Goal: Complete application form: Complete application form

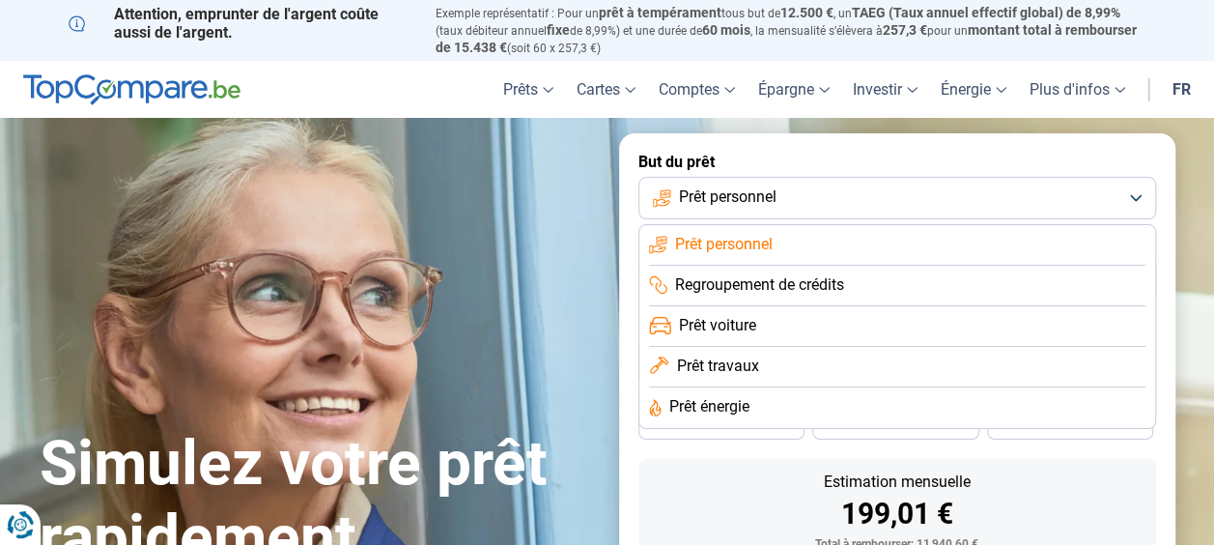
click at [736, 367] on span "Prêt travaux" at bounding box center [717, 365] width 82 height 21
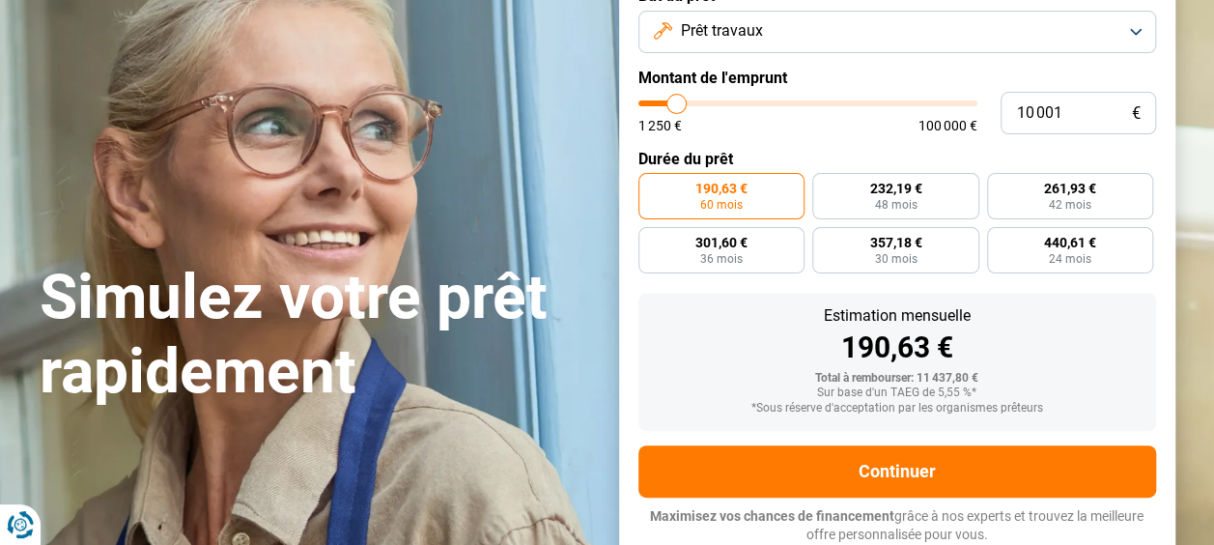
scroll to position [168, 0]
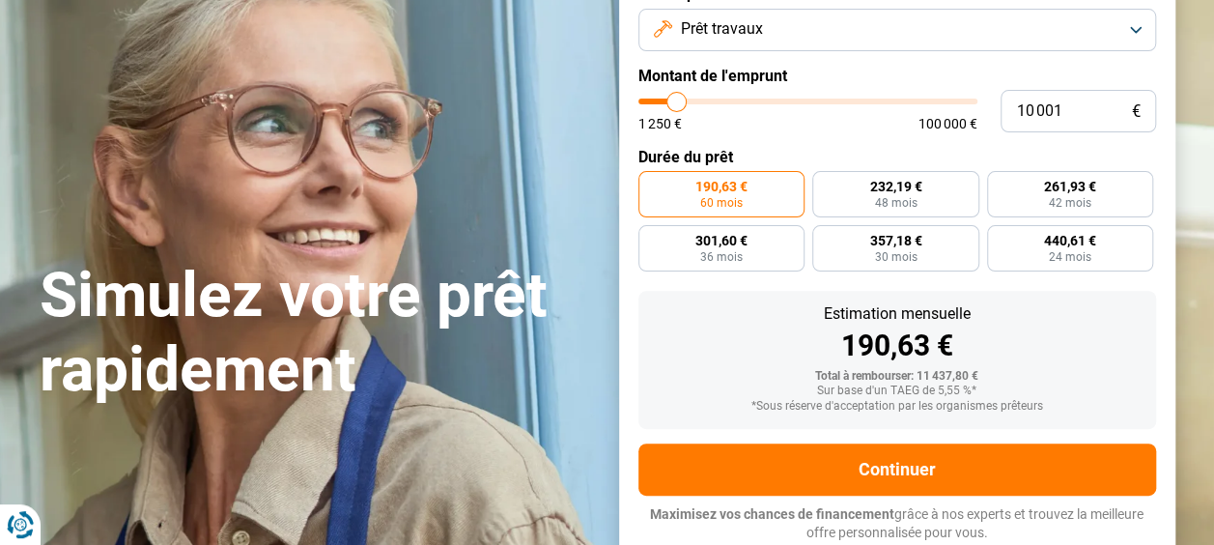
type input "12 250"
type input "12250"
type input "13 750"
type input "13750"
type input "17 250"
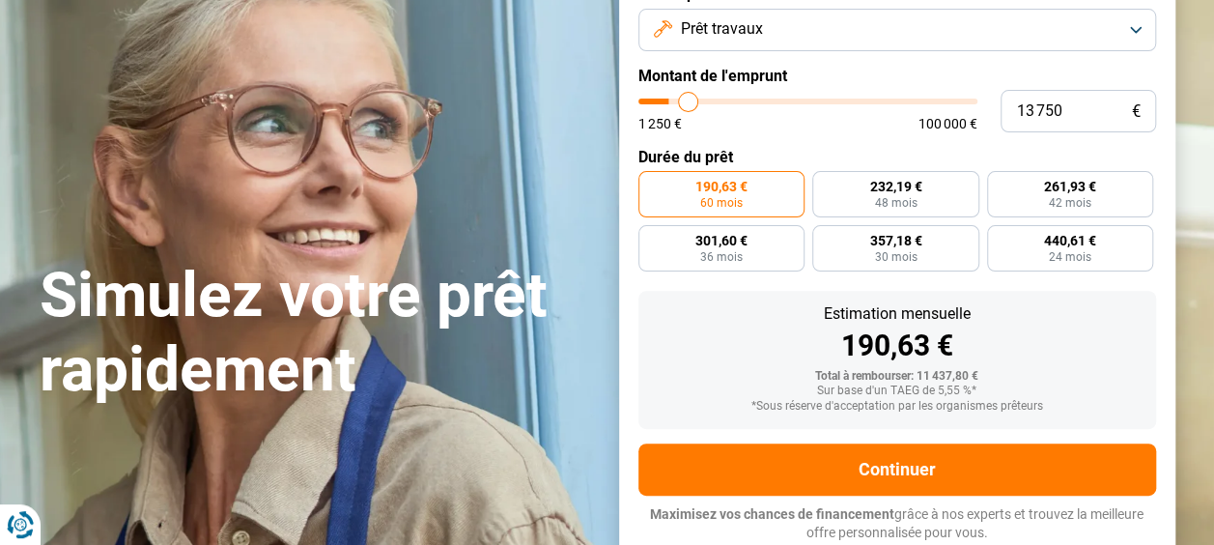
type input "17250"
type input "19 500"
type input "19500"
type input "22 500"
type input "22500"
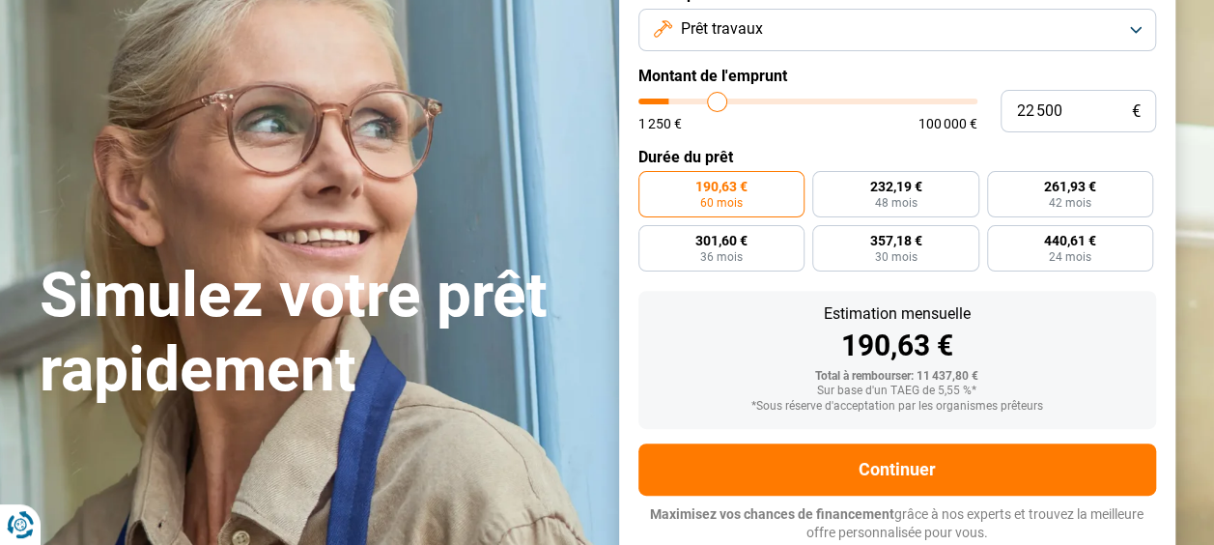
type input "24 250"
type input "24250"
type input "25 000"
type input "25000"
type input "26 500"
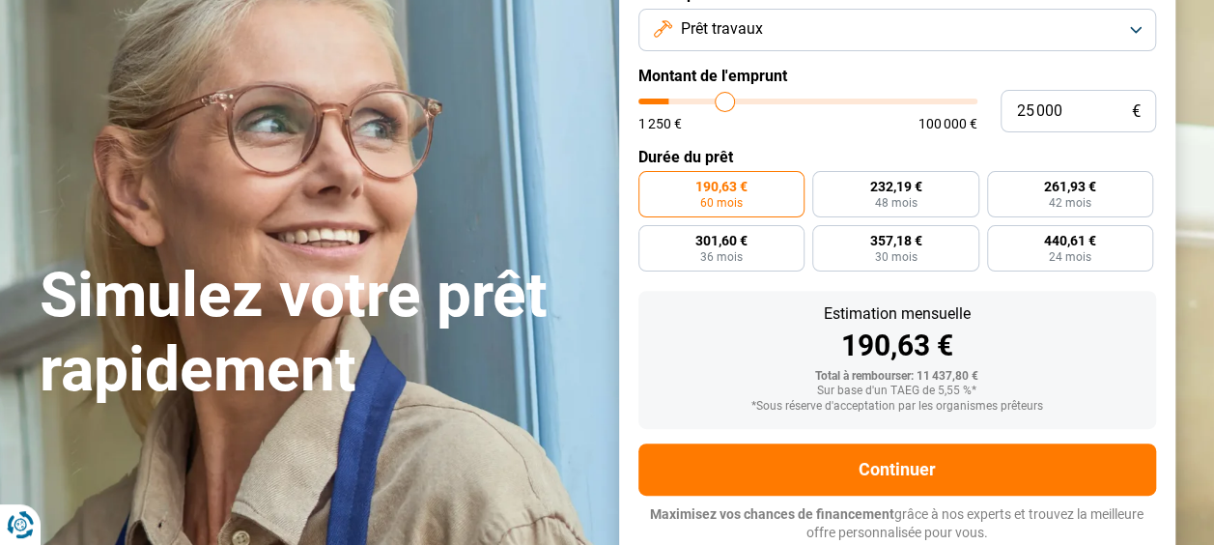
type input "26500"
type input "27 500"
type input "27500"
type input "28 500"
type input "28500"
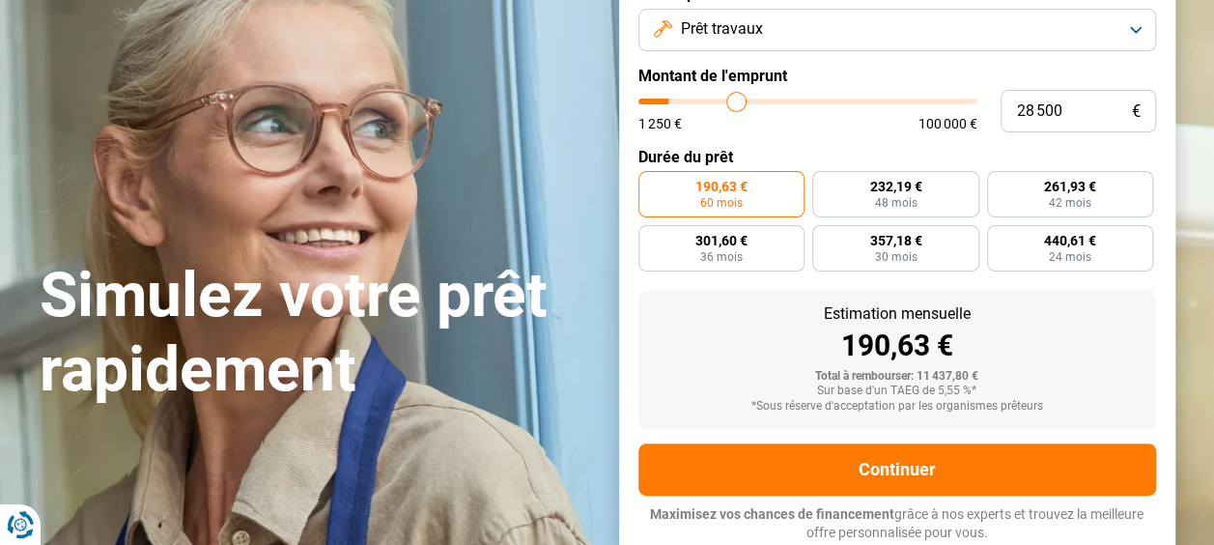
type input "30 000"
type input "30000"
type input "31 500"
type input "31500"
type input "32 500"
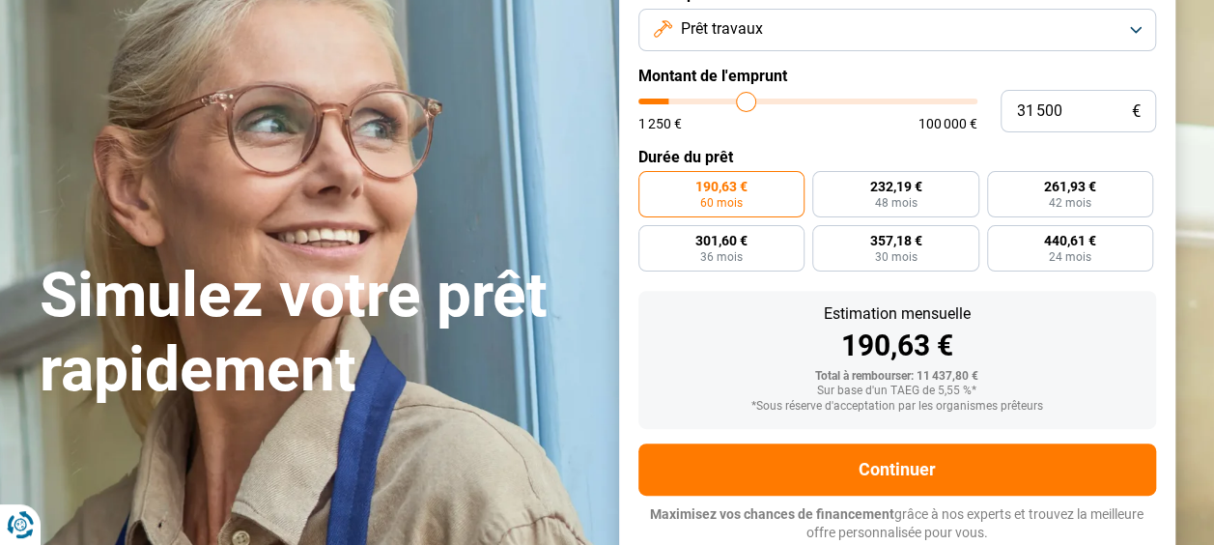
type input "32500"
type input "33 500"
type input "33500"
type input "34 500"
type input "34500"
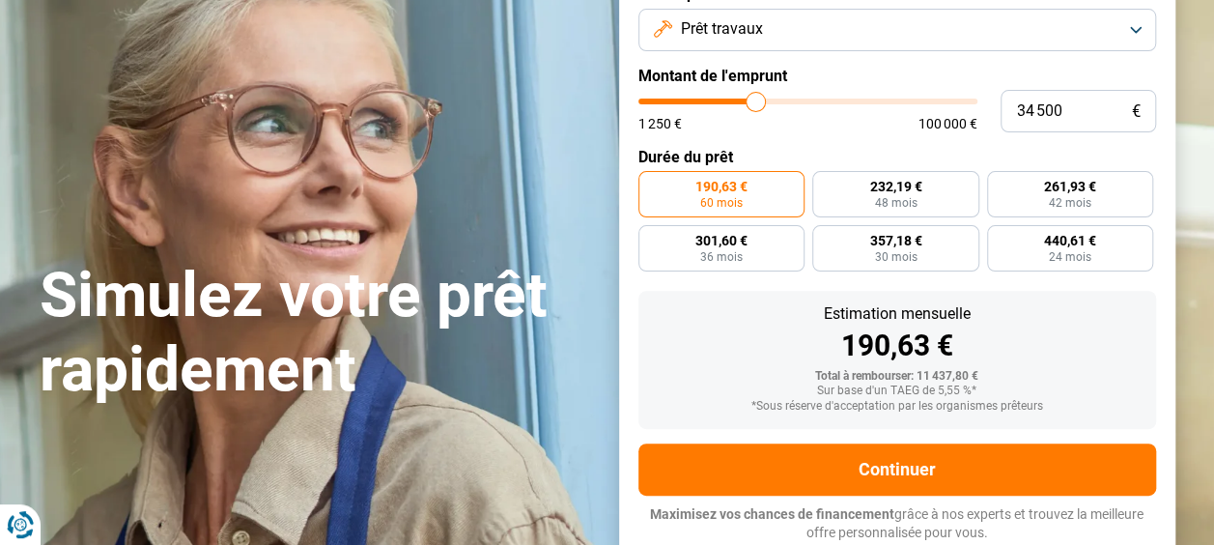
type input "35 750"
type input "35750"
type input "36 750"
type input "36750"
type input "37 500"
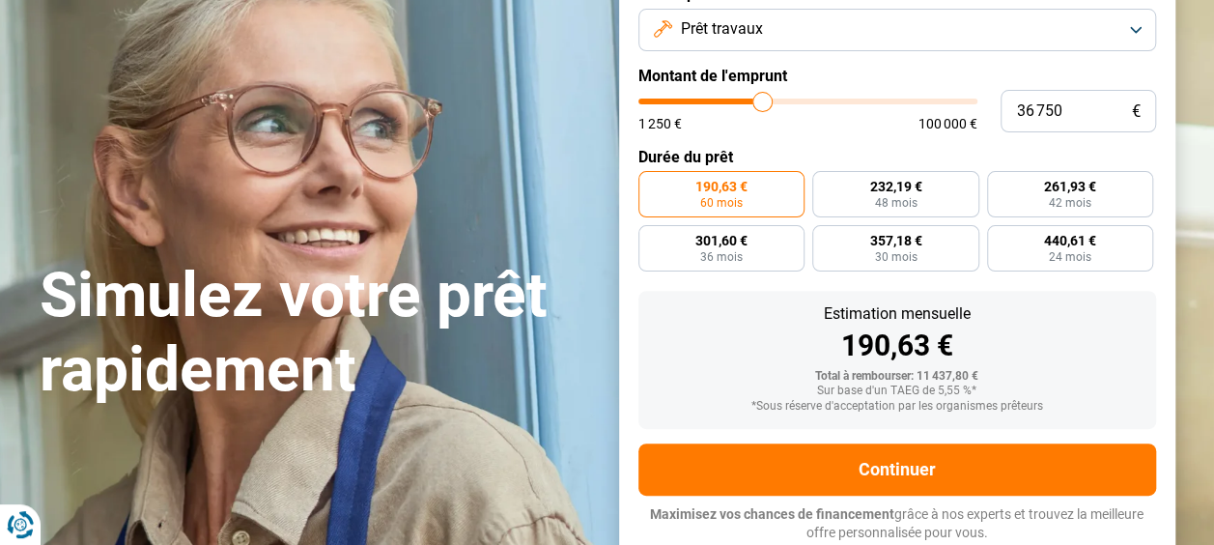
type input "37500"
type input "38 500"
type input "38500"
type input "39 750"
type input "39750"
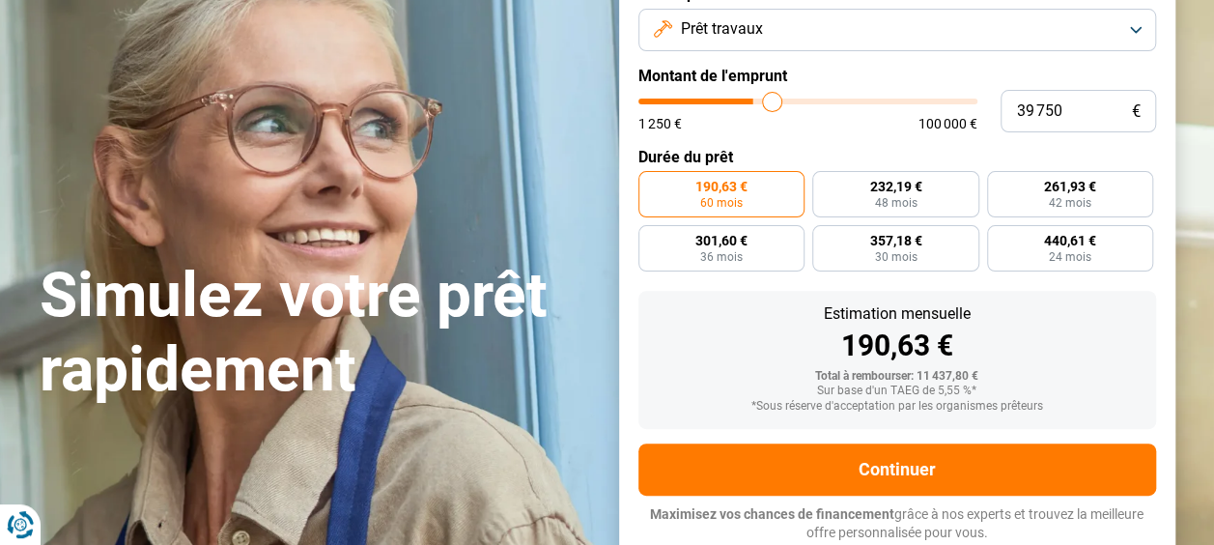
type input "40 750"
type input "40750"
type input "41 500"
type input "41500"
type input "42 750"
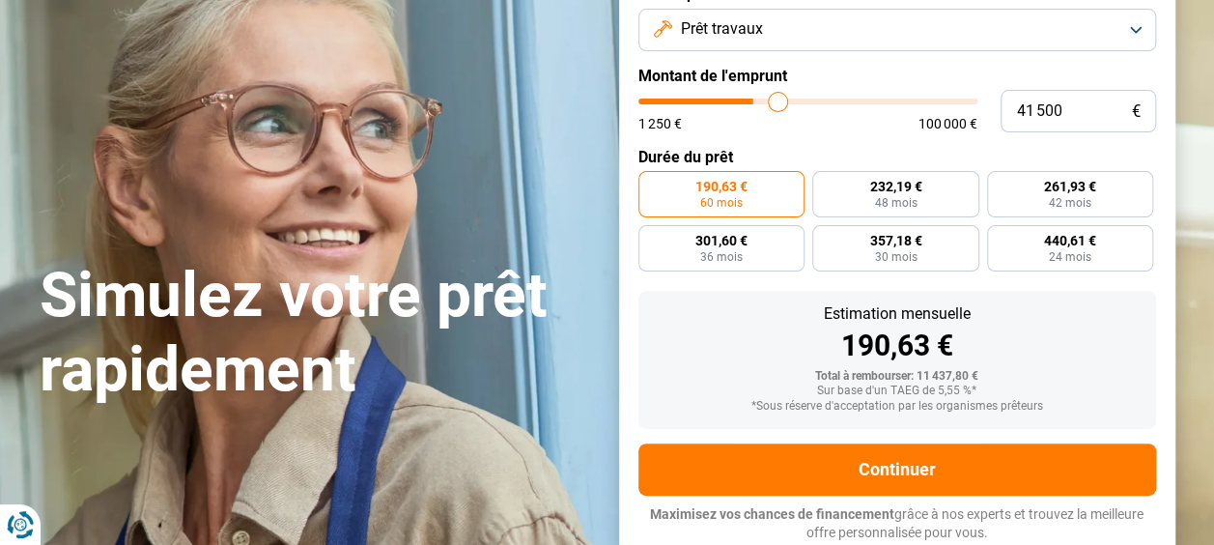
type input "42750"
type input "43 500"
type input "43500"
type input "44 000"
type input "44000"
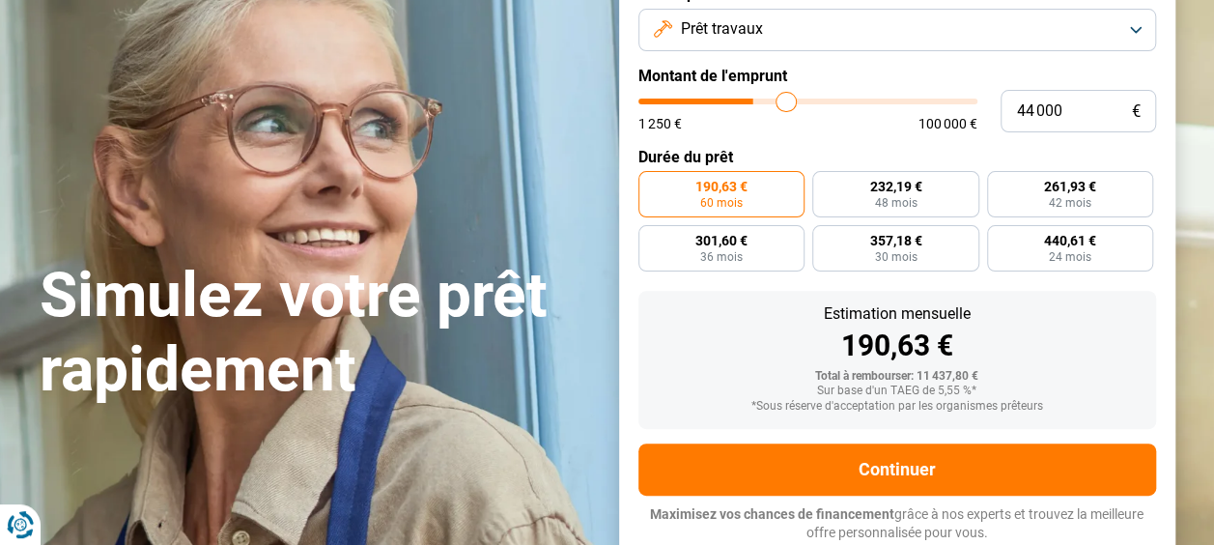
type input "44 750"
type input "44750"
type input "45 000"
type input "45000"
type input "45 250"
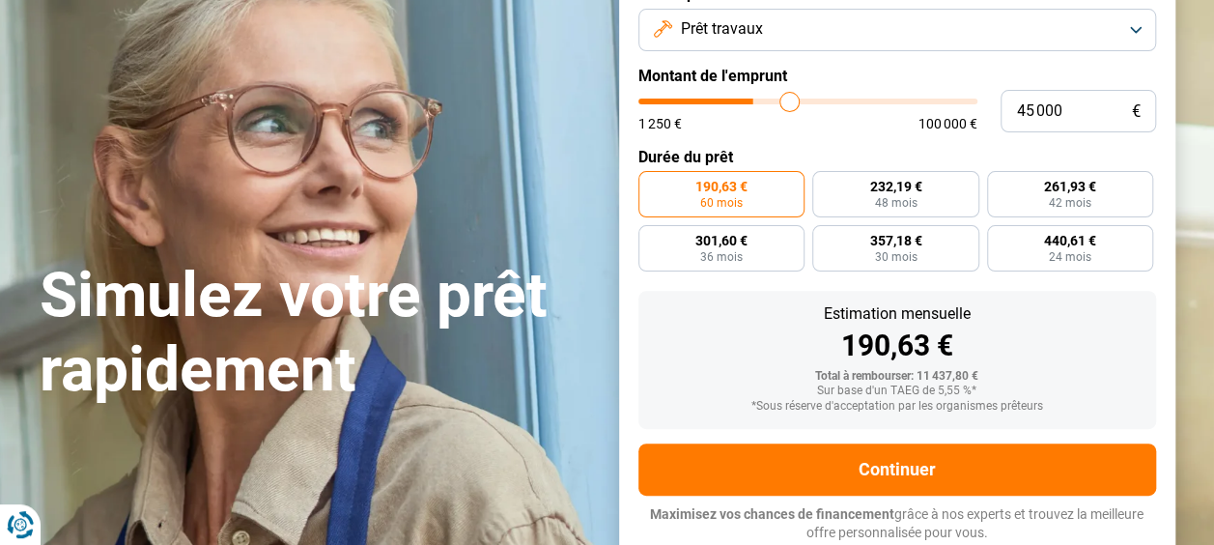
type input "45250"
type input "45 750"
type input "45750"
type input "46 000"
type input "46000"
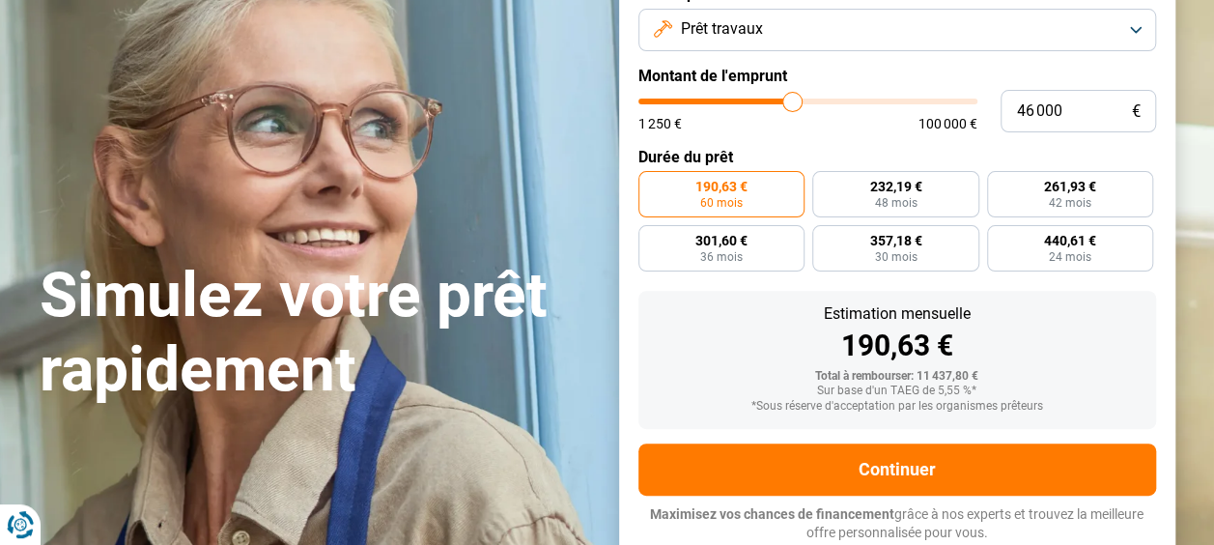
type input "46 750"
type input "46750"
type input "47 750"
type input "47750"
type input "49 000"
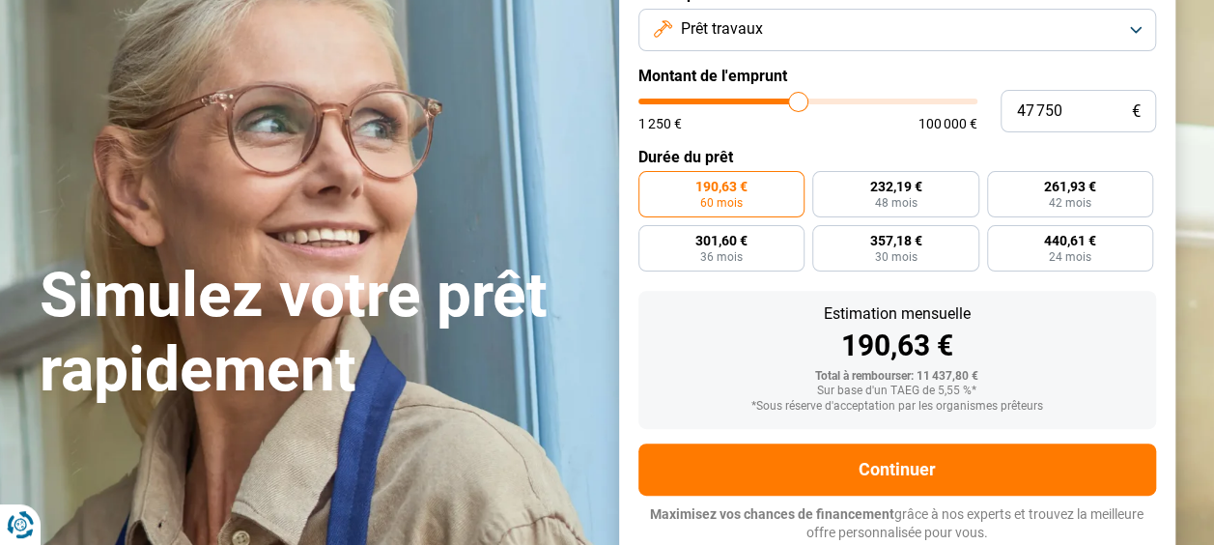
type input "49000"
type input "50 500"
type input "50500"
type input "52 250"
type input "52250"
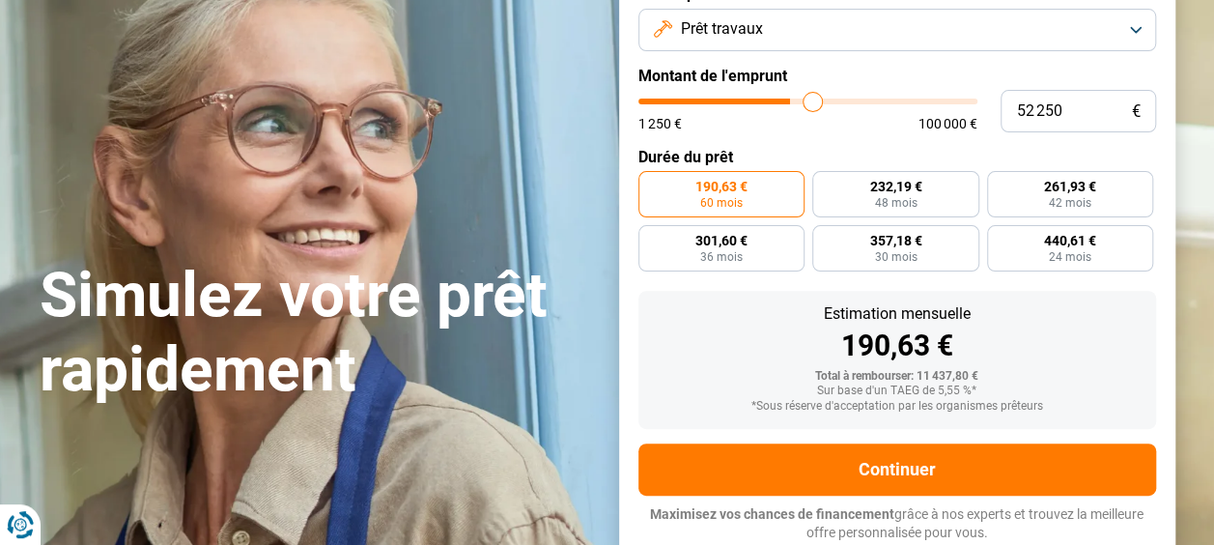
type input "55 750"
type input "55750"
type input "62 750"
type input "62750"
type input "66 500"
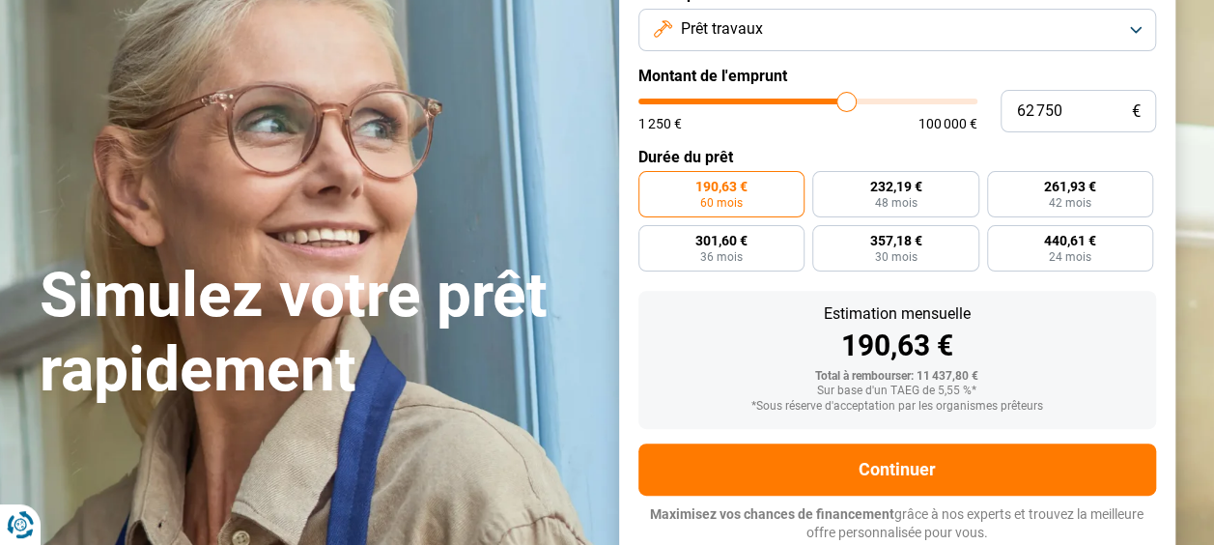
type input "66500"
type input "71 000"
type input "71000"
type input "78 500"
type input "78500"
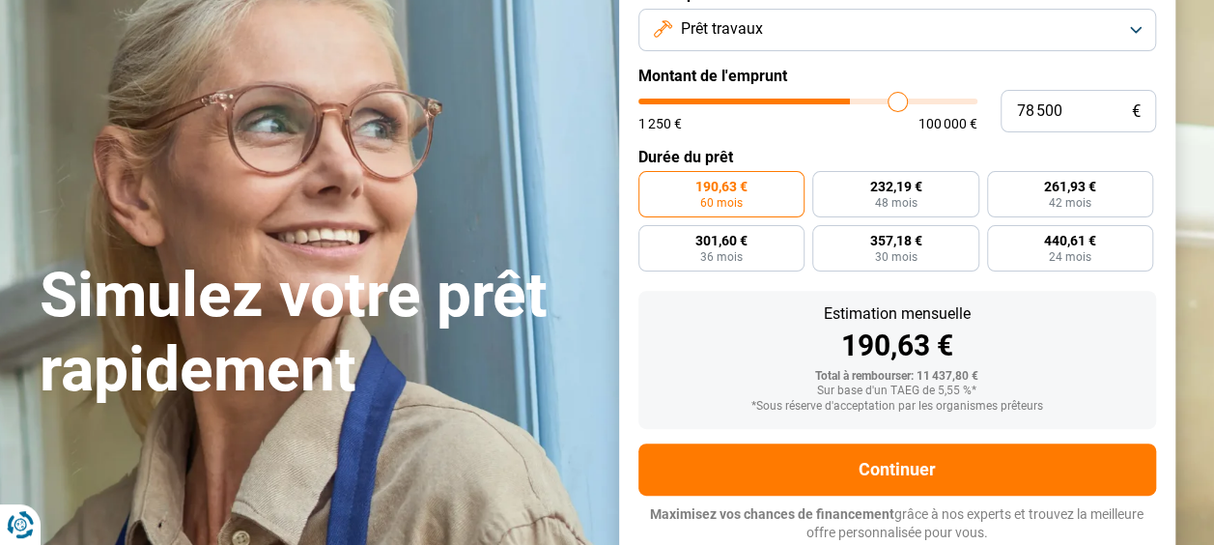
type input "82 250"
type input "82250"
type input "84 250"
type input "84250"
type input "87 500"
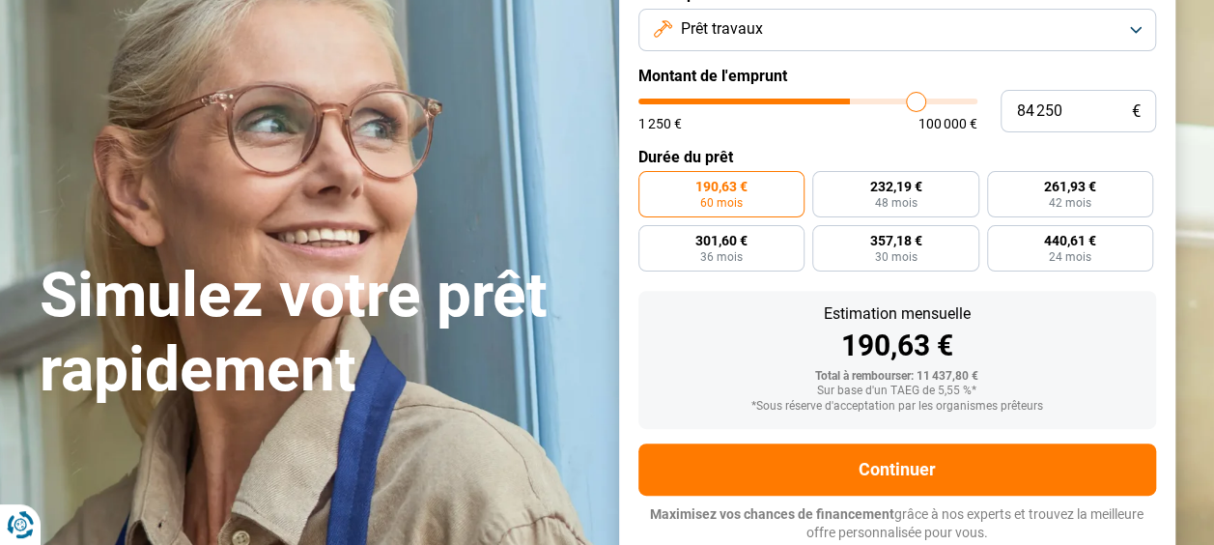
type input "87500"
type input "89 250"
type input "89250"
type input "91 000"
type input "91000"
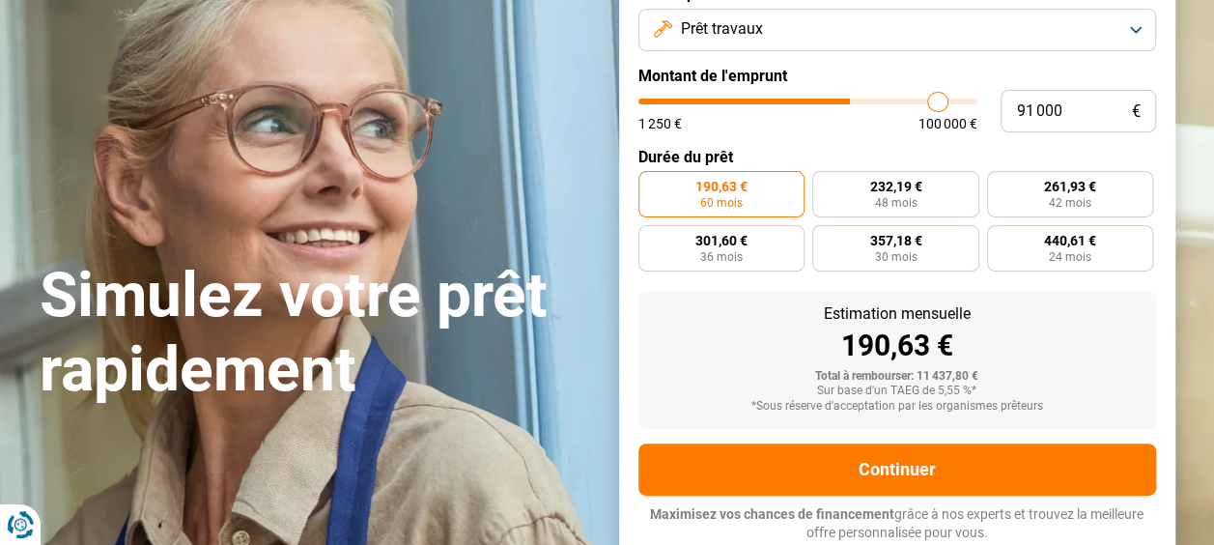
type input "93 000"
type input "93000"
type input "94 000"
type input "94000"
type input "95 250"
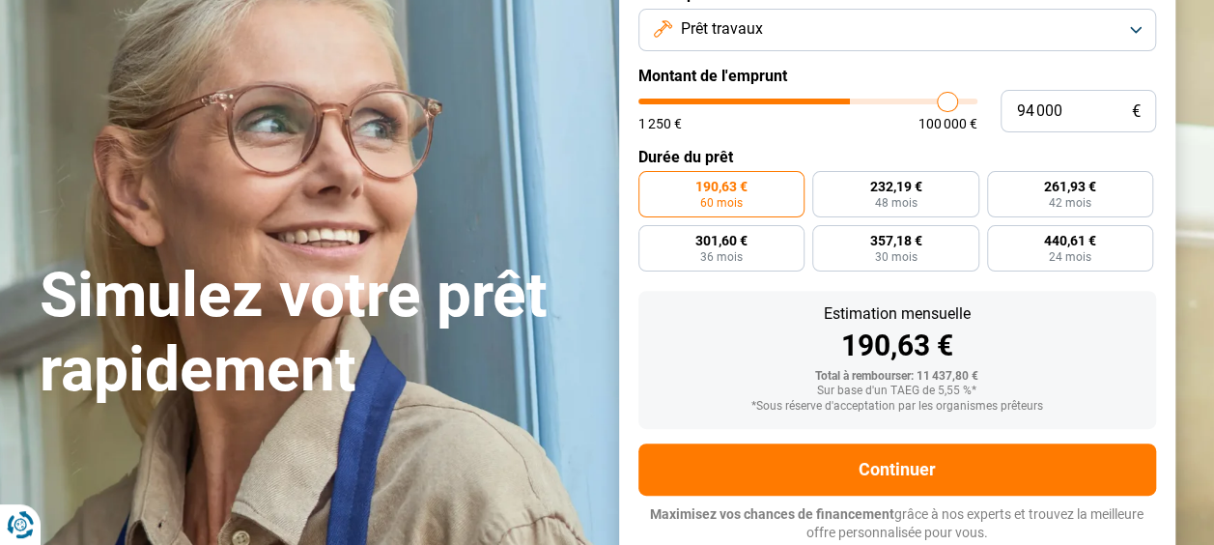
type input "95250"
type input "96 250"
type input "96250"
type input "96 750"
type input "96750"
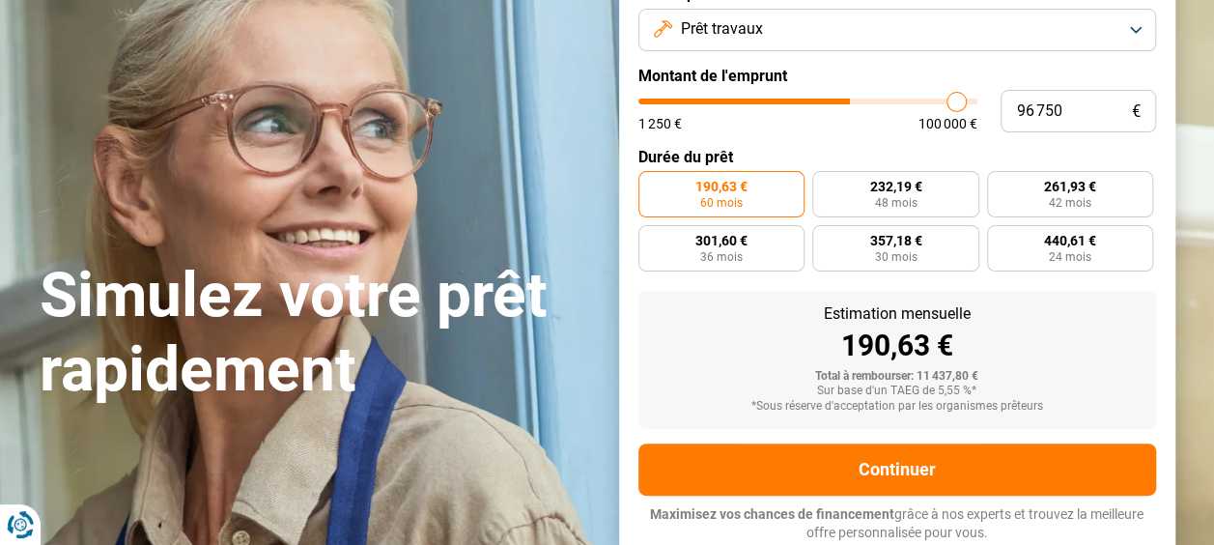
type input "97 000"
type input "97000"
type input "97 500"
type input "97500"
type input "97 750"
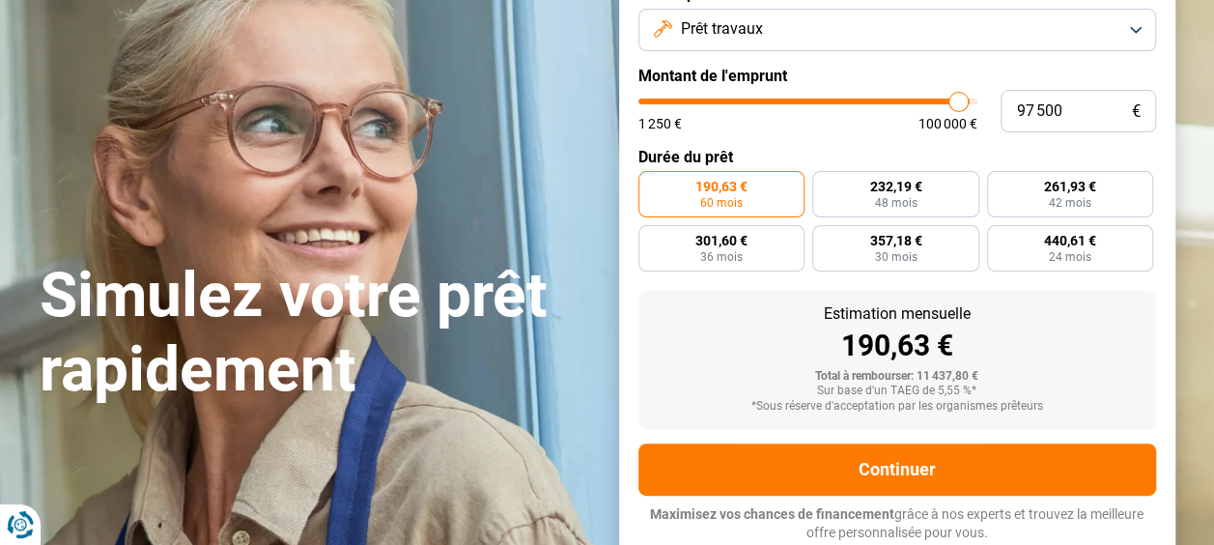
type input "97750"
type input "98 250"
type input "98250"
type input "98 500"
type input "98500"
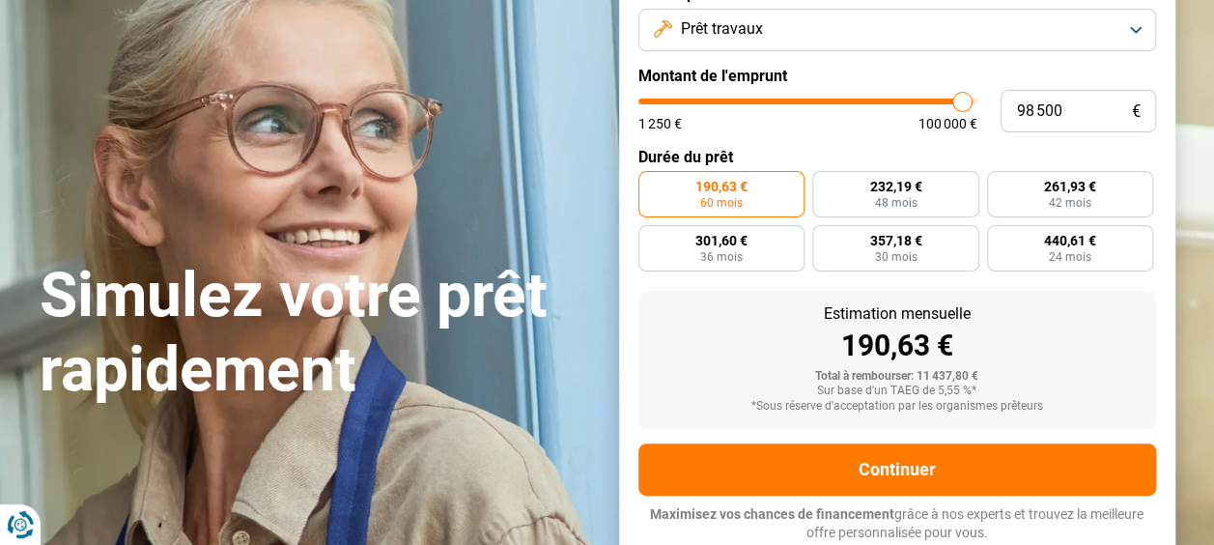
type input "99 000"
type input "99000"
type input "99 250"
type input "99250"
type input "100 000"
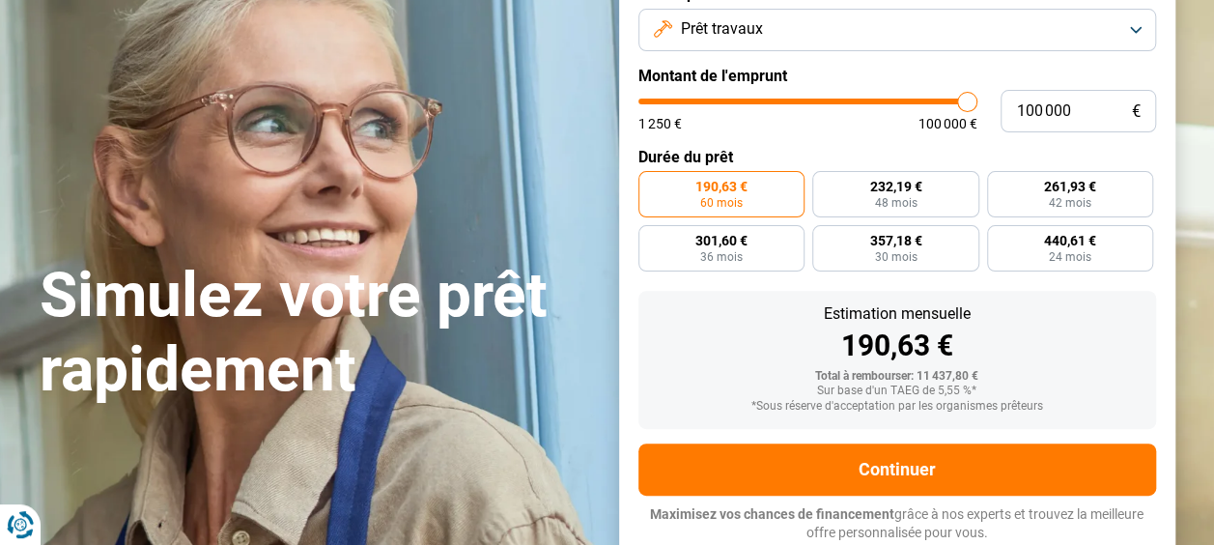
drag, startPoint x: 678, startPoint y: 100, endPoint x: 980, endPoint y: 99, distance: 302.3
type input "100000"
click at [977, 99] on input "range" at bounding box center [807, 102] width 339 height 6
radio input "false"
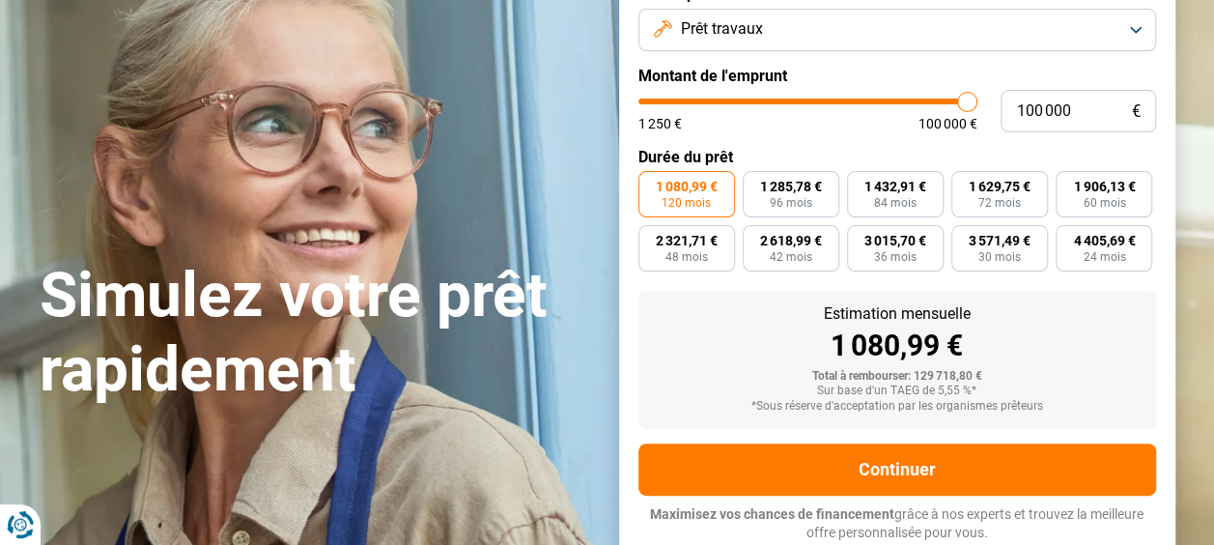
click at [650, 207] on label "1 080,99 € 120 mois" at bounding box center [686, 194] width 97 height 46
click at [650, 184] on input "1 080,99 € 120 mois" at bounding box center [644, 177] width 13 height 13
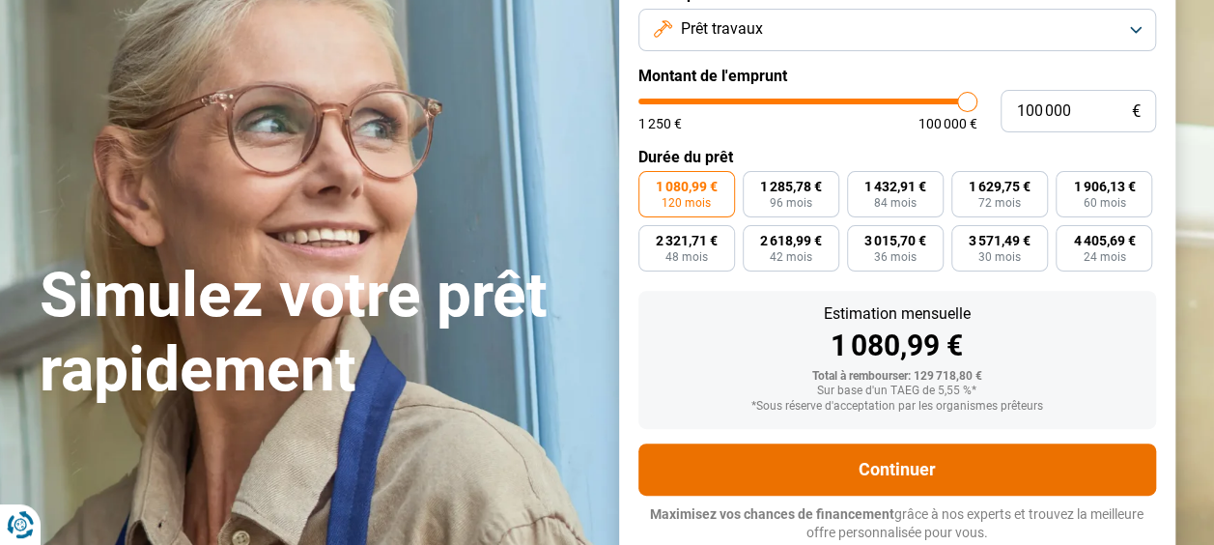
click at [891, 465] on button "Continuer" at bounding box center [897, 469] width 518 height 52
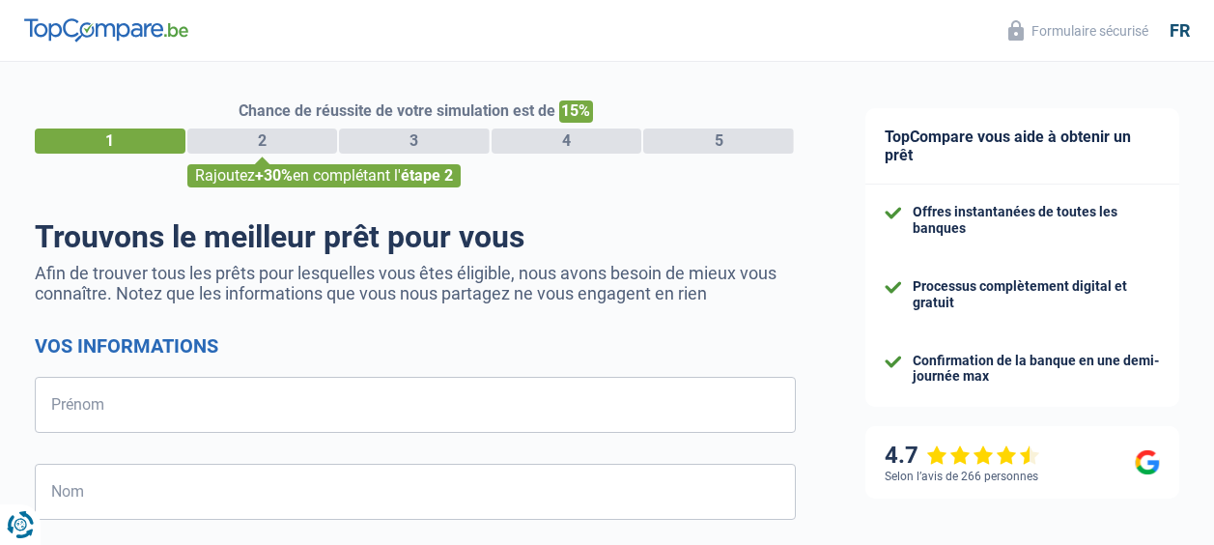
select select "32"
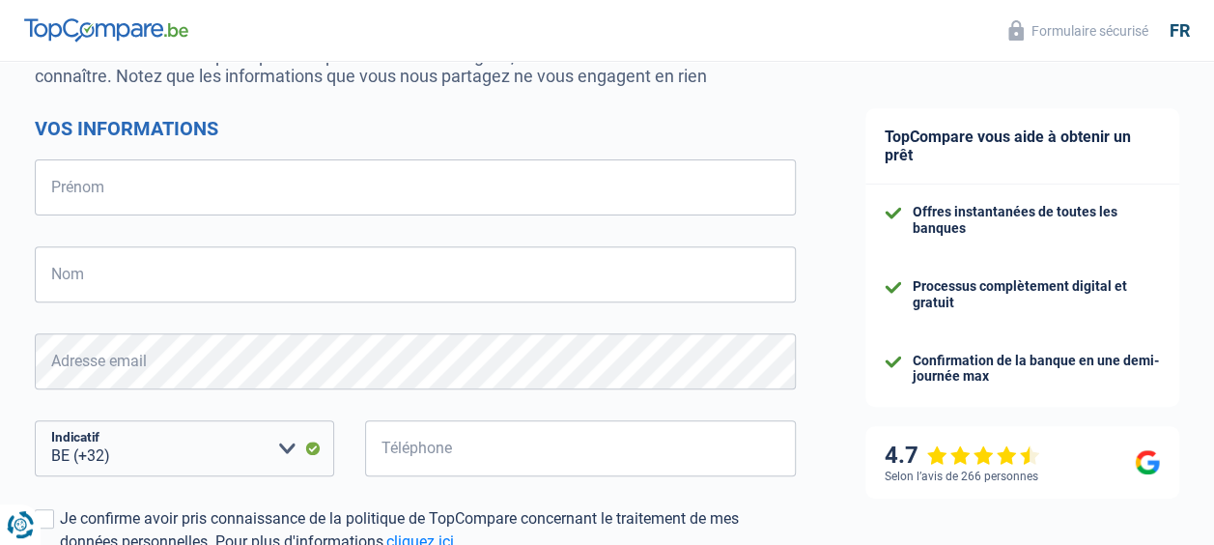
scroll to position [218, 0]
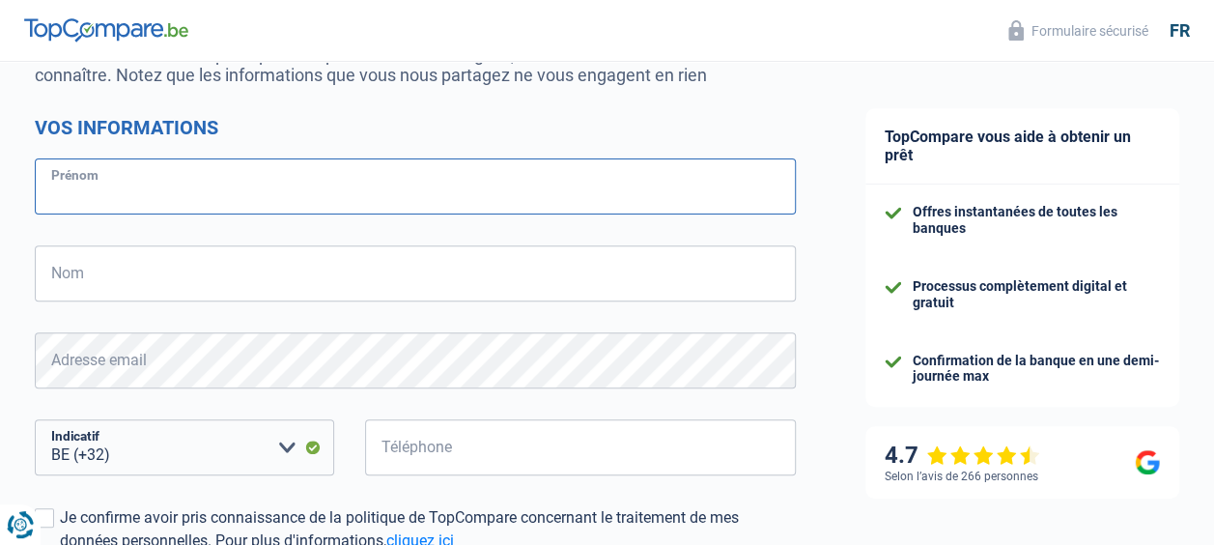
click at [301, 186] on input "Prénom" at bounding box center [415, 186] width 761 height 56
type input "[PERSON_NAME]"
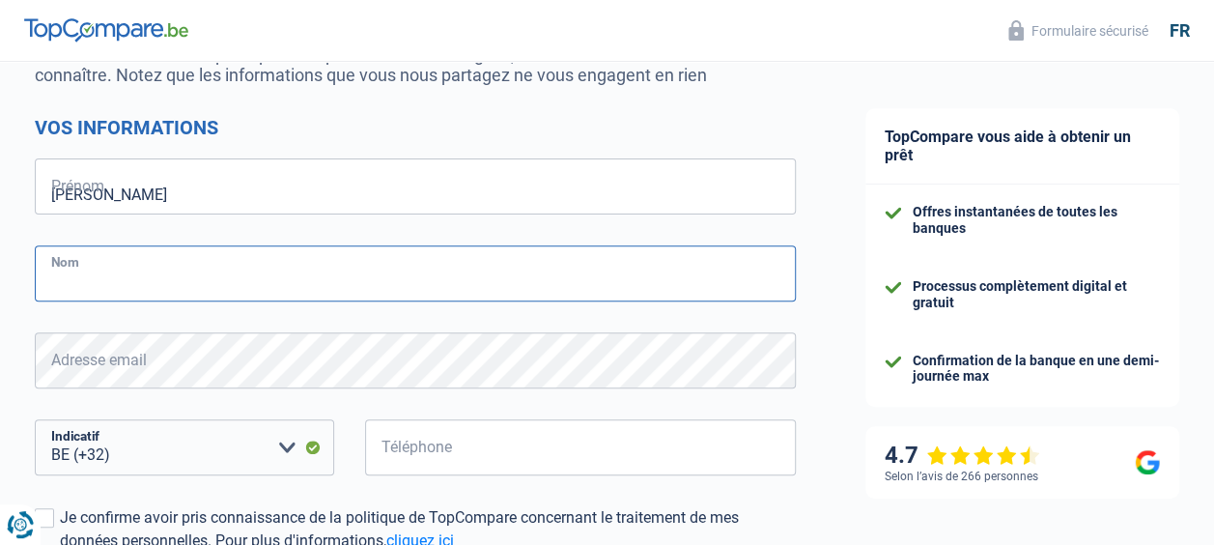
type input "Masset"
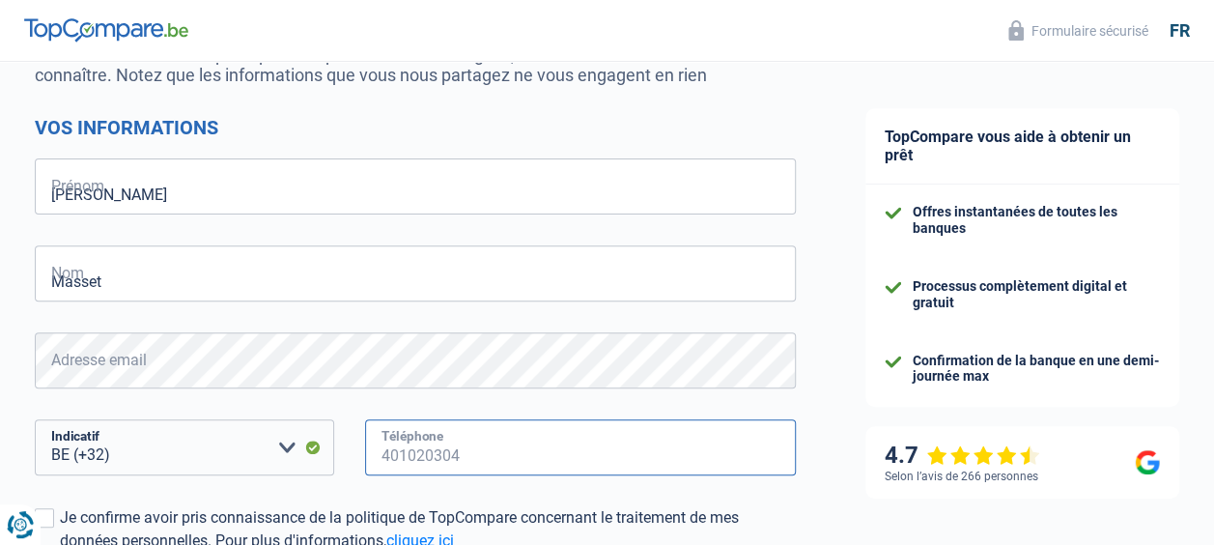
type input "494925983"
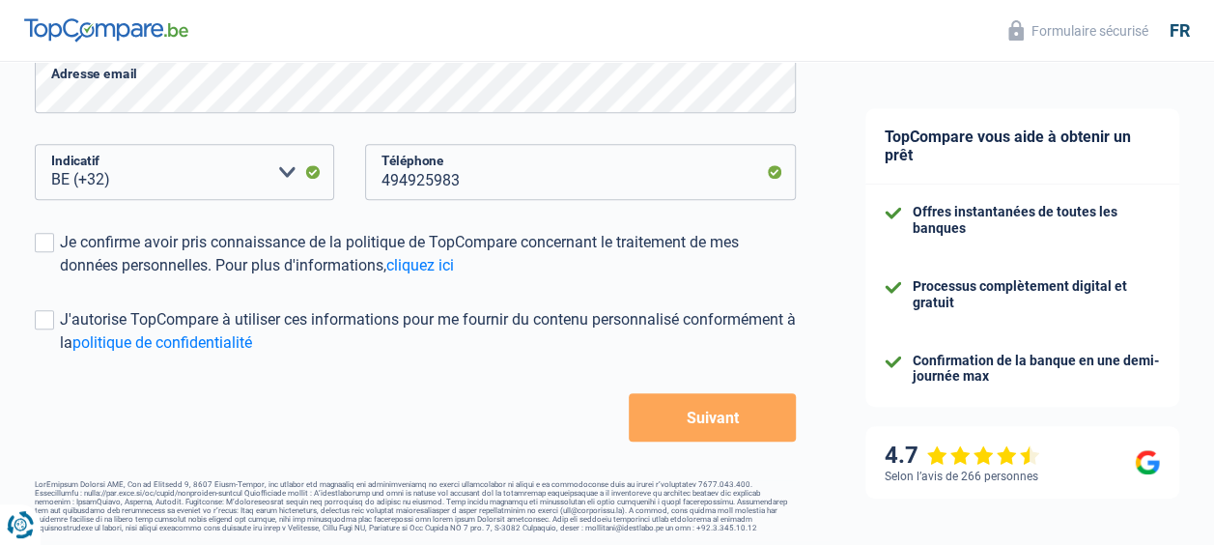
scroll to position [500, 0]
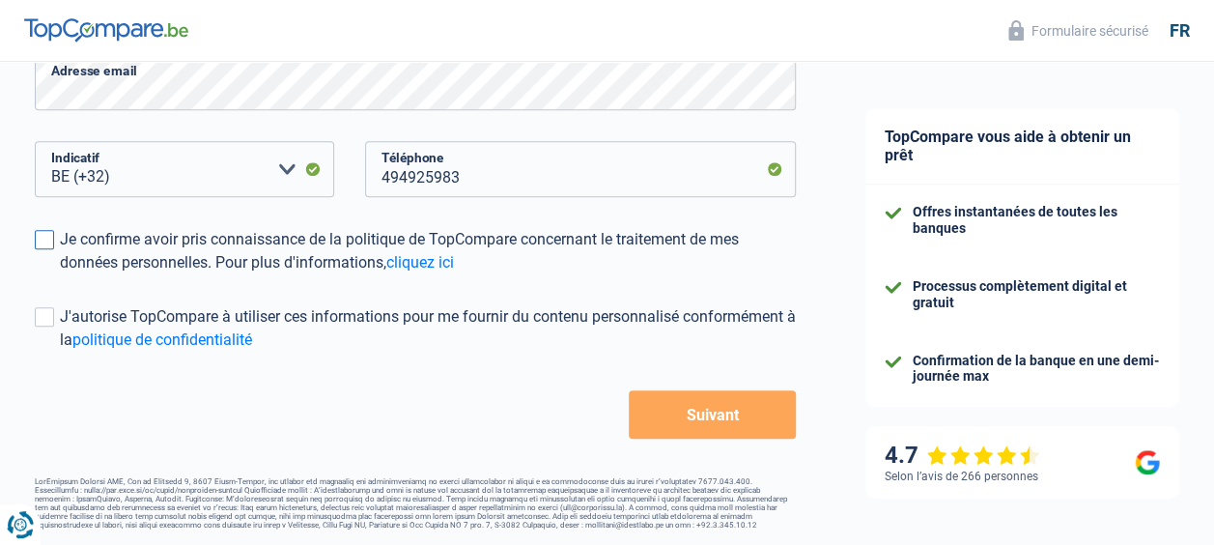
click at [43, 239] on span at bounding box center [44, 239] width 19 height 19
click at [60, 274] on input "Je confirme avoir pris connaissance de la politique de TopCompare concernant le…" at bounding box center [60, 274] width 0 height 0
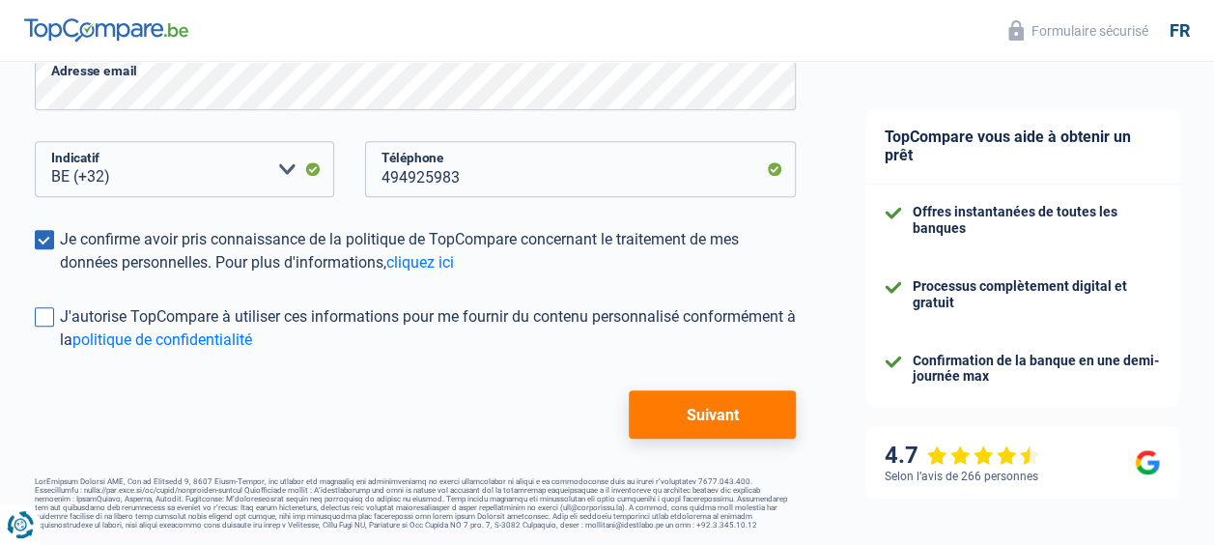
click at [44, 317] on span at bounding box center [44, 316] width 19 height 19
click at [60, 352] on input "J'autorise TopCompare à utiliser ces informations pour me fournir du contenu pe…" at bounding box center [60, 352] width 0 height 0
click at [695, 419] on button "Suivant" at bounding box center [712, 414] width 167 height 48
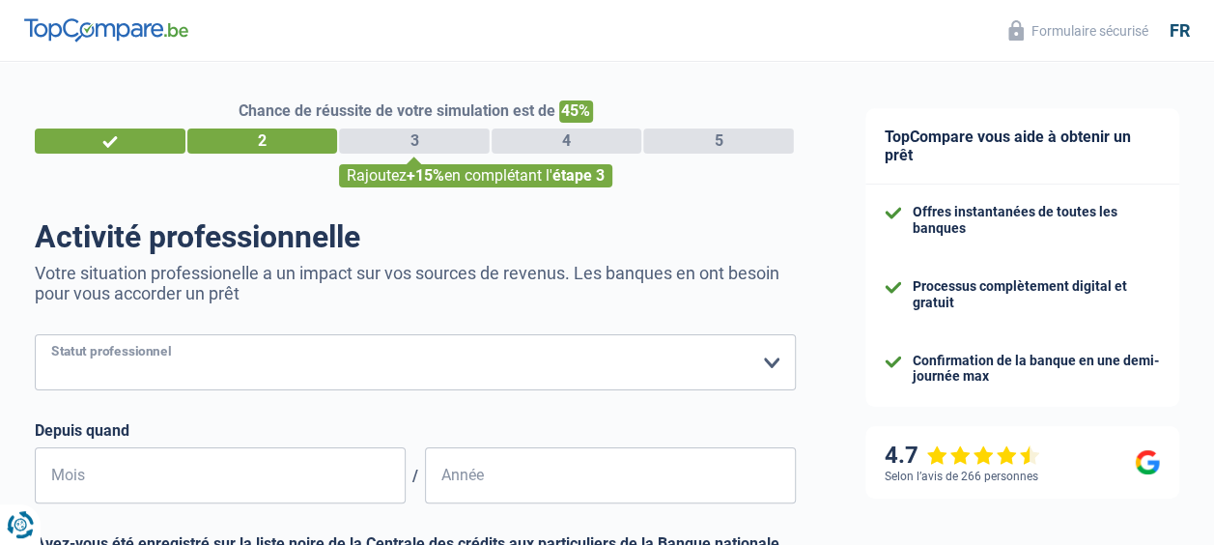
click at [743, 342] on select "Ouvrier Employé privé Employé public Invalide Indépendant Pensionné Chômeur Mut…" at bounding box center [415, 362] width 761 height 56
select select "publicEmployee"
click at [35, 336] on select "Ouvrier Employé privé Employé public Invalide Indépendant Pensionné Chômeur Mut…" at bounding box center [415, 362] width 761 height 56
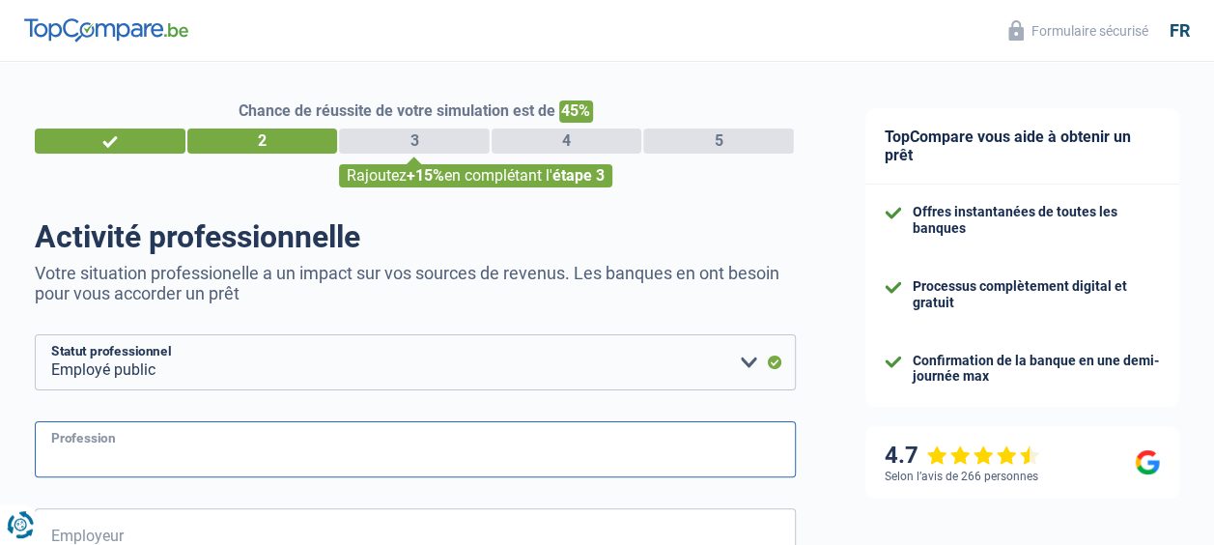
click at [134, 463] on input "Profession" at bounding box center [415, 449] width 761 height 56
type input "Enseignement"
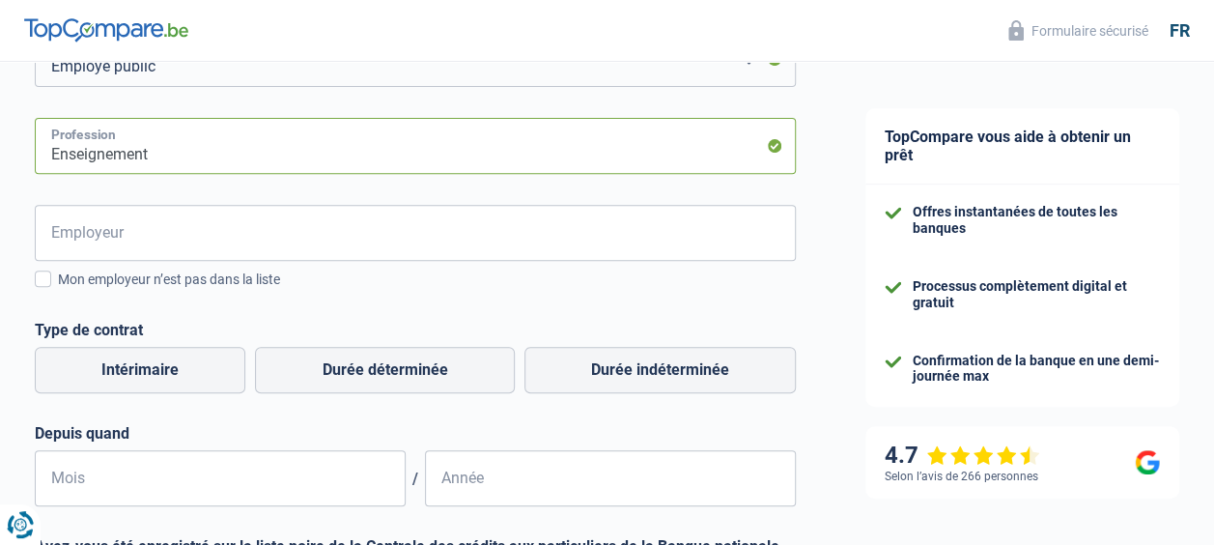
scroll to position [311, 0]
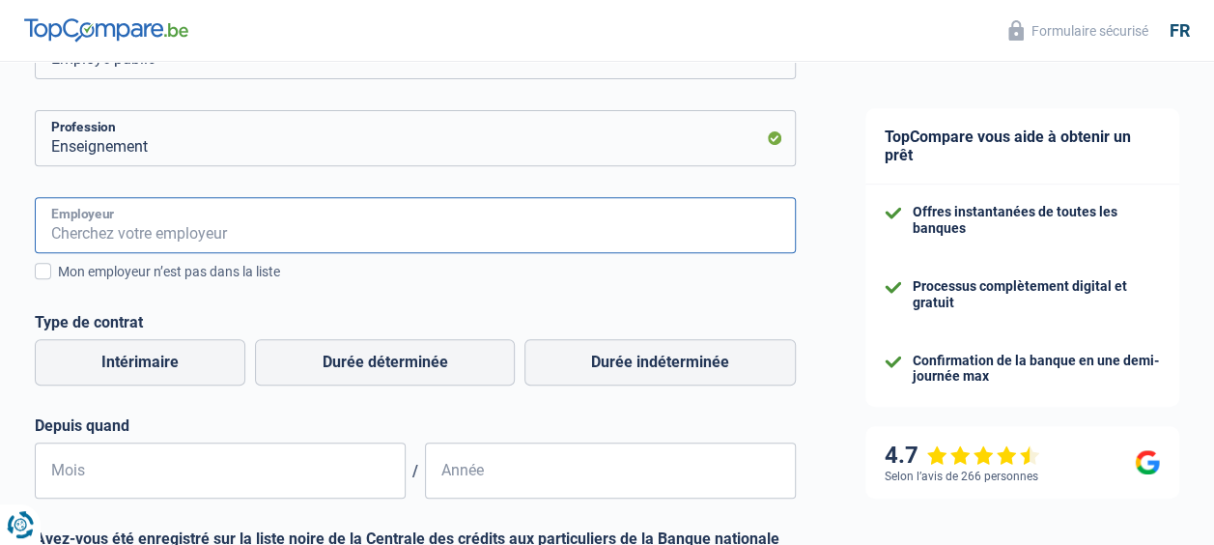
click at [106, 232] on input "Employeur" at bounding box center [415, 225] width 761 height 56
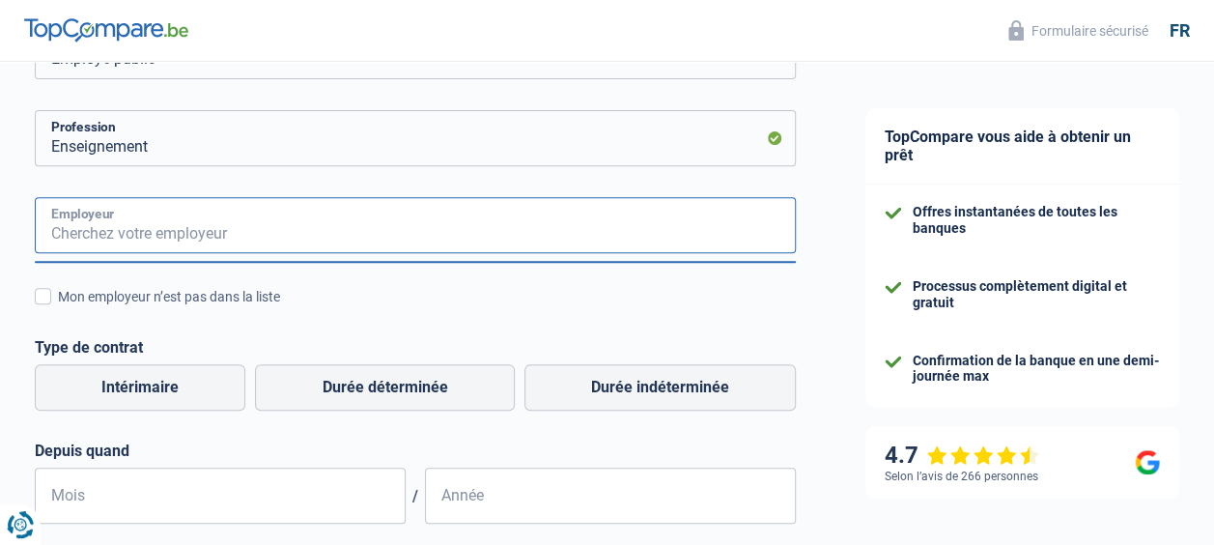
click at [106, 232] on input "Employeur" at bounding box center [415, 225] width 761 height 56
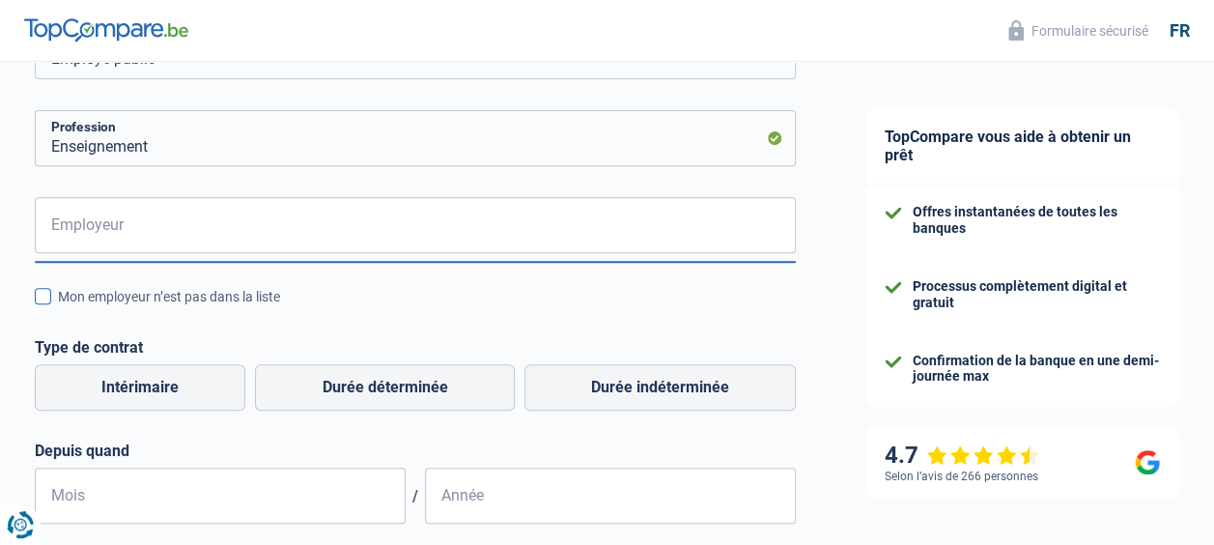
click at [47, 300] on span at bounding box center [43, 296] width 16 height 16
click at [58, 307] on input "Mon employeur n’est pas dans la liste" at bounding box center [58, 307] width 0 height 0
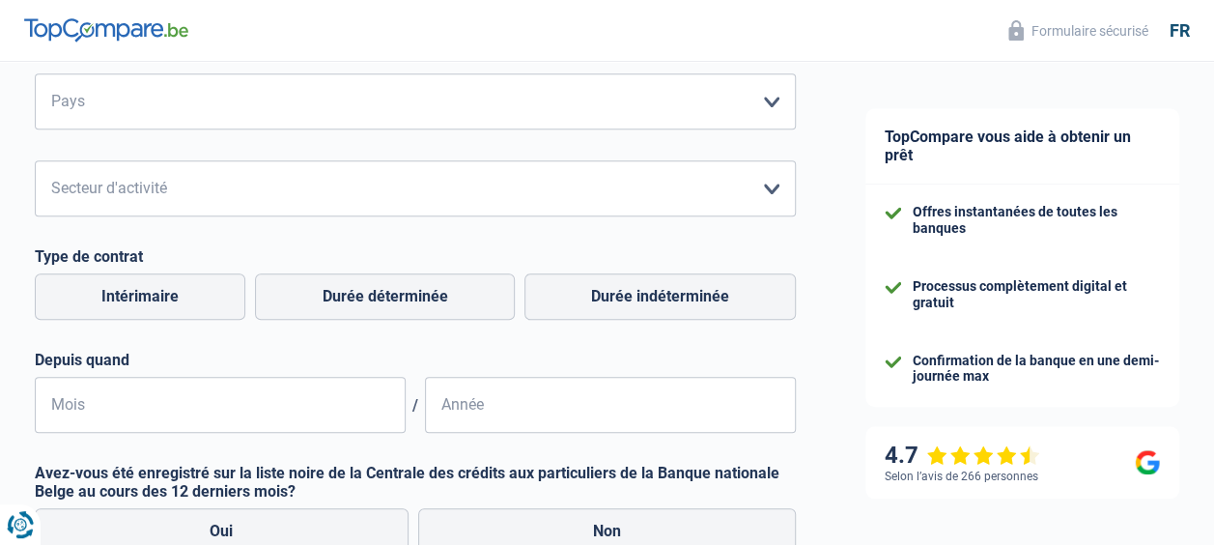
scroll to position [703, 0]
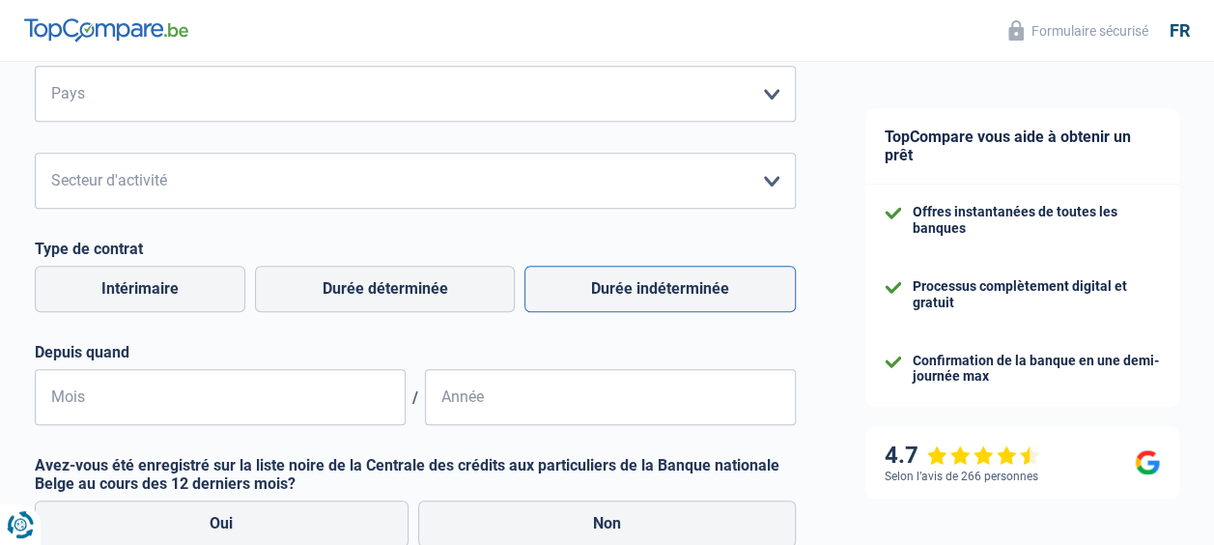
click at [705, 280] on label "Durée indéterminée" at bounding box center [659, 289] width 271 height 46
click at [705, 280] on input "Durée indéterminée" at bounding box center [659, 289] width 271 height 46
radio input "true"
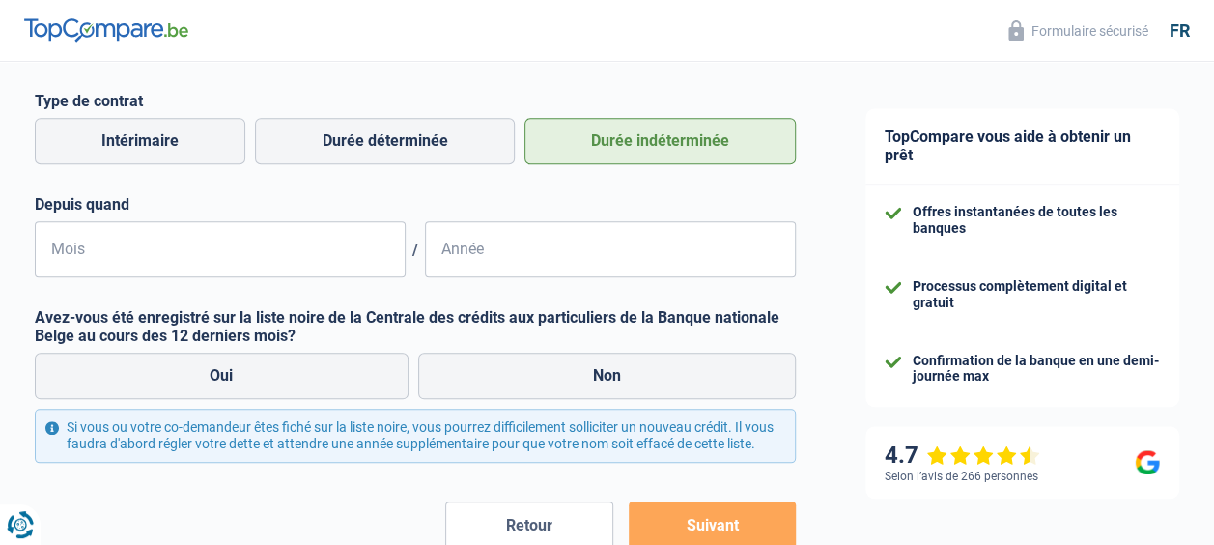
scroll to position [845, 0]
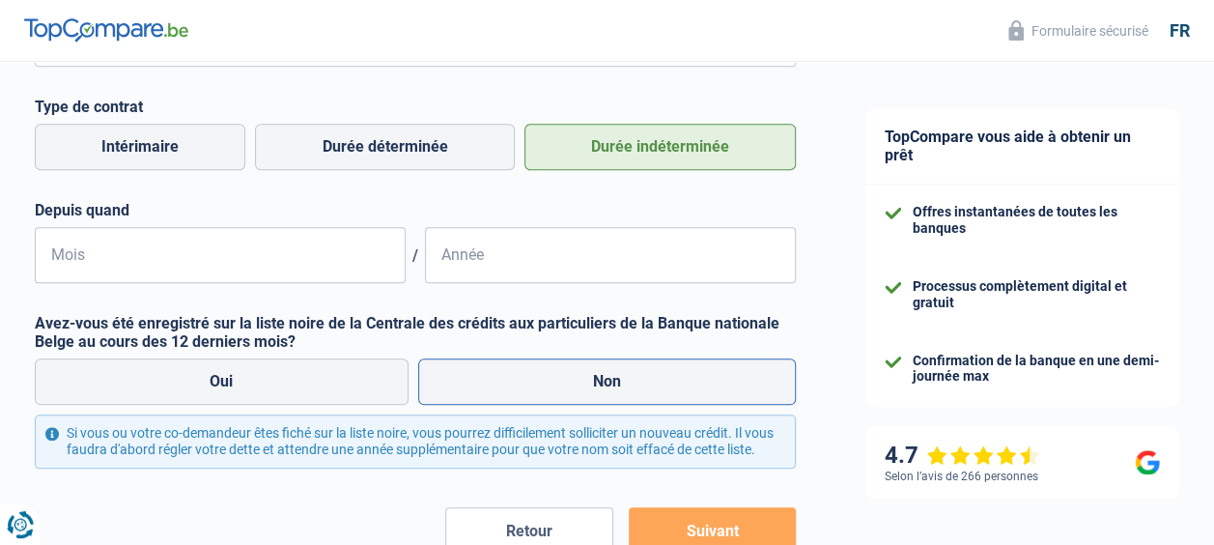
click at [599, 385] on label "Non" at bounding box center [607, 381] width 379 height 46
click at [599, 385] on input "Non" at bounding box center [607, 381] width 379 height 46
radio input "true"
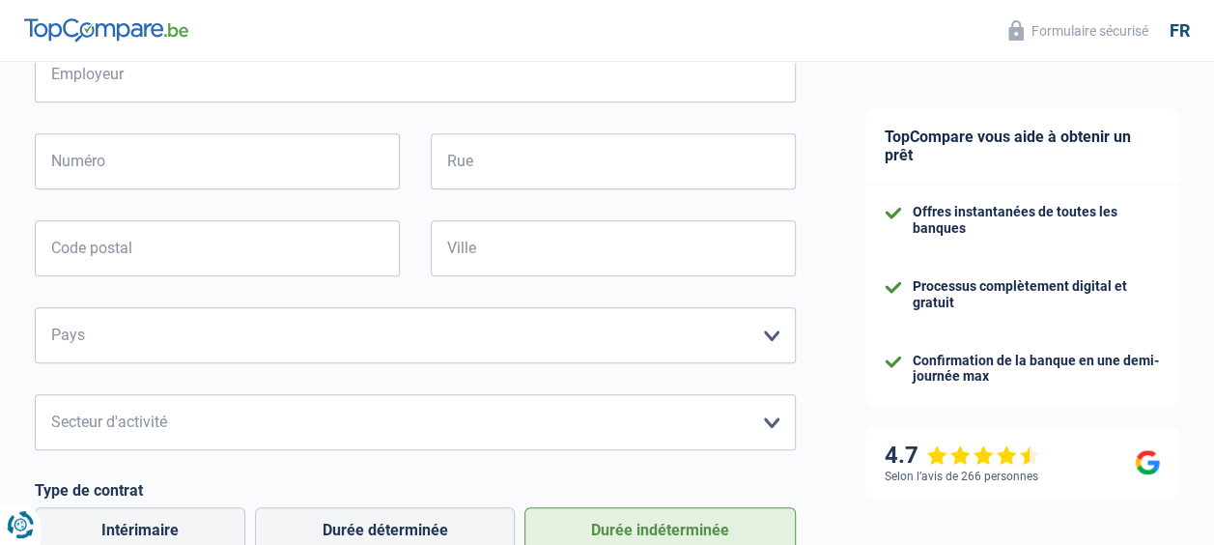
scroll to position [452, 0]
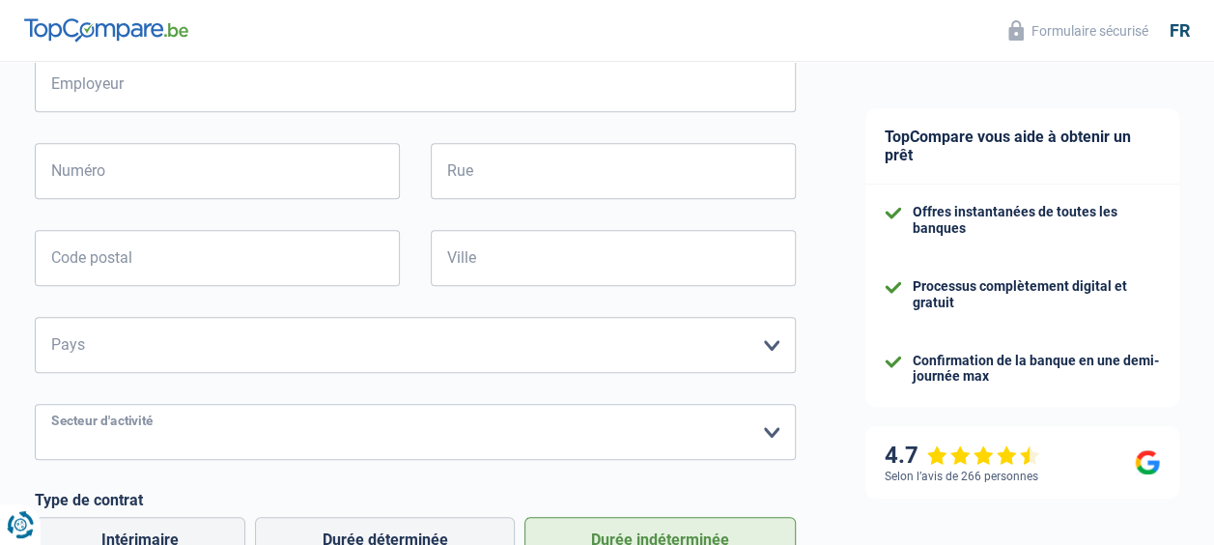
click at [304, 429] on select "Agriculture/Pêche Industrie Horeca Courier/Fitness/Taxi Construction Banques/As…" at bounding box center [415, 432] width 761 height 56
click at [861, 230] on div "TopCompare vous aide à obtenir un prêt Offres instantanées de toutes les banque…" at bounding box center [1022, 332] width 383 height 1445
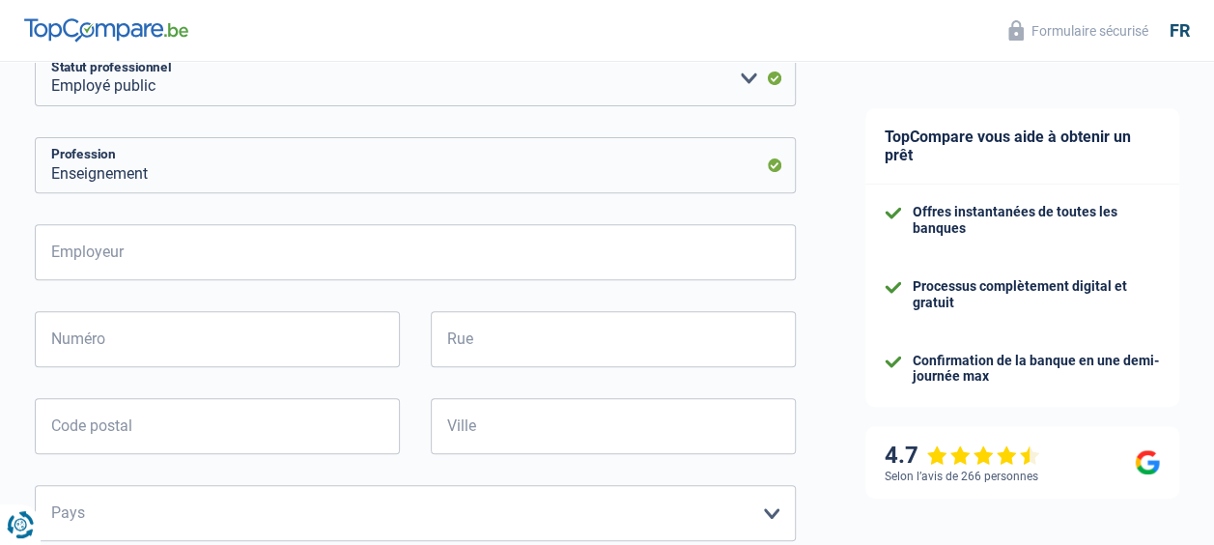
scroll to position [286, 0]
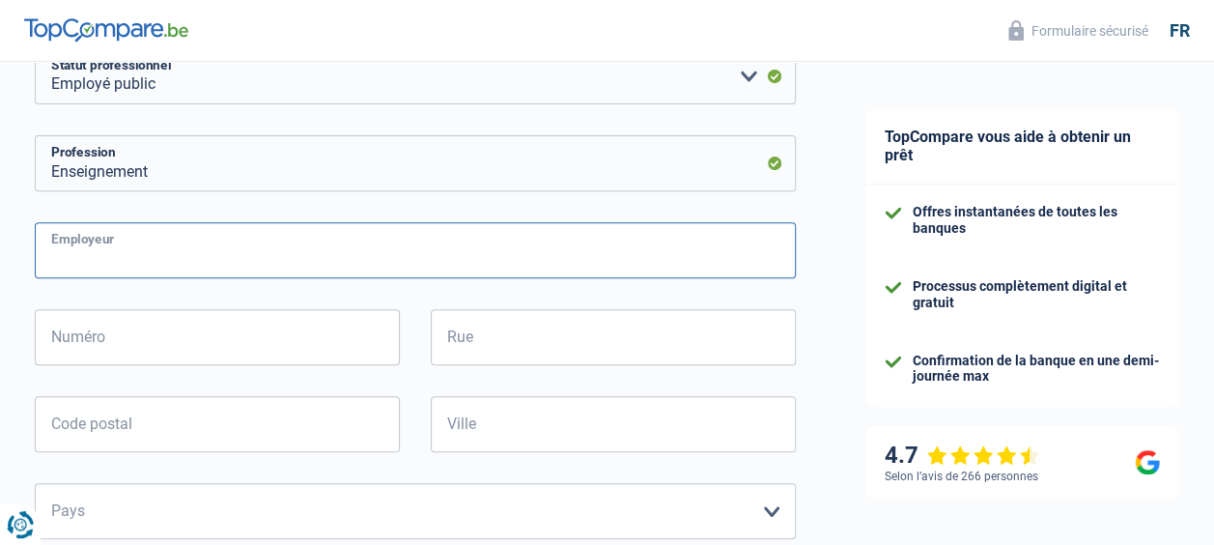
click at [483, 253] on input "Employeur" at bounding box center [415, 250] width 761 height 56
type input "FWB"
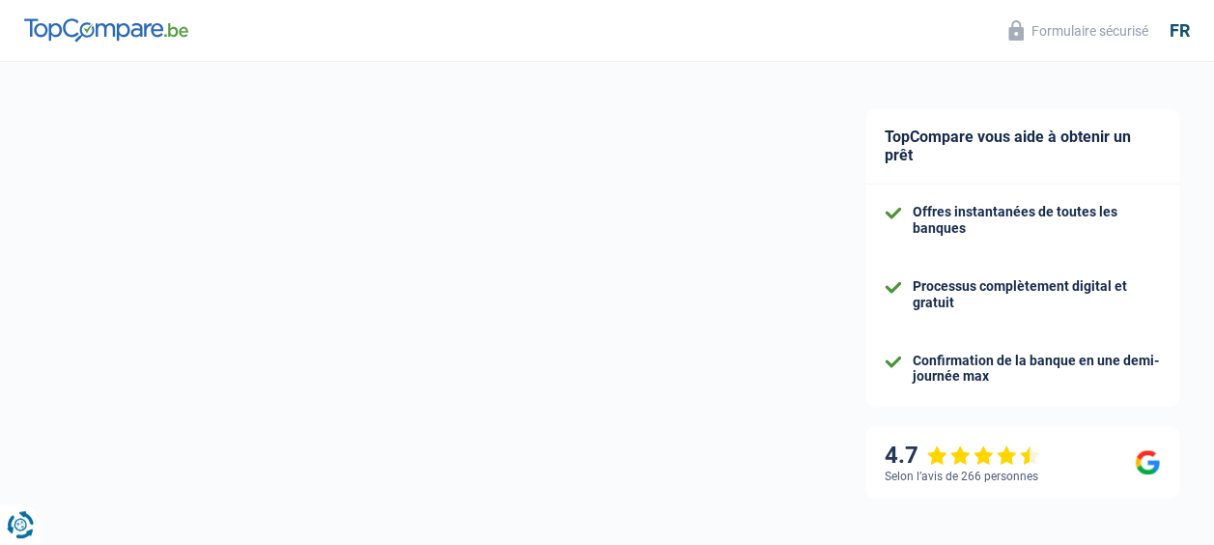
scroll to position [49, 0]
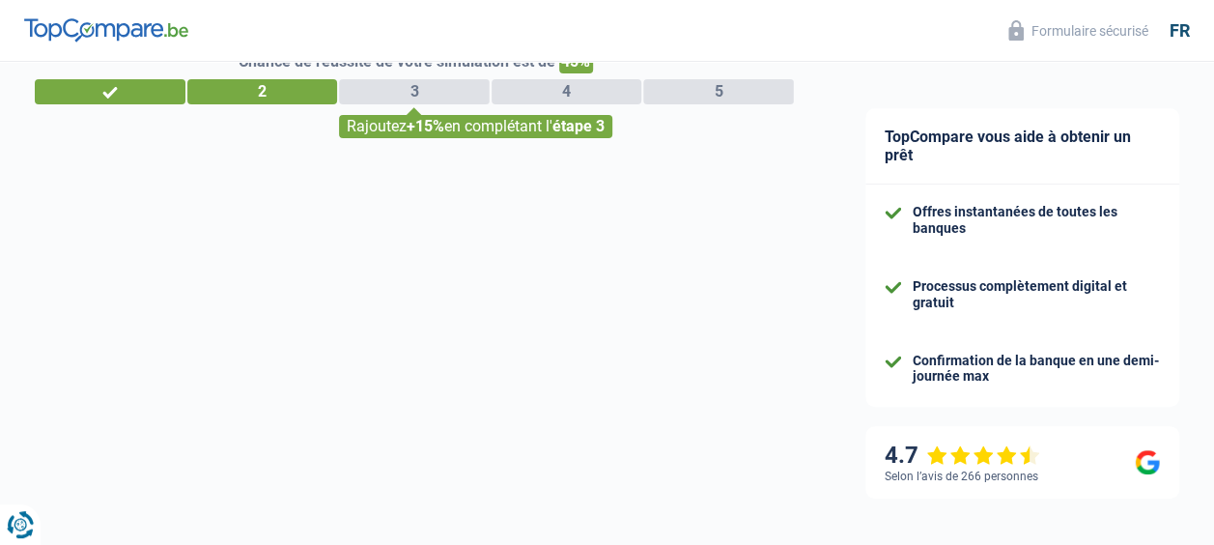
select select "32"
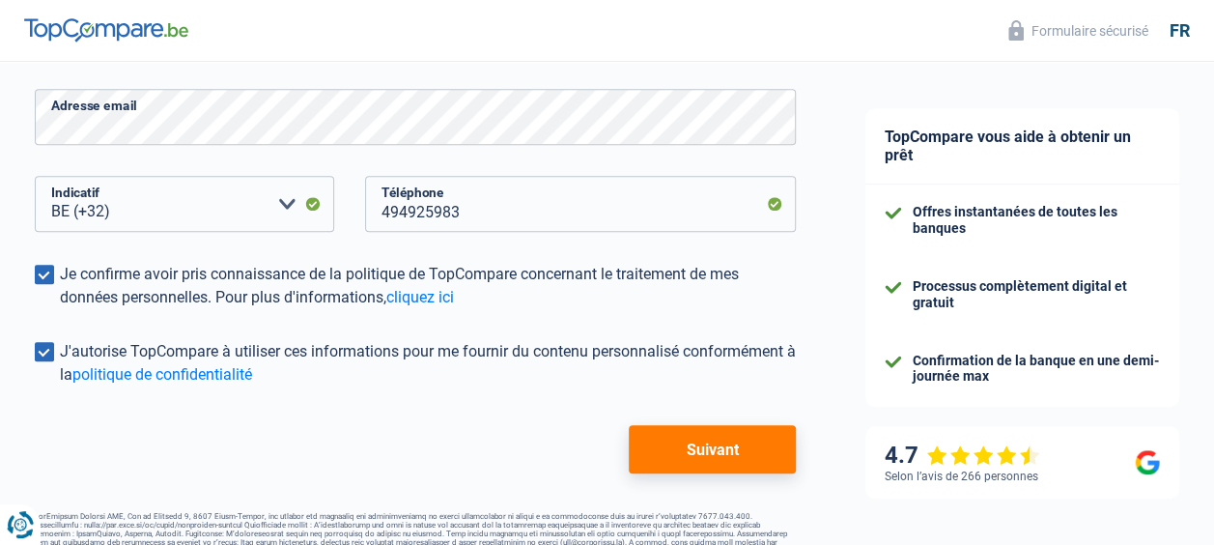
scroll to position [476, 0]
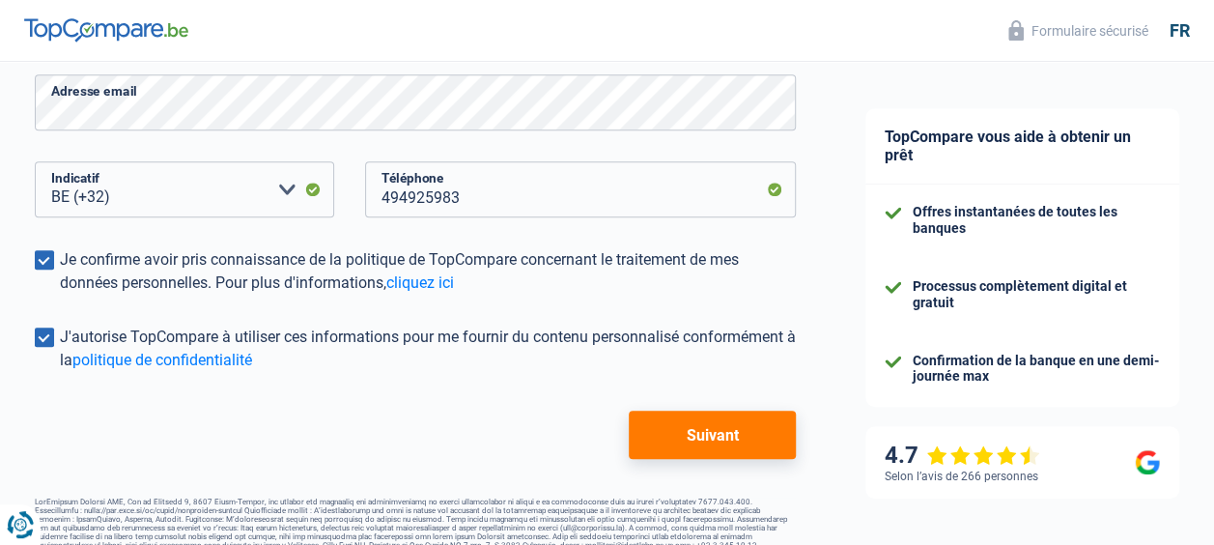
click at [598, 305] on form "Vos informations [PERSON_NAME] Masset Nom Adresse email BE (+32) LU (+352) Veui…" at bounding box center [415, 158] width 761 height 601
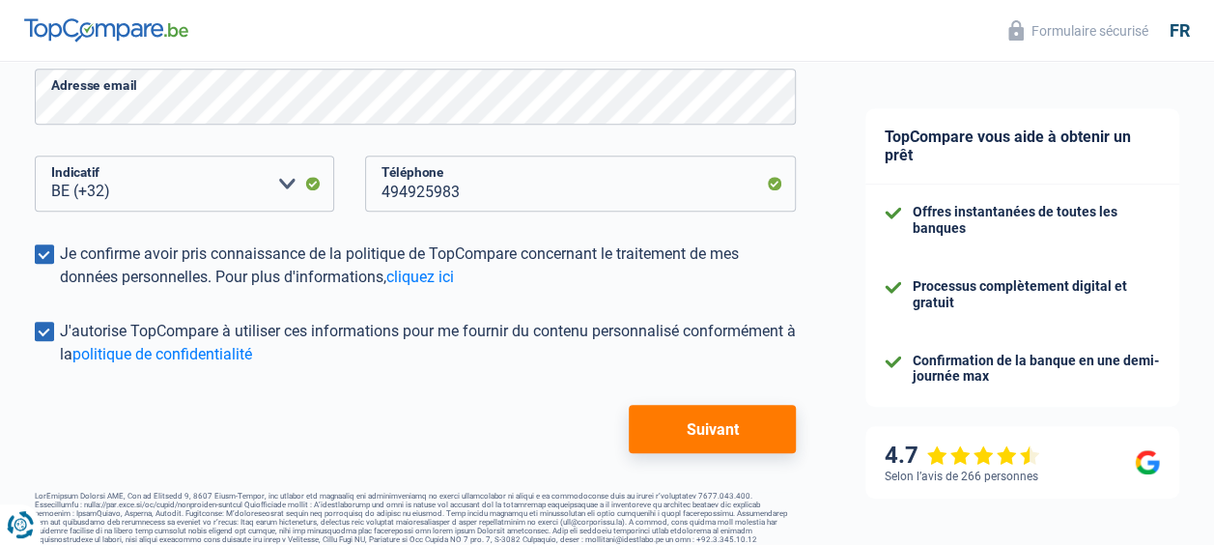
scroll to position [500, 0]
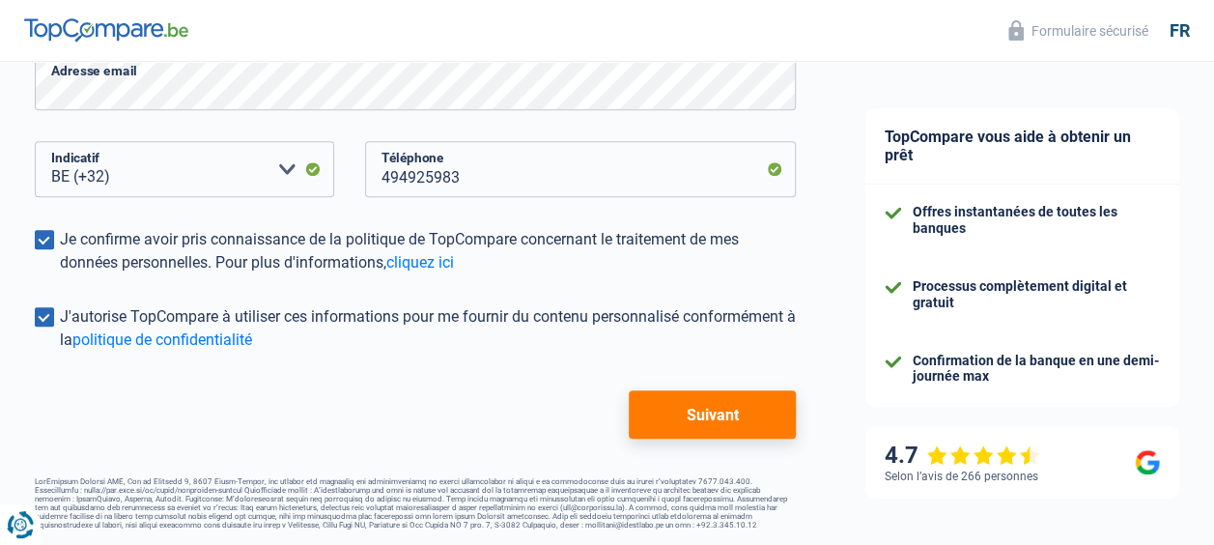
click at [719, 412] on button "Suivant" at bounding box center [712, 414] width 167 height 48
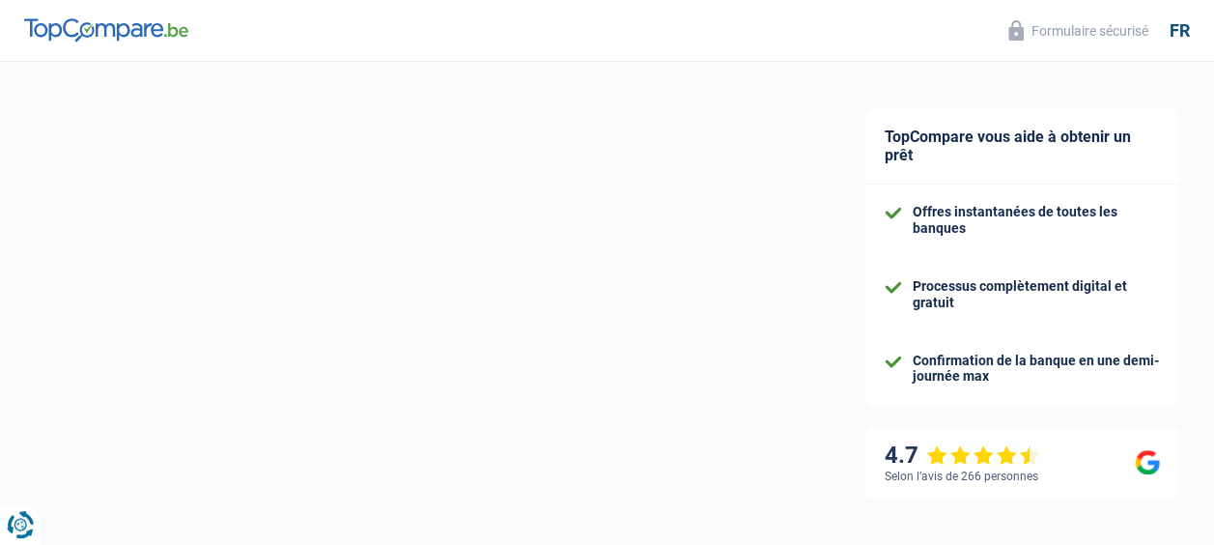
select select "publicEmployee"
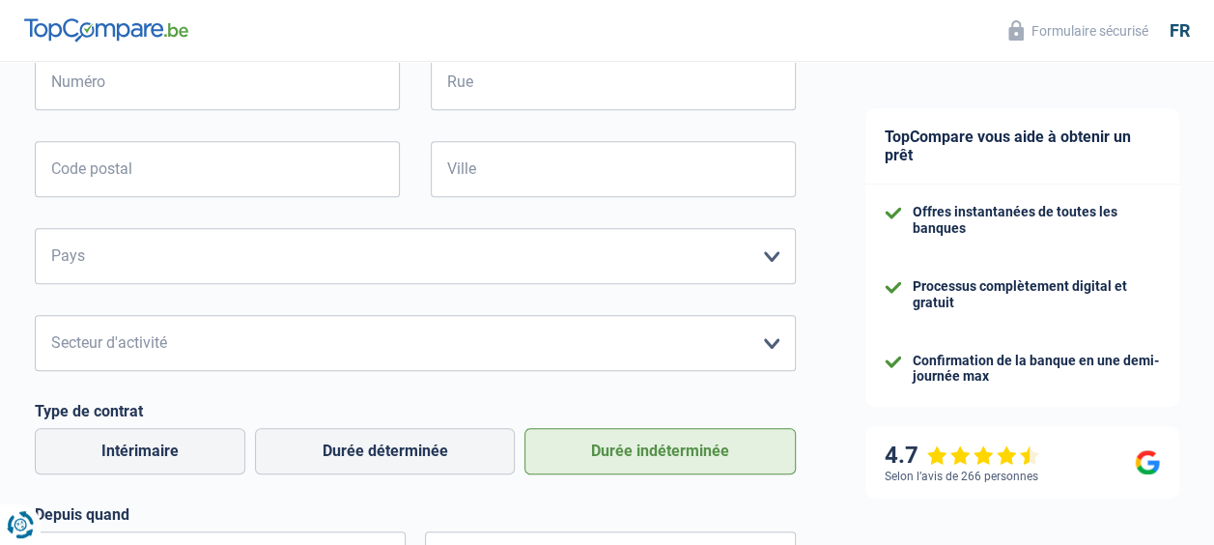
scroll to position [579, 0]
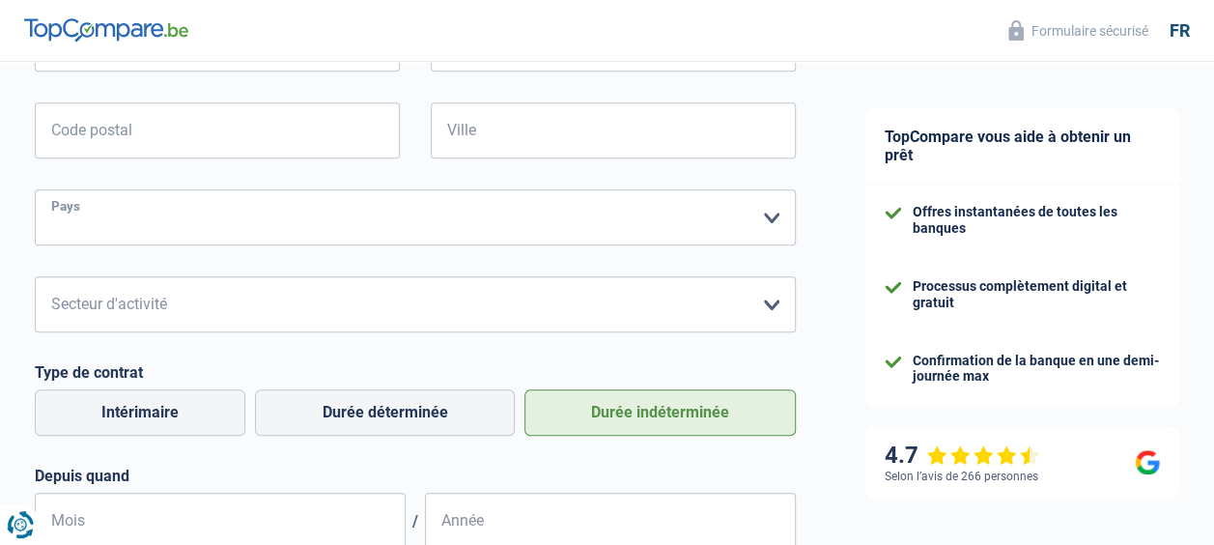
click at [118, 222] on select "[GEOGRAPHIC_DATA] [GEOGRAPHIC_DATA] [GEOGRAPHIC_DATA] [GEOGRAPHIC_DATA] [GEOGRA…" at bounding box center [415, 217] width 761 height 56
select select "BE"
click at [35, 191] on select "[GEOGRAPHIC_DATA] [GEOGRAPHIC_DATA] [GEOGRAPHIC_DATA] [GEOGRAPHIC_DATA] [GEOGRA…" at bounding box center [415, 217] width 761 height 56
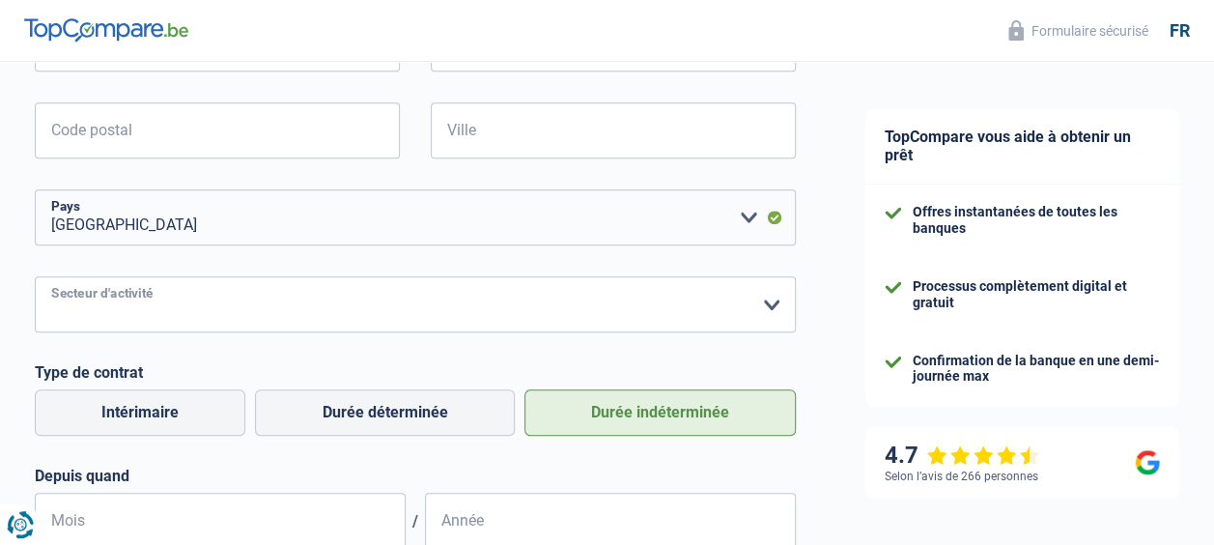
click at [107, 309] on select "Agriculture/Pêche Industrie Horeca Courier/Fitness/Taxi Construction Banques/As…" at bounding box center [415, 304] width 761 height 56
click at [124, 342] on div "FWB Employeur Numéro Tous les champs sont obligatoires. Veuillez fournir une ré…" at bounding box center [415, 239] width 761 height 620
click at [118, 334] on div "FWB Employeur Numéro Tous les champs sont obligatoires. Veuillez fournir une ré…" at bounding box center [415, 239] width 761 height 620
click at [108, 315] on select "Agriculture/Pêche Industrie Horeca Courier/Fitness/Taxi Construction Banques/As…" at bounding box center [415, 304] width 761 height 56
select select "stateUniversityEu"
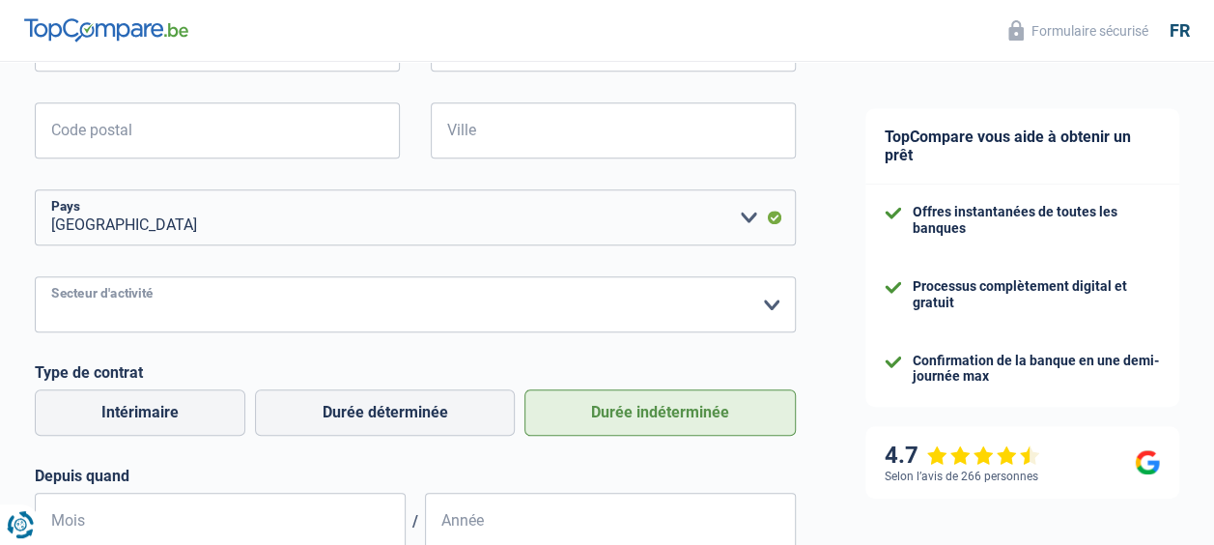
click at [35, 278] on select "Agriculture/Pêche Industrie Horeca Courier/Fitness/Taxi Construction Banques/As…" at bounding box center [415, 304] width 761 height 56
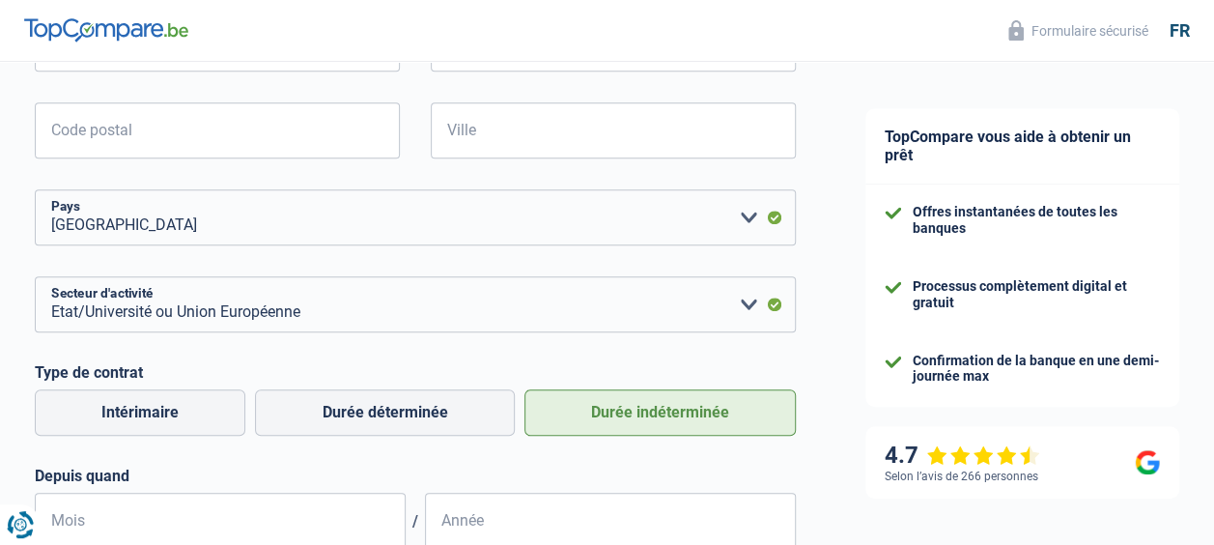
click at [223, 458] on div "FWB Employeur Numéro Tous les champs sont obligatoires. Veuillez fournir une ré…" at bounding box center [415, 239] width 761 height 620
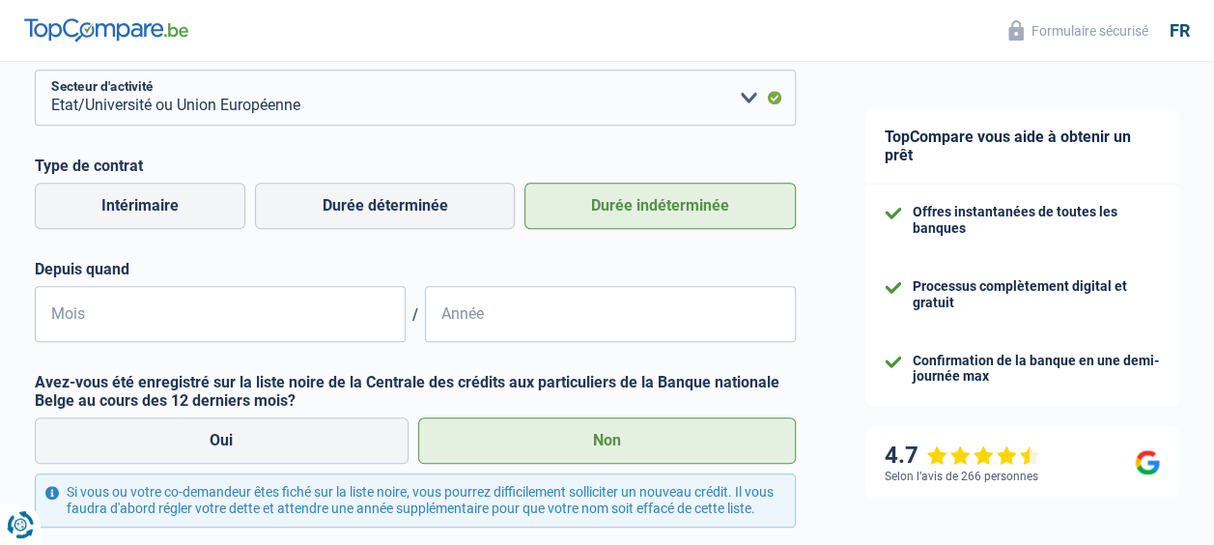
scroll to position [833, 0]
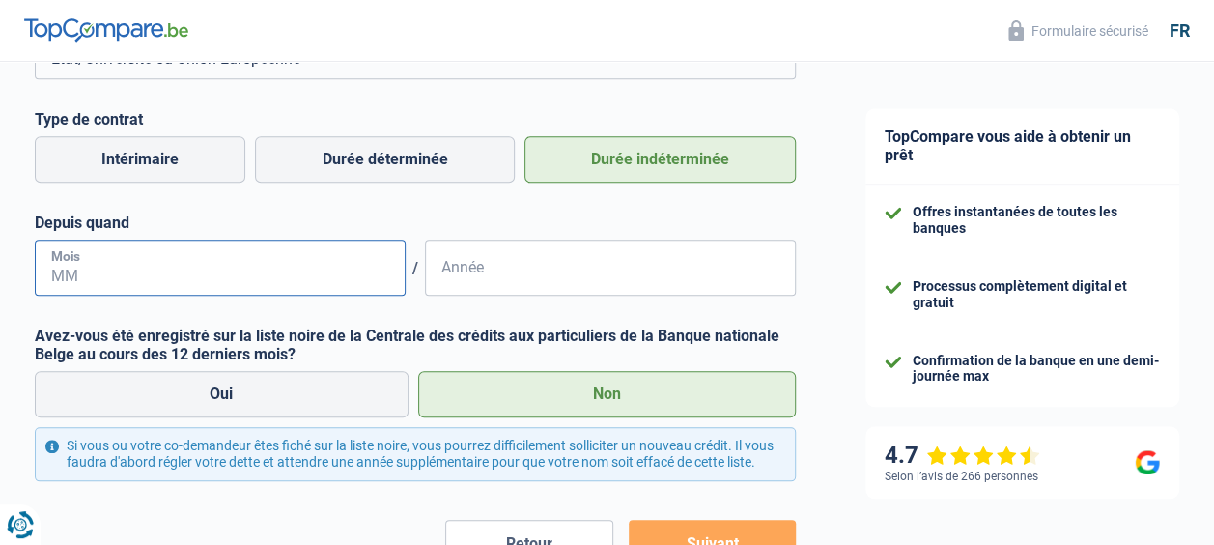
click at [224, 267] on input "Mois" at bounding box center [220, 268] width 371 height 56
type input "10"
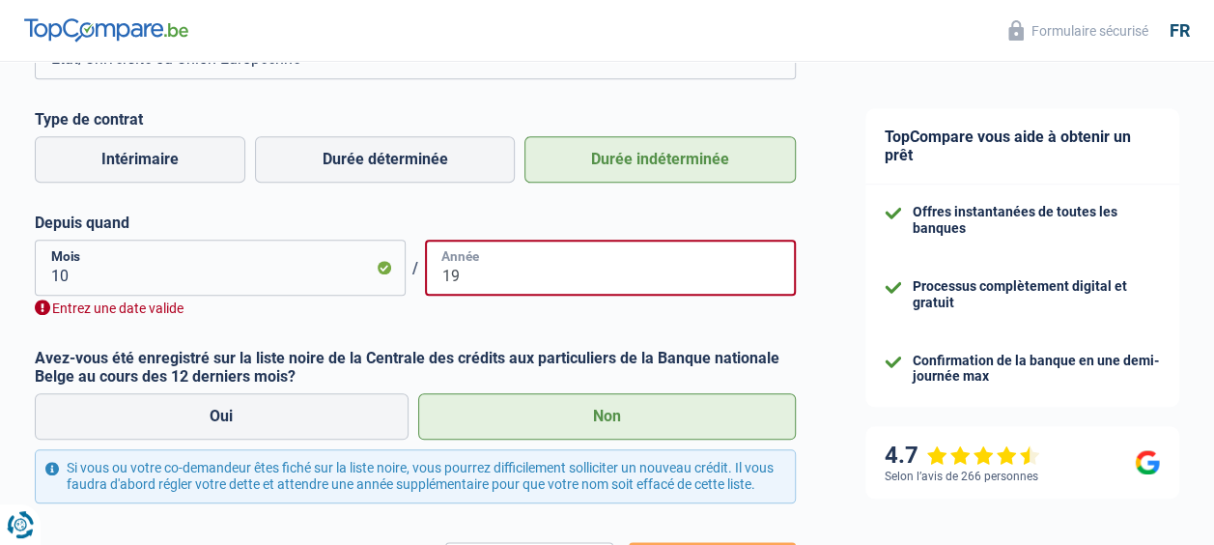
type input "1"
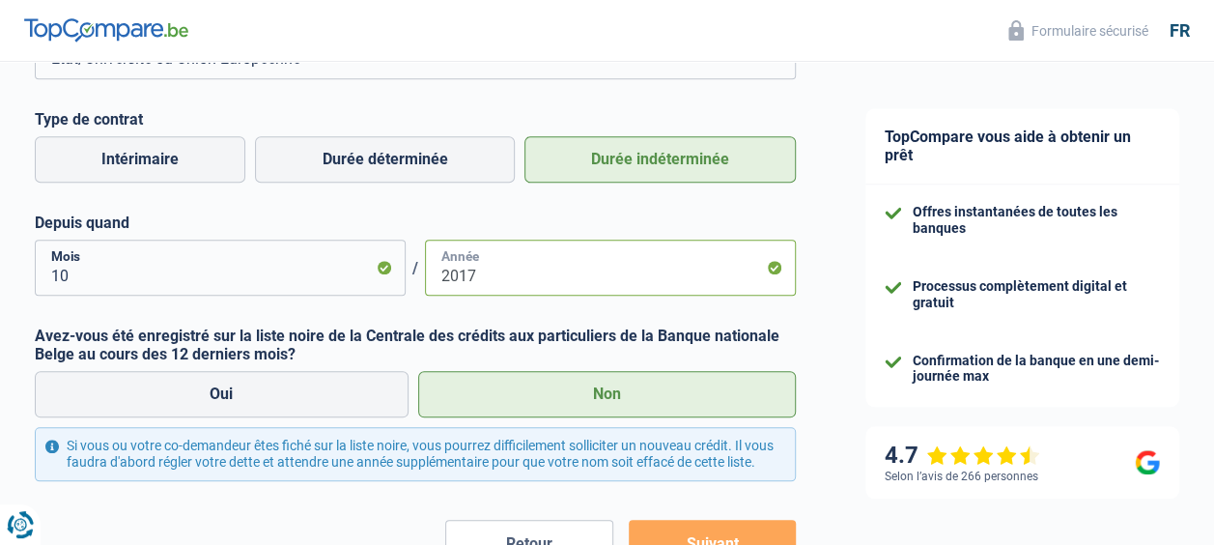
type input "2017"
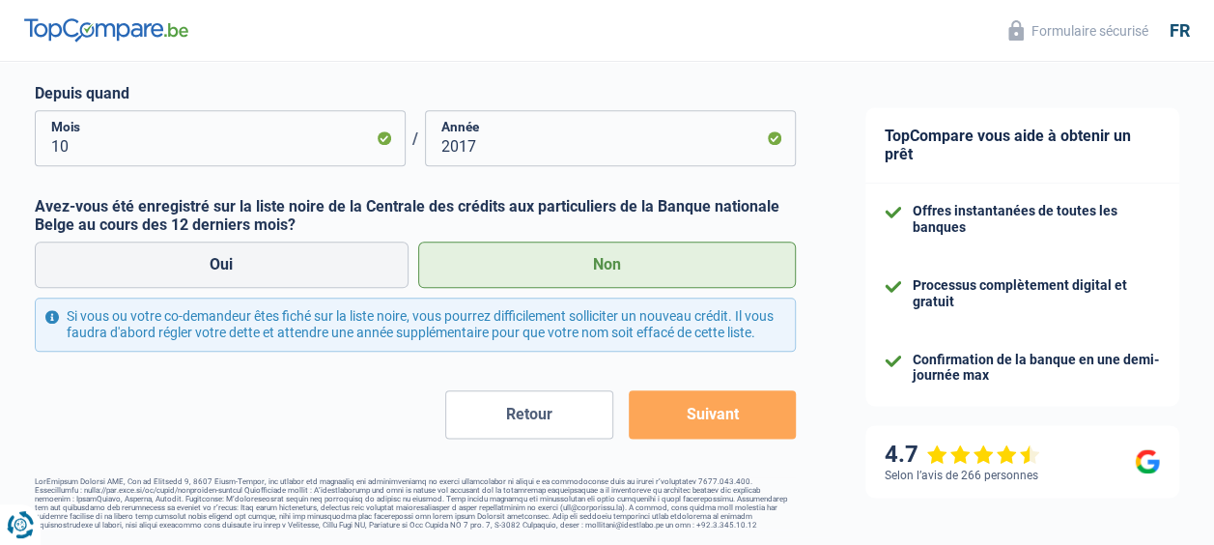
click at [744, 404] on button "Suivant" at bounding box center [712, 414] width 167 height 48
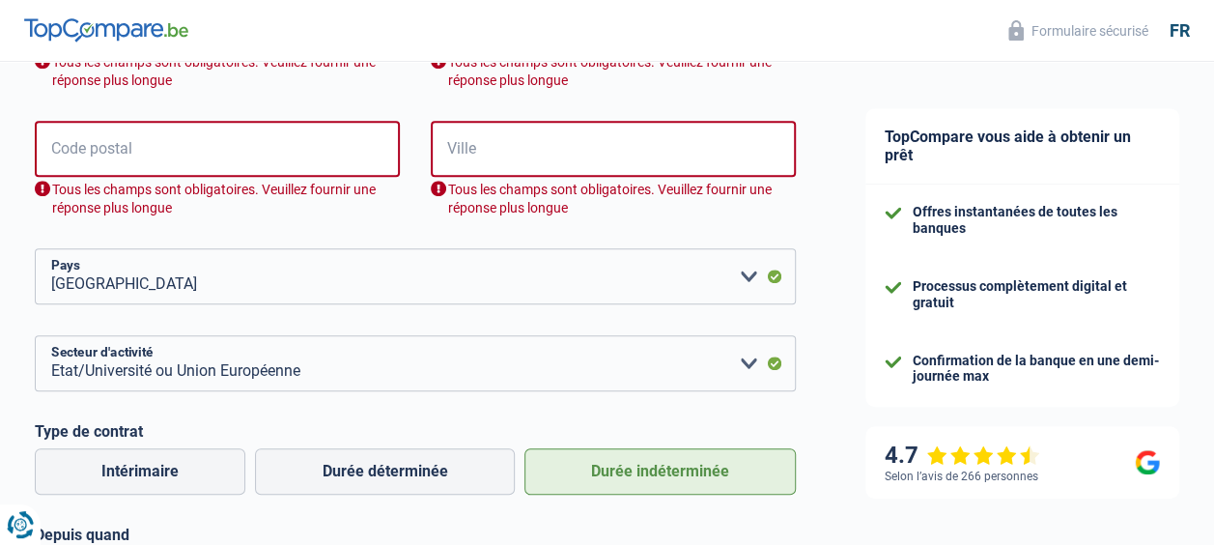
scroll to position [531, 0]
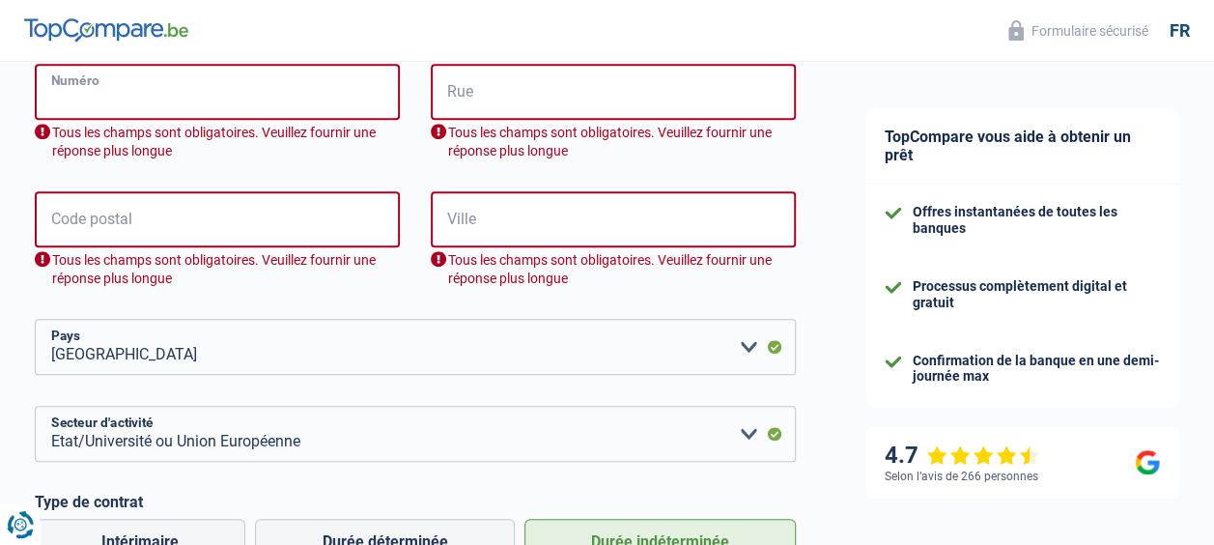
click at [145, 106] on input "Numéro" at bounding box center [217, 92] width 365 height 56
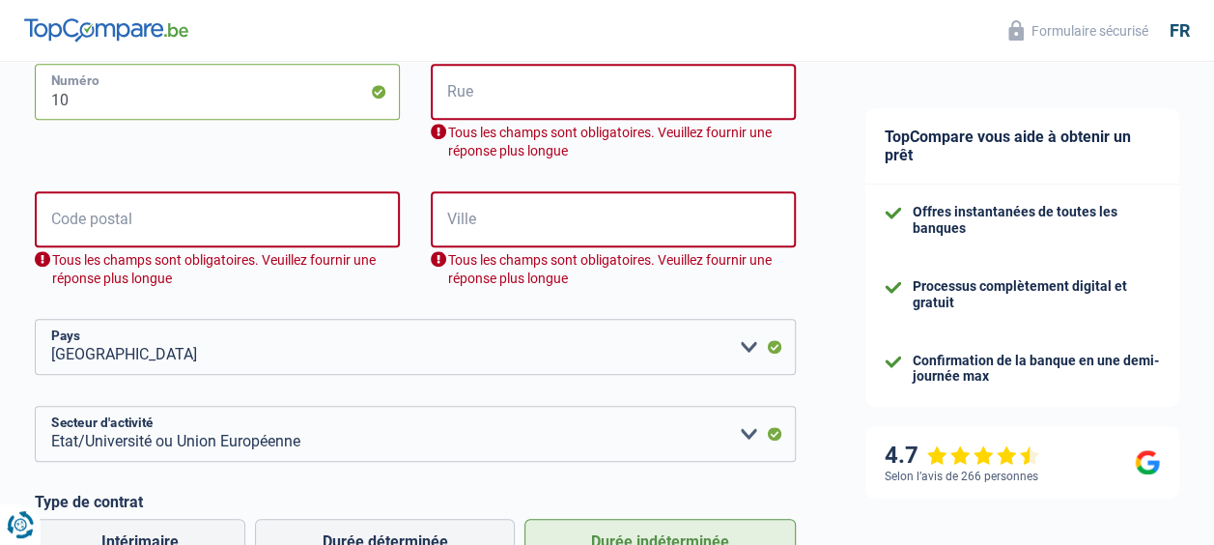
type input "10"
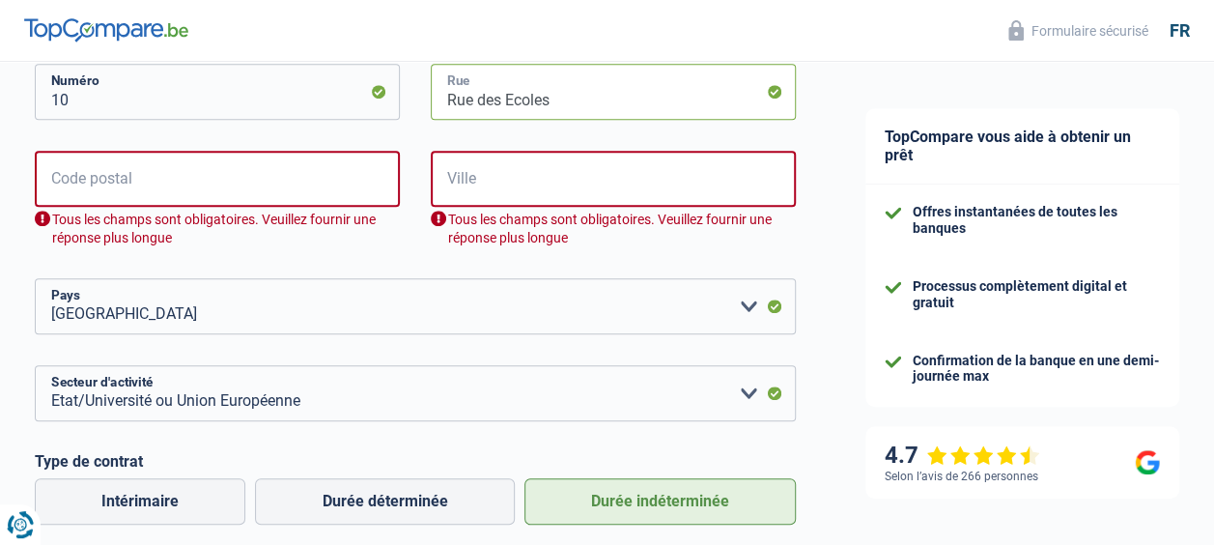
type input "Rue des Ecoles"
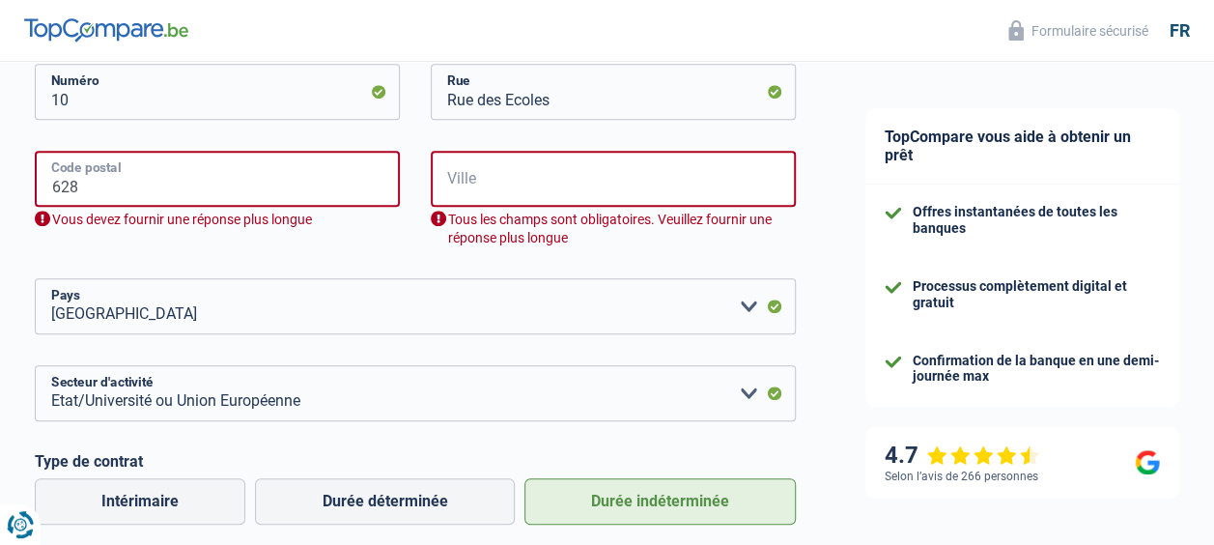
type input "6280"
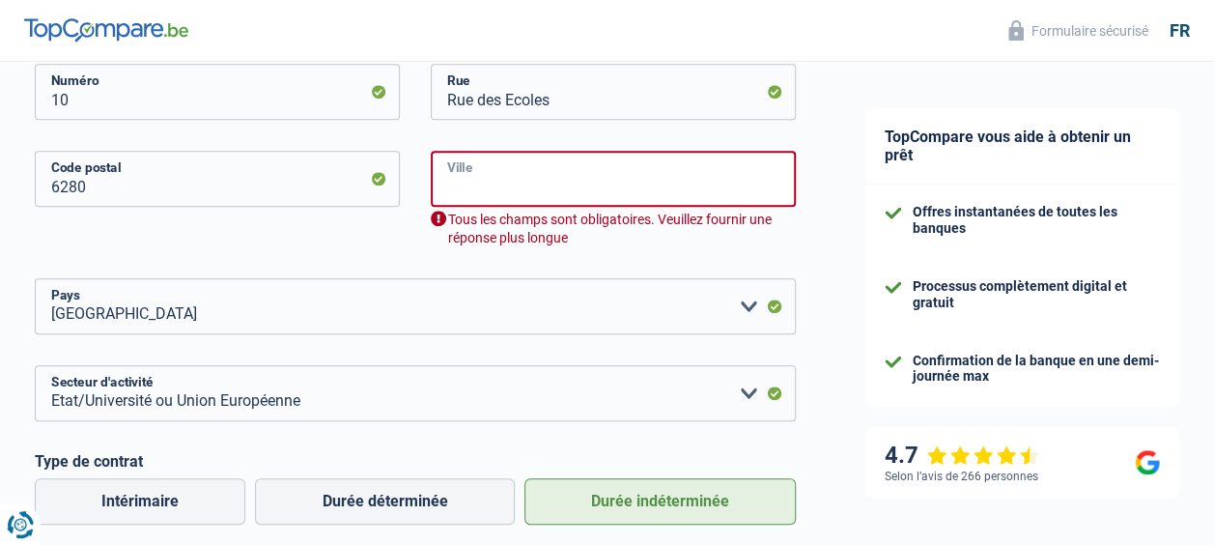
type input "Gerpinnes"
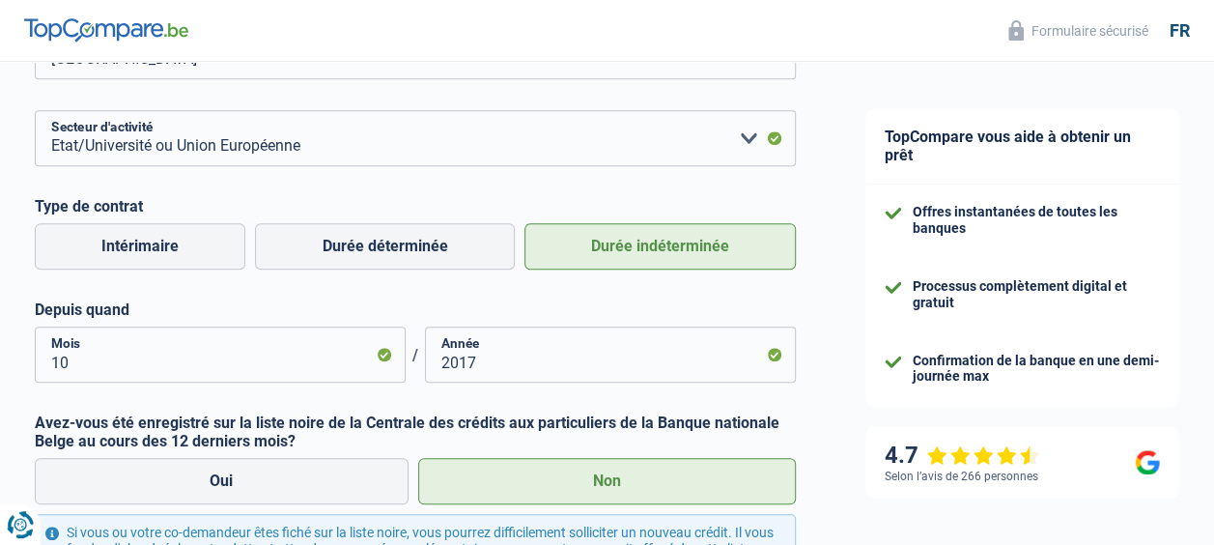
scroll to position [966, 0]
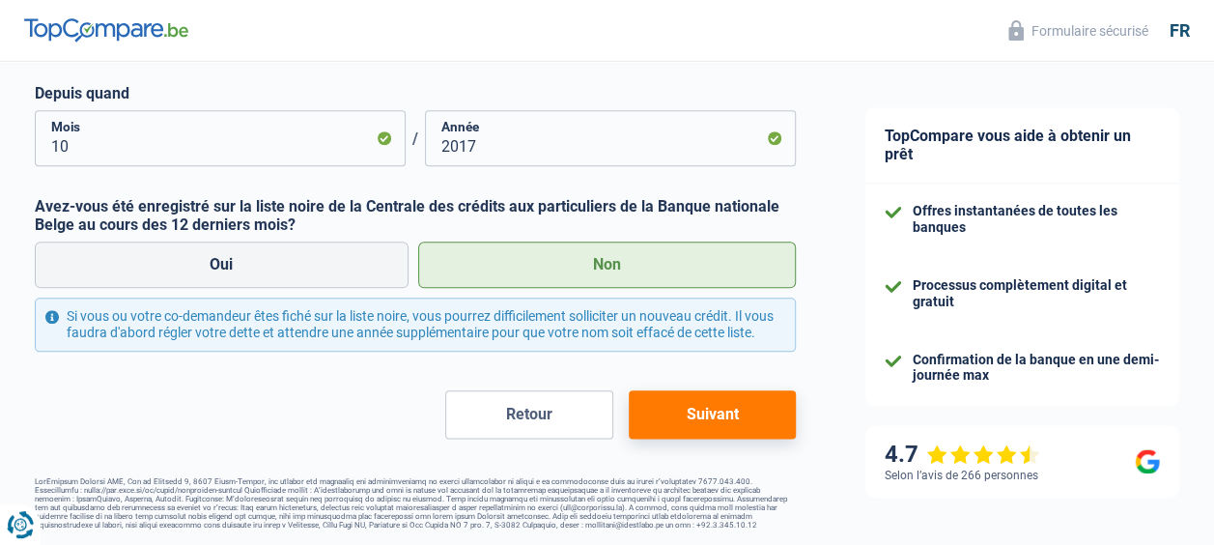
type input "6280"
click at [741, 413] on button "Suivant" at bounding box center [712, 414] width 167 height 48
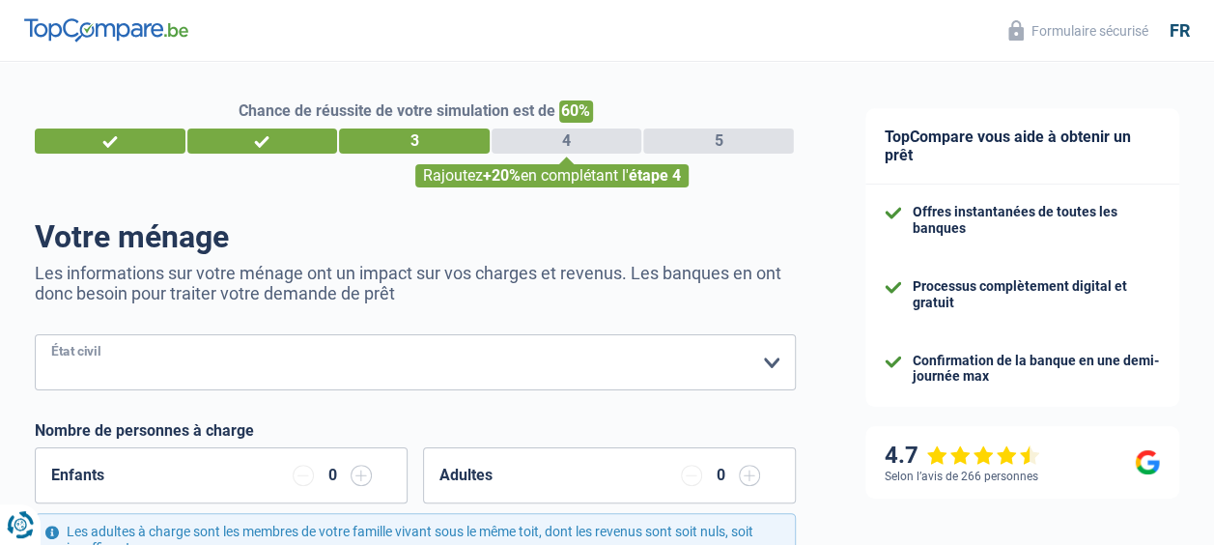
click at [734, 362] on select "[PERSON_NAME](e) Cohabitant(e) légal(e) Divorcé(e) Veuf(ve) Séparé (de fait) Ve…" at bounding box center [415, 362] width 761 height 56
select select "single"
click at [35, 336] on select "[PERSON_NAME](e) Cohabitant(e) légal(e) Divorcé(e) Veuf(ve) Séparé (de fait) Ve…" at bounding box center [415, 362] width 761 height 56
click at [359, 477] on input "button" at bounding box center [361, 475] width 21 height 21
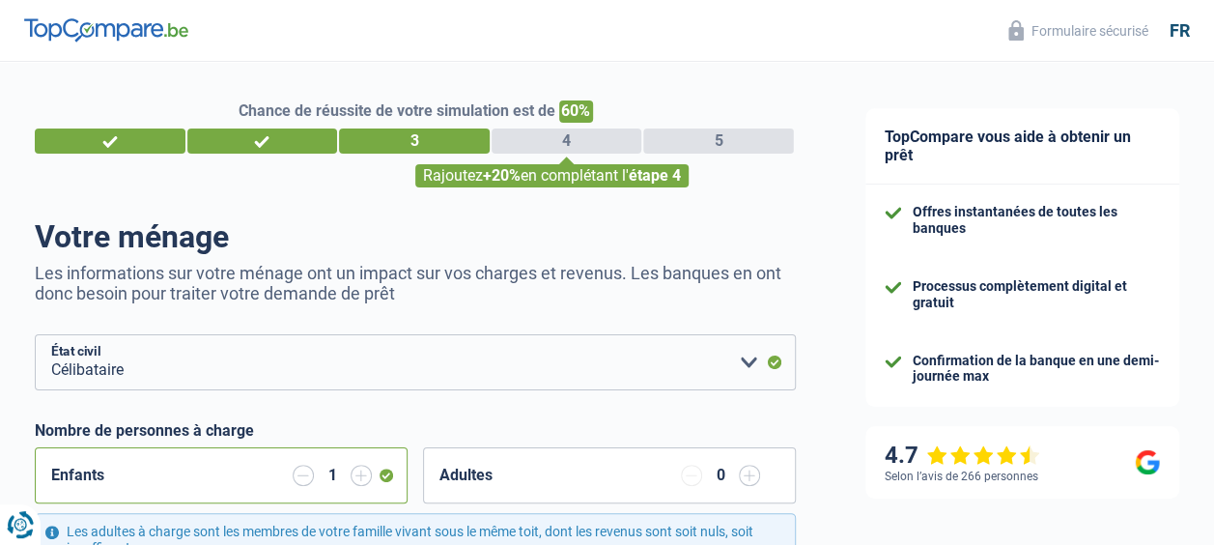
click at [359, 477] on input "button" at bounding box center [361, 475] width 21 height 21
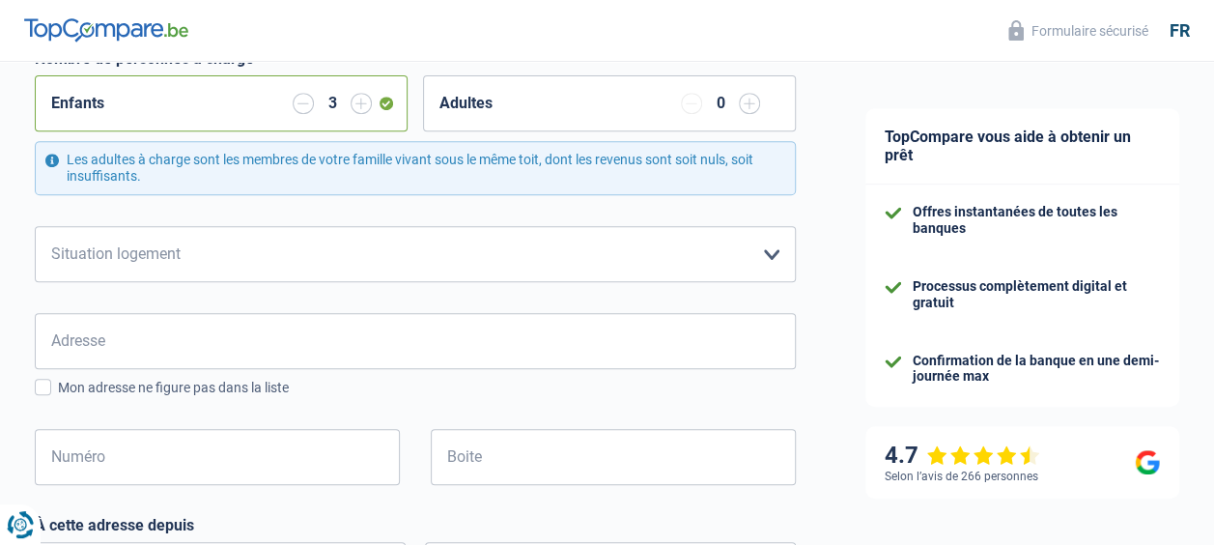
scroll to position [374, 0]
click at [753, 247] on select "Locataire Propriétaire avec prêt hypothécaire Propriétaire sans prêt hypothécai…" at bounding box center [415, 252] width 761 height 56
select select "liveWithParents"
click at [35, 224] on select "Locataire Propriétaire avec prêt hypothécaire Propriétaire sans prêt hypothécai…" at bounding box center [415, 252] width 761 height 56
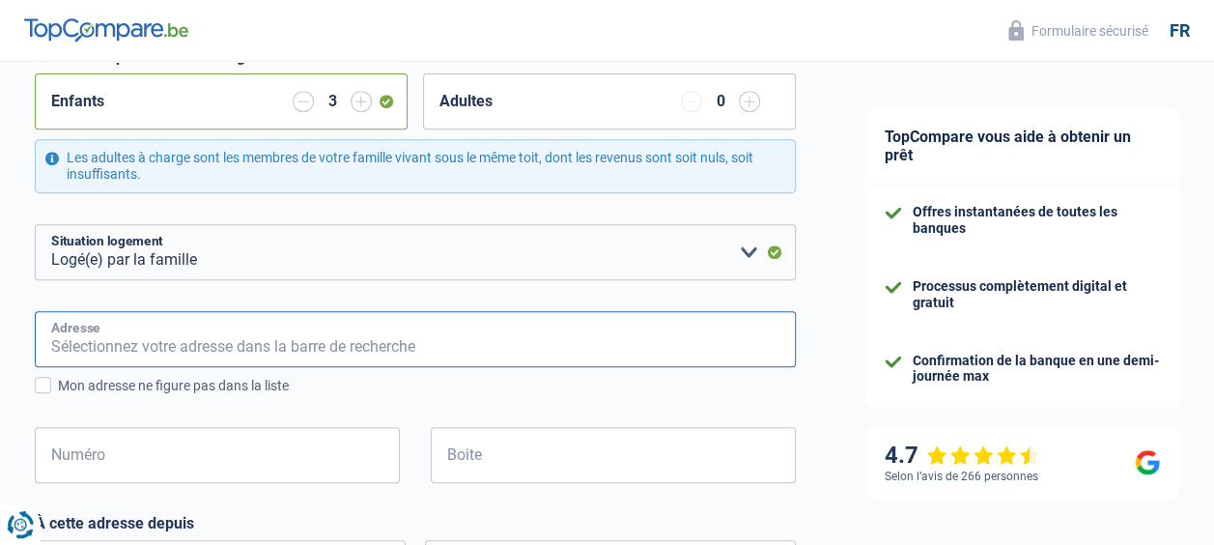
click at [126, 344] on input "Adresse" at bounding box center [415, 339] width 761 height 56
type input "[GEOGRAPHIC_DATA] 216"
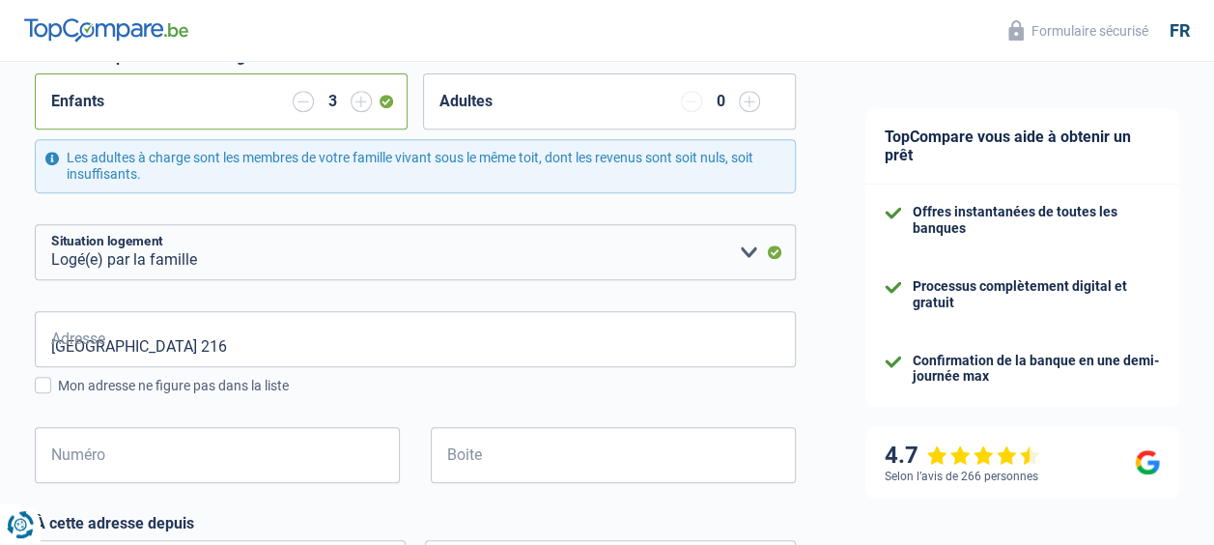
type input "[GEOGRAPHIC_DATA]"
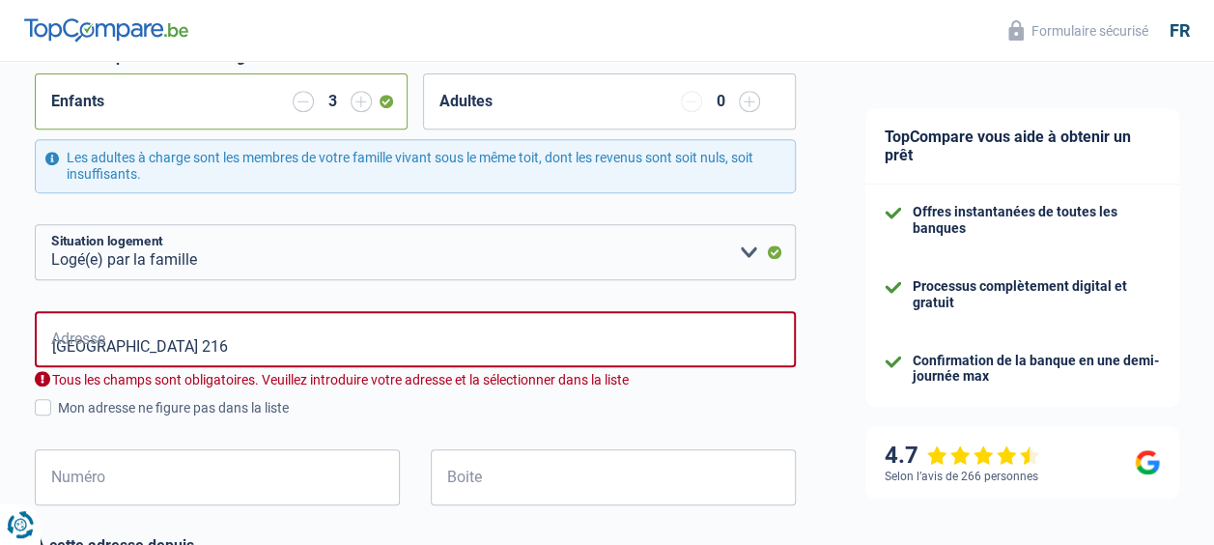
type input "[GEOGRAPHIC_DATA]"
click at [201, 347] on input "[GEOGRAPHIC_DATA] 216" at bounding box center [415, 339] width 761 height 56
click at [518, 417] on div "Mon adresse ne figure pas dans la liste" at bounding box center [427, 408] width 738 height 20
click at [58, 418] on input "Mon adresse ne figure pas dans la liste" at bounding box center [58, 418] width 0 height 0
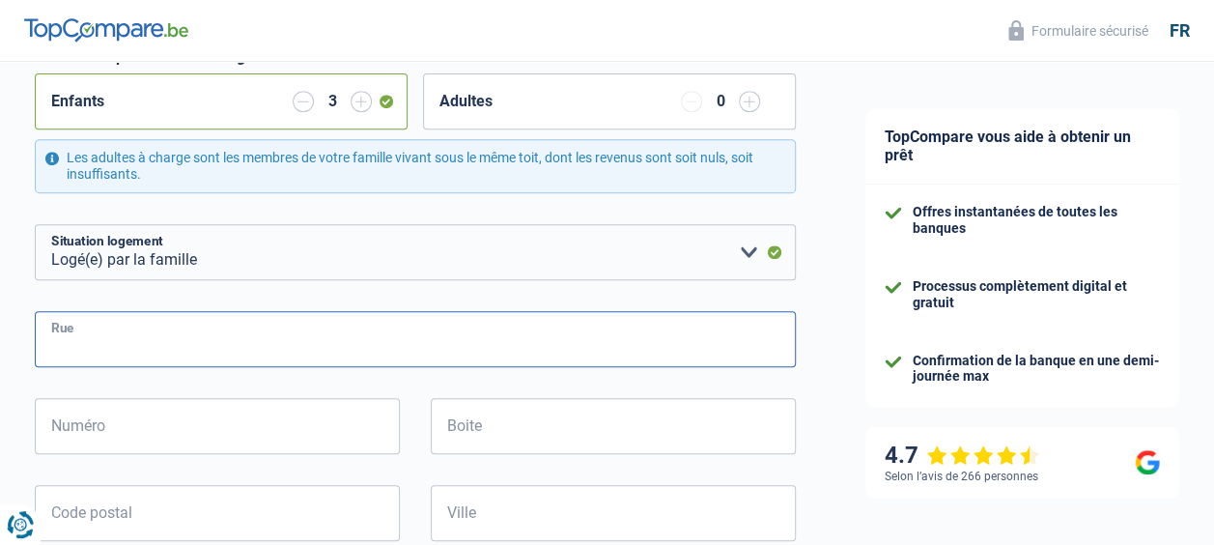
click at [98, 325] on input "Rue" at bounding box center [415, 339] width 761 height 56
type input "[GEOGRAPHIC_DATA]"
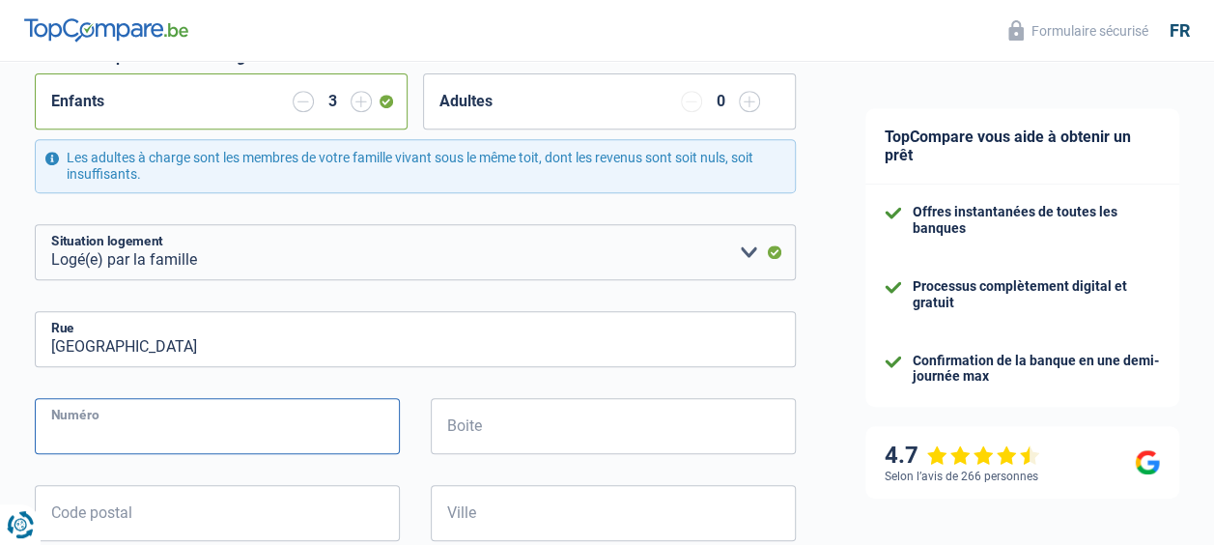
click at [52, 433] on input "Numéro" at bounding box center [217, 426] width 365 height 56
type input "216"
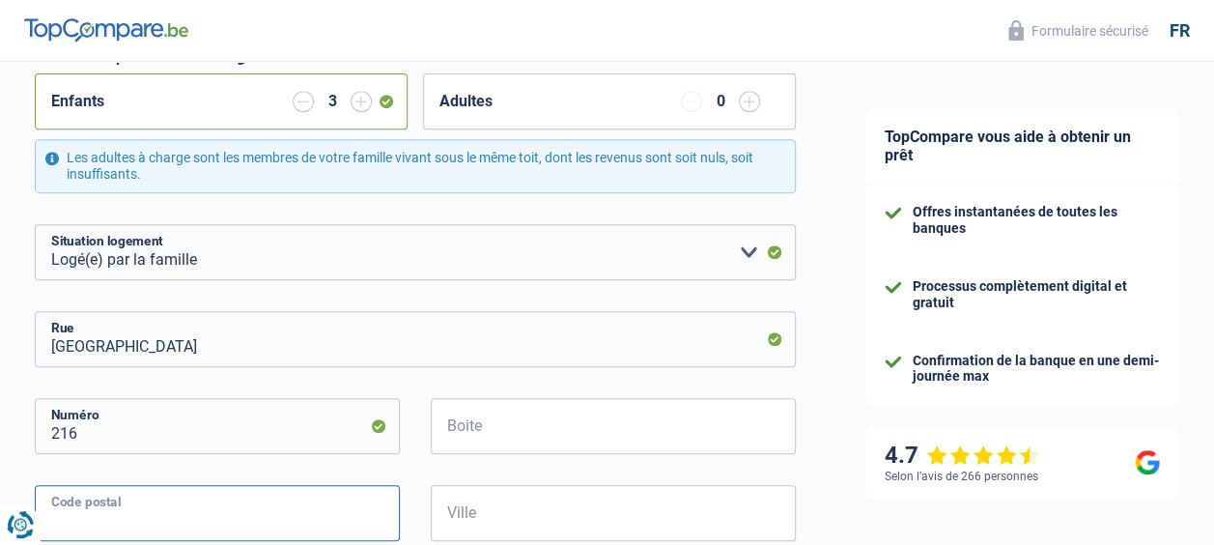
click at [193, 508] on input "Code postal" at bounding box center [217, 513] width 365 height 56
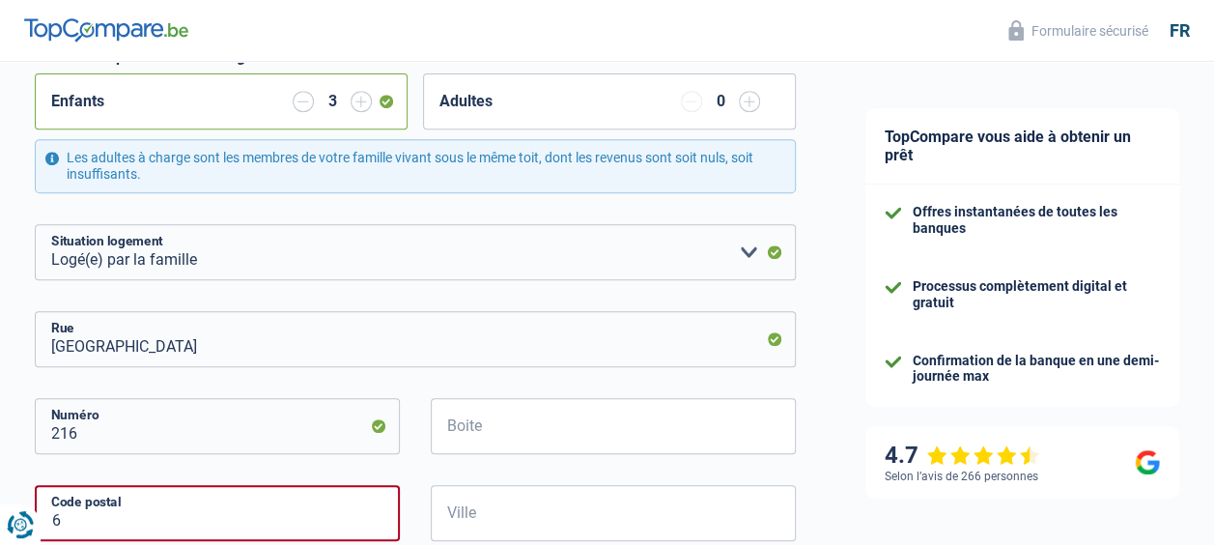
click at [832, 481] on div "TopCompare vous aide à obtenir un prêt Offres instantanées de toutes les banque…" at bounding box center [1022, 507] width 383 height 1638
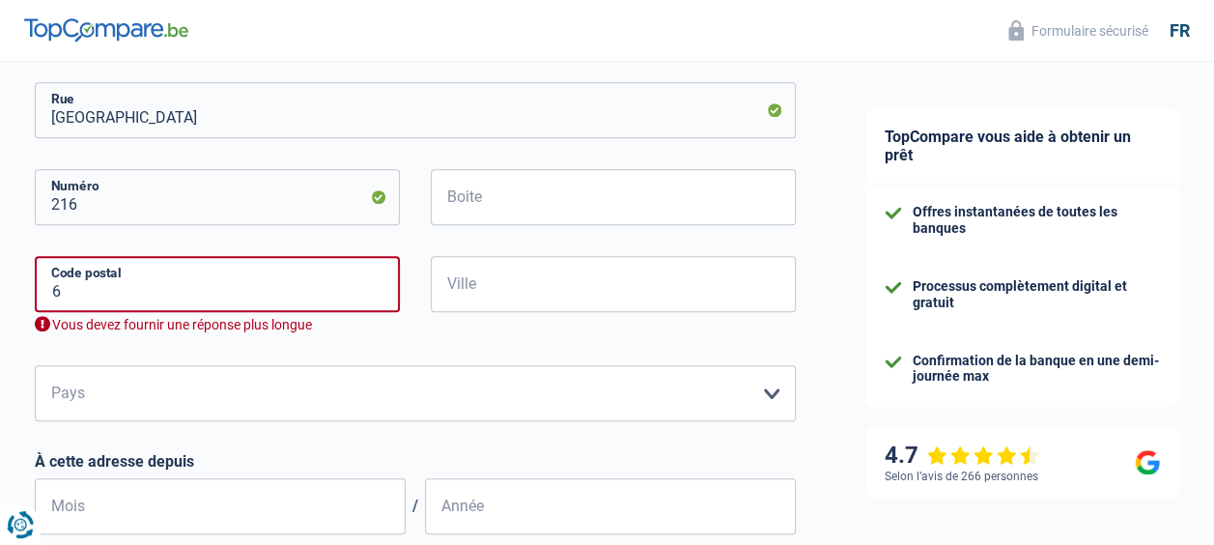
scroll to position [606, 0]
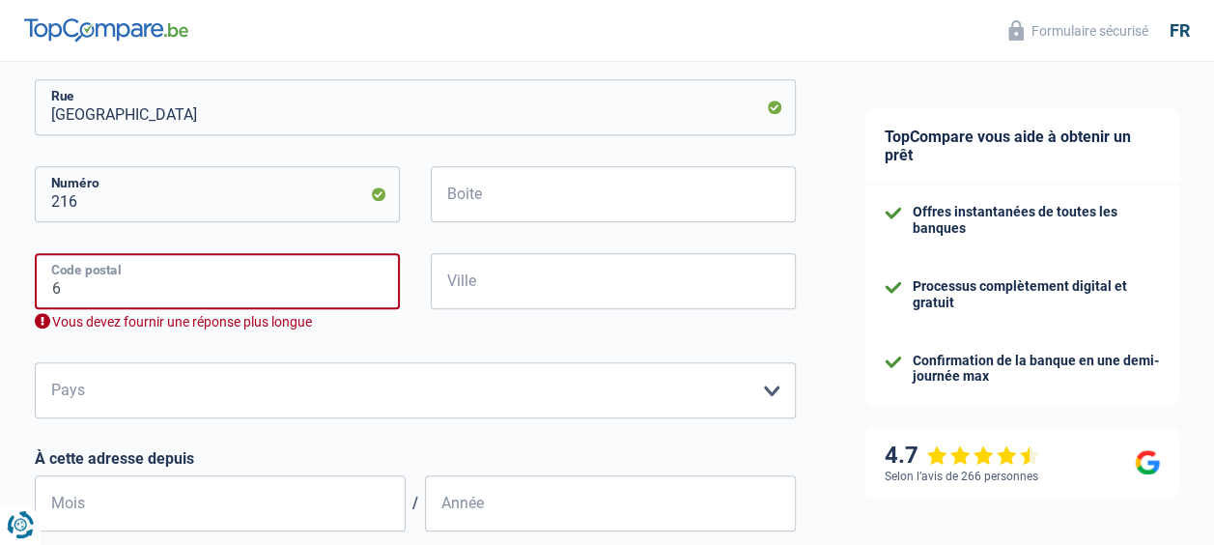
click at [205, 291] on input "6" at bounding box center [217, 281] width 365 height 56
type input "6280"
type input "Gerpinnes"
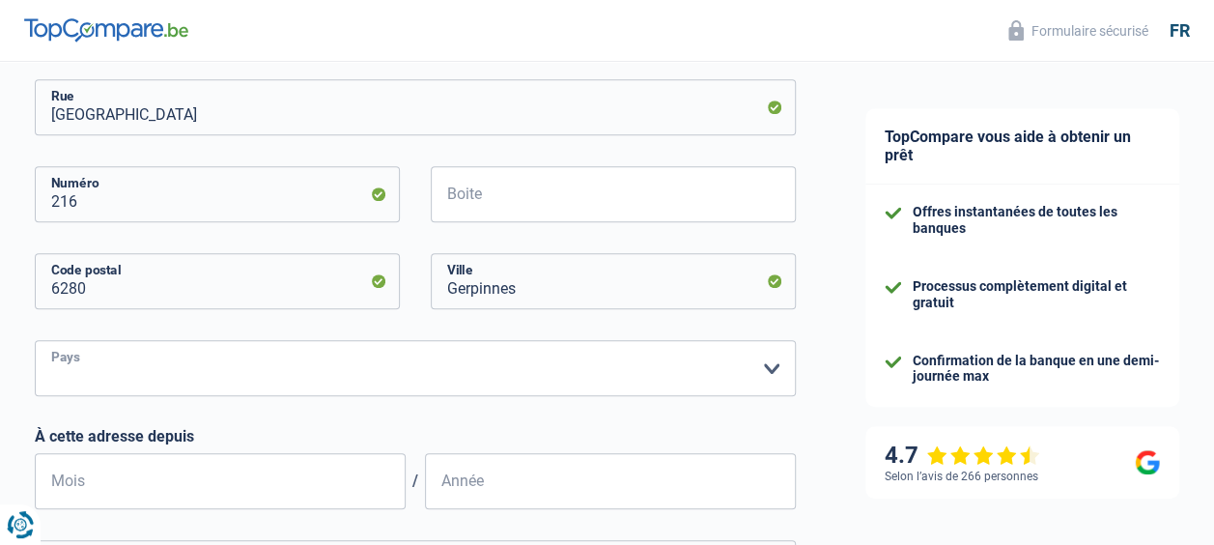
click at [241, 364] on select "Belgique Luxembourg Veuillez sélectionner une option" at bounding box center [415, 368] width 761 height 56
select select "BE"
click at [35, 340] on select "Belgique Luxembourg Veuillez sélectionner une option" at bounding box center [415, 368] width 761 height 56
click at [141, 479] on input "Mois" at bounding box center [220, 481] width 371 height 56
type input "12"
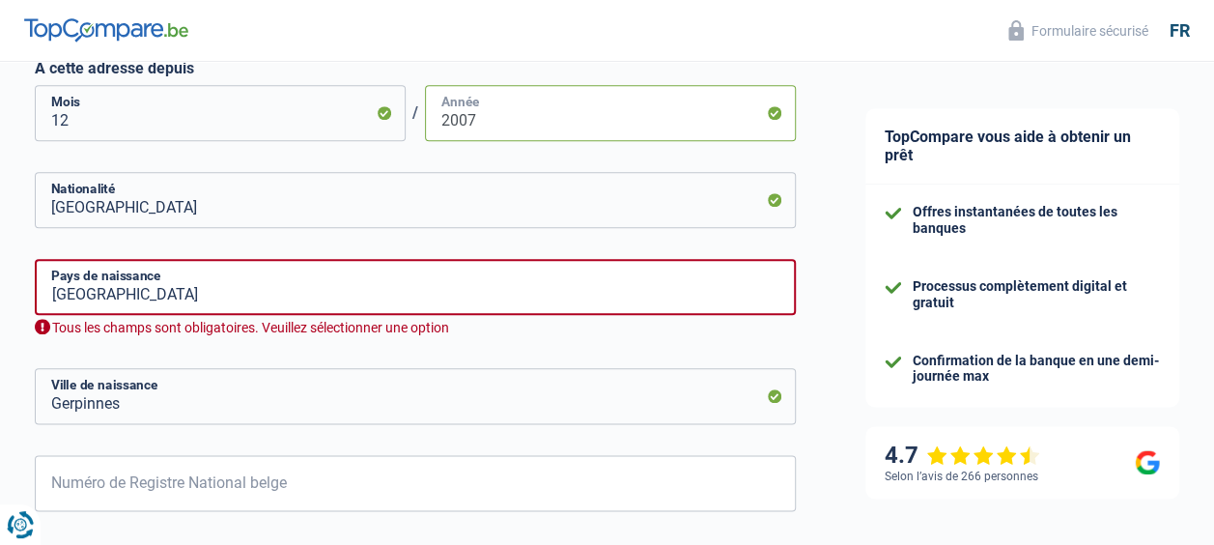
scroll to position [1003, 0]
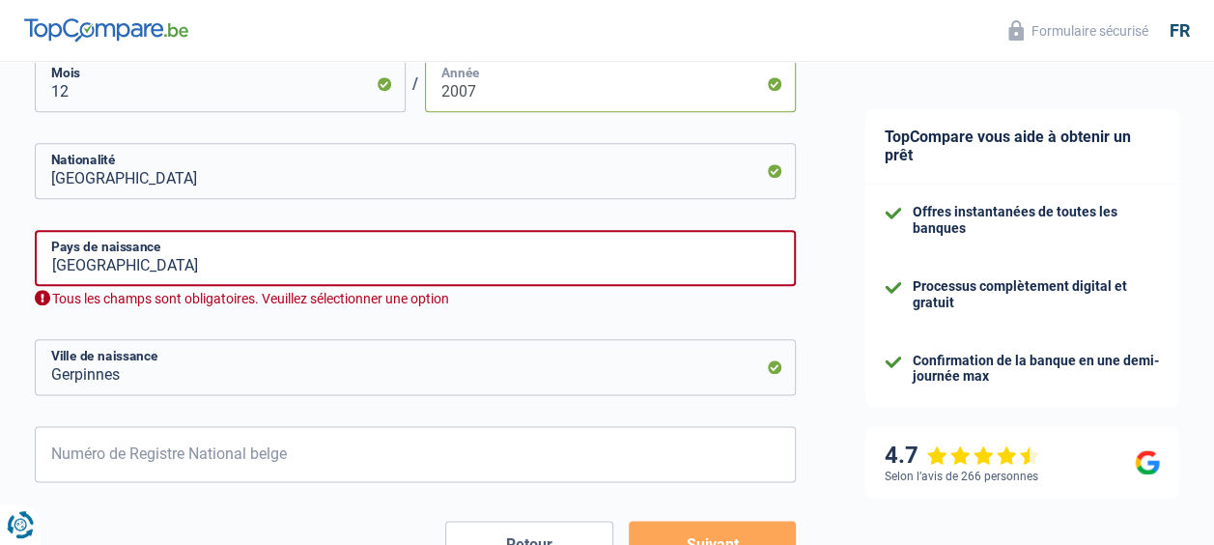
type input "2007"
click at [169, 260] on input "[GEOGRAPHIC_DATA]" at bounding box center [415, 258] width 761 height 56
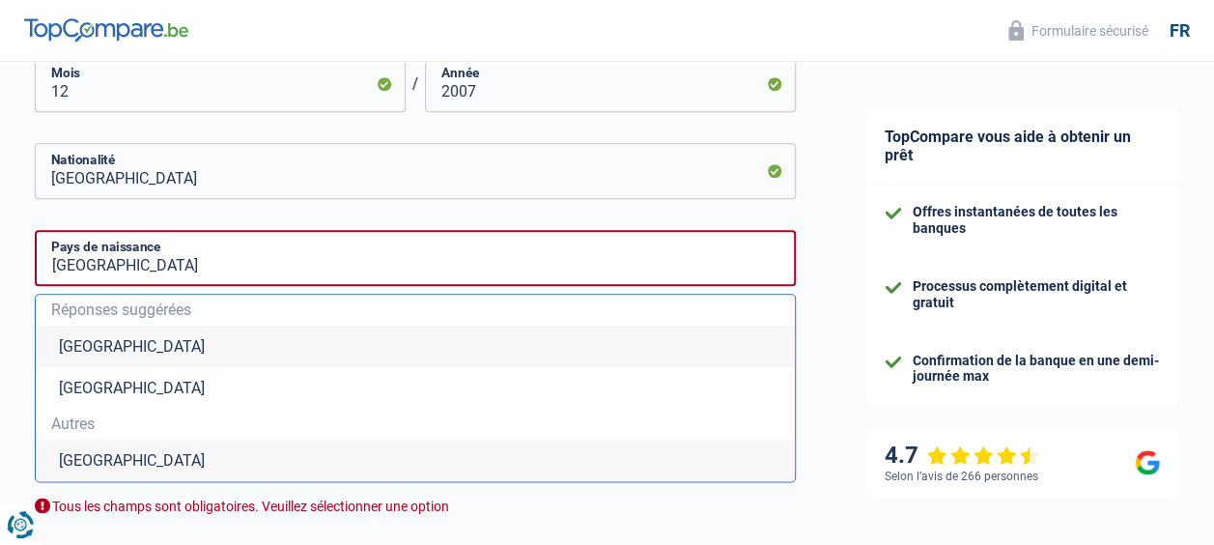
click at [83, 351] on li "[GEOGRAPHIC_DATA]" at bounding box center [415, 346] width 759 height 42
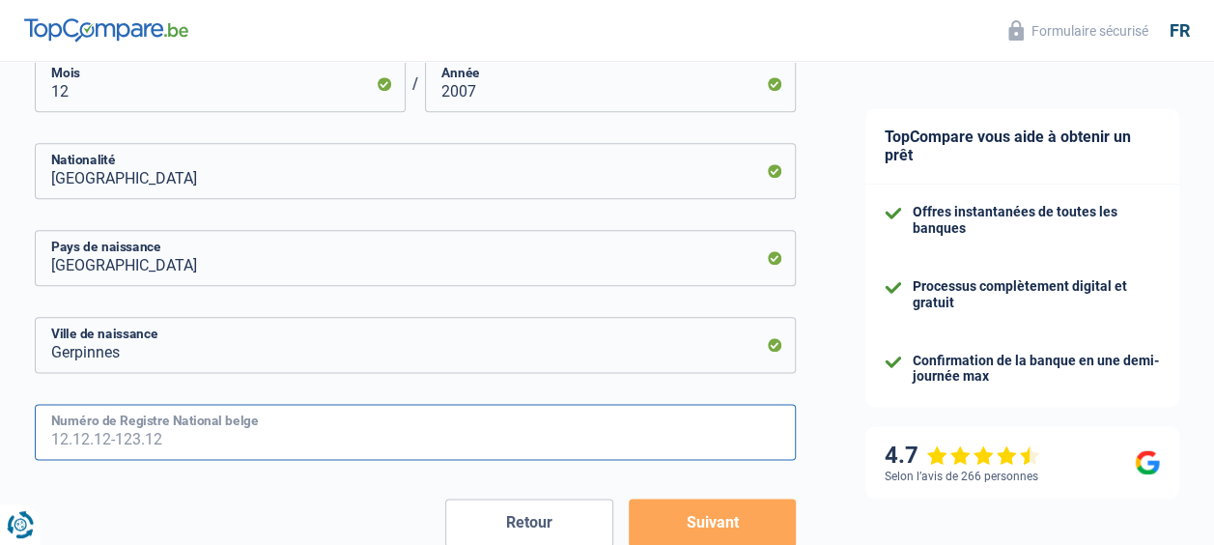
click at [139, 436] on input "Numéro de Registre National belge" at bounding box center [415, 432] width 761 height 56
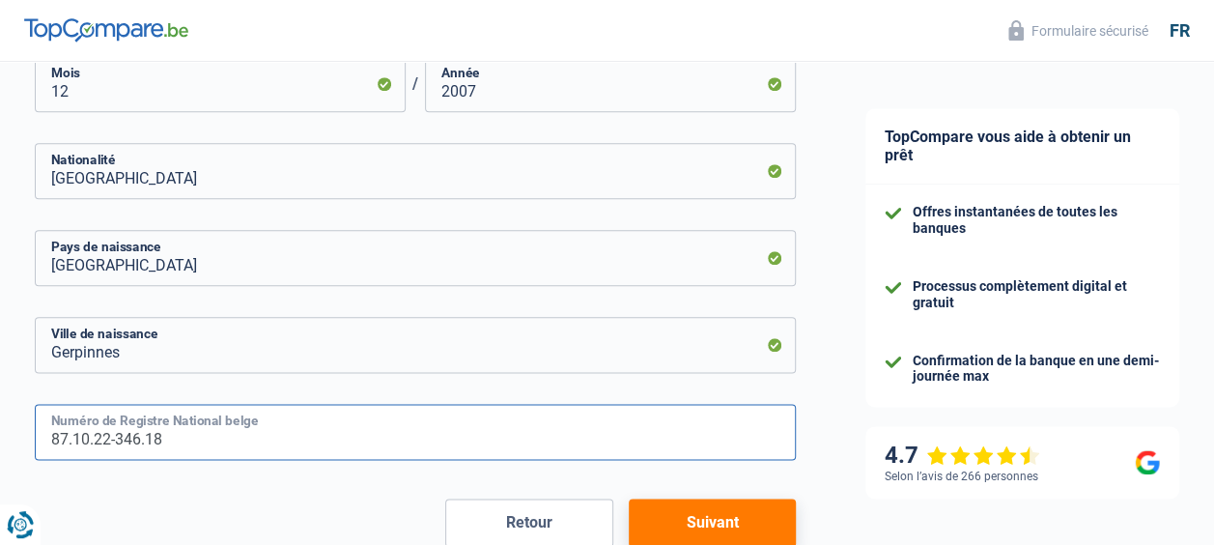
type input "87.10.22-346.18"
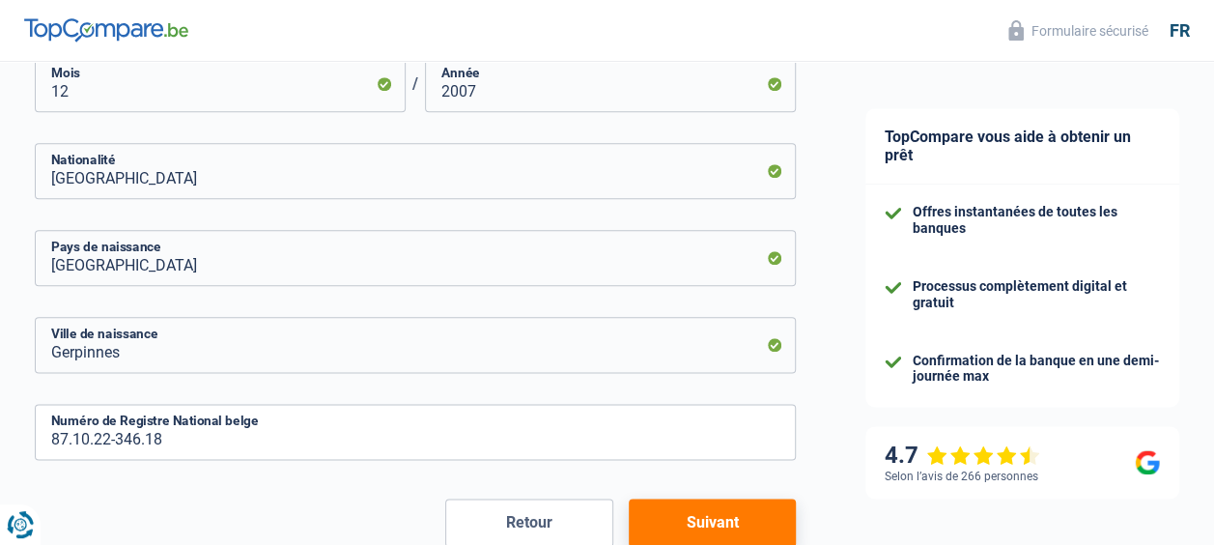
click at [724, 533] on button "Suivant" at bounding box center [712, 522] width 167 height 48
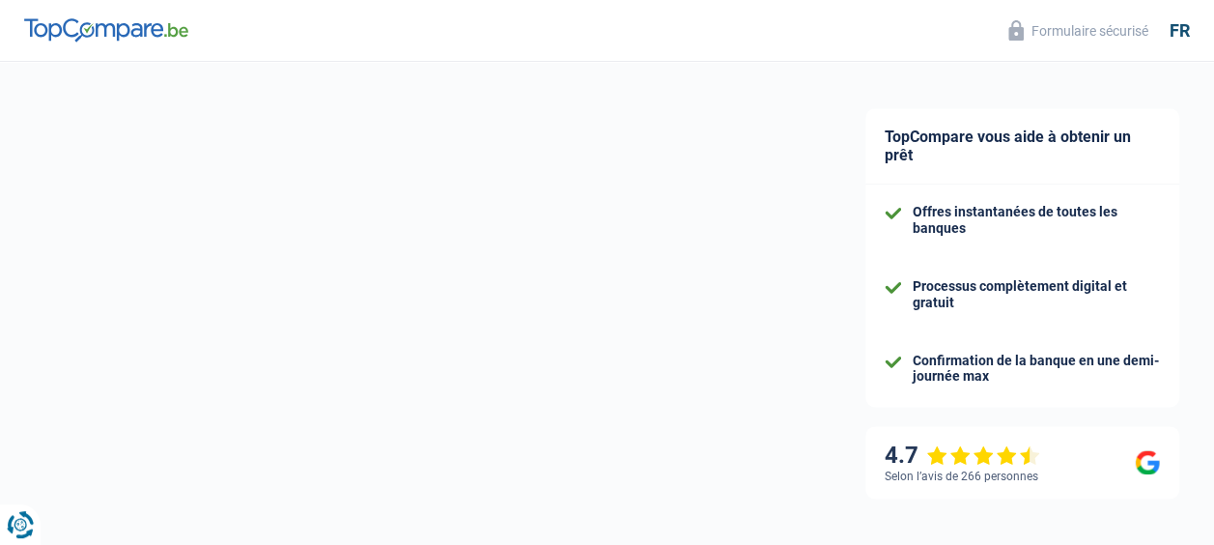
select select "familyAllowances"
select select "netSalary"
select select "mealVouchers"
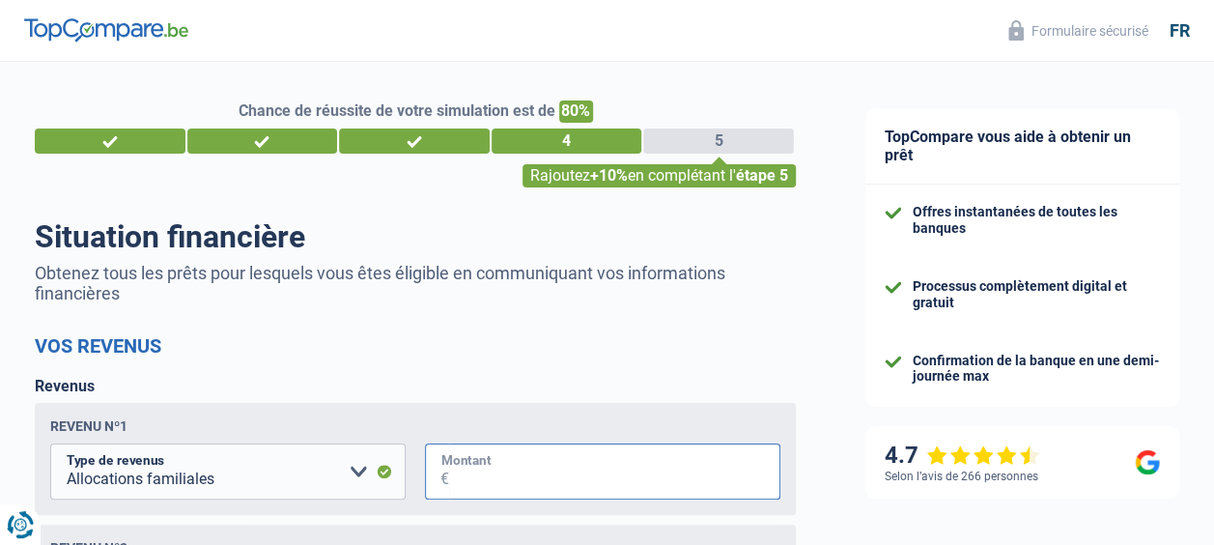
click at [508, 477] on input "Montant" at bounding box center [614, 471] width 331 height 56
type input "700"
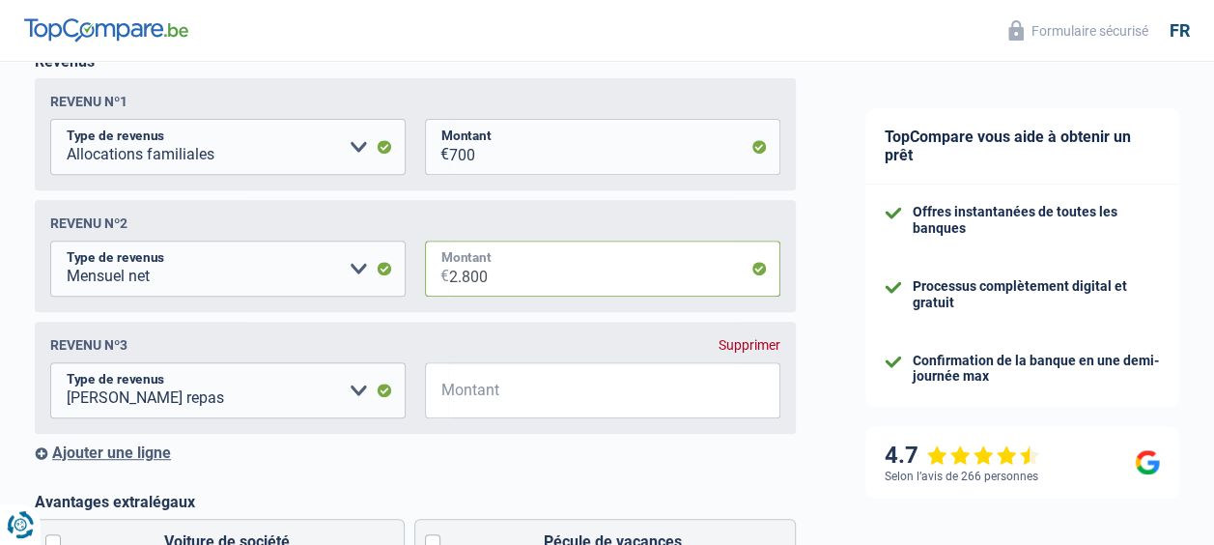
type input "2.800"
click at [162, 390] on select "Allocation d'handicap Allocations chômage Allocations familiales Chèques repas …" at bounding box center [227, 390] width 355 height 56
click at [416, 451] on div "Ajouter une ligne" at bounding box center [415, 452] width 761 height 18
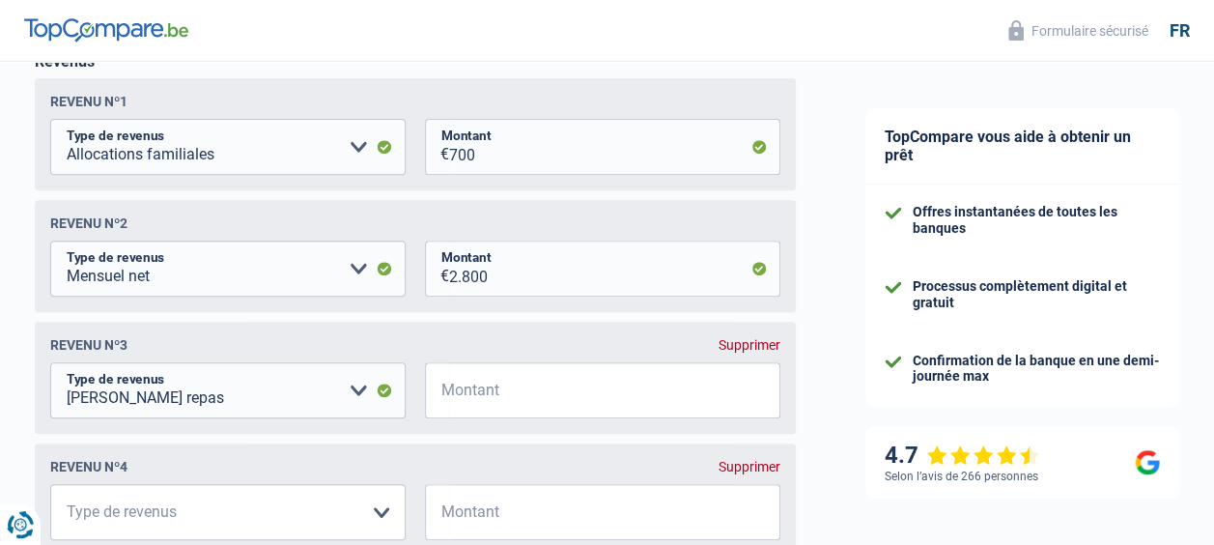
click at [750, 349] on div "Supprimer" at bounding box center [750, 344] width 62 height 15
select select
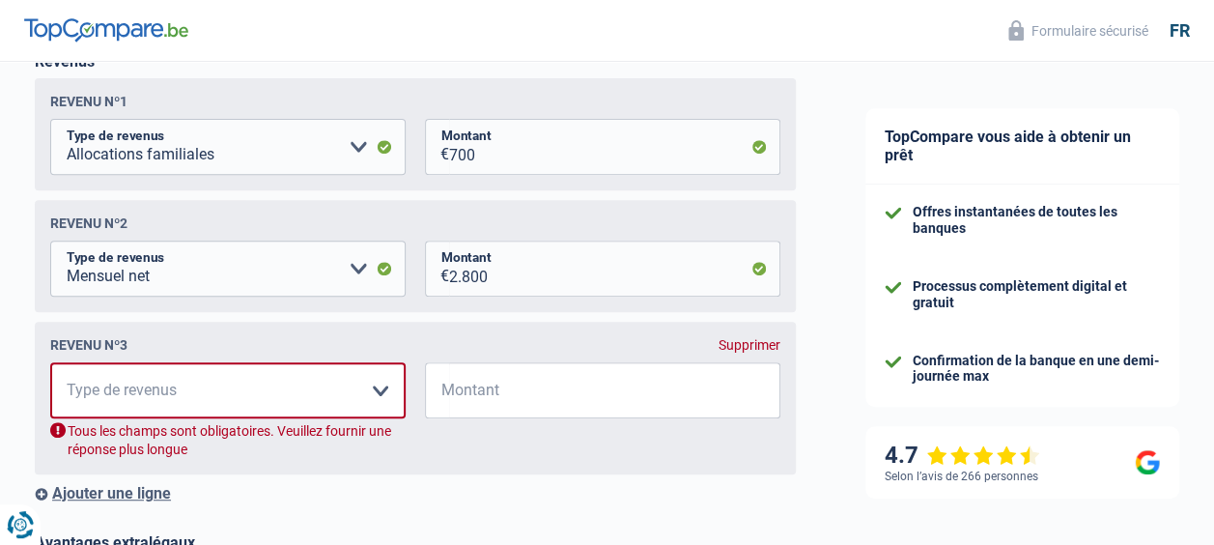
click at [763, 352] on div "Supprimer" at bounding box center [750, 344] width 62 height 15
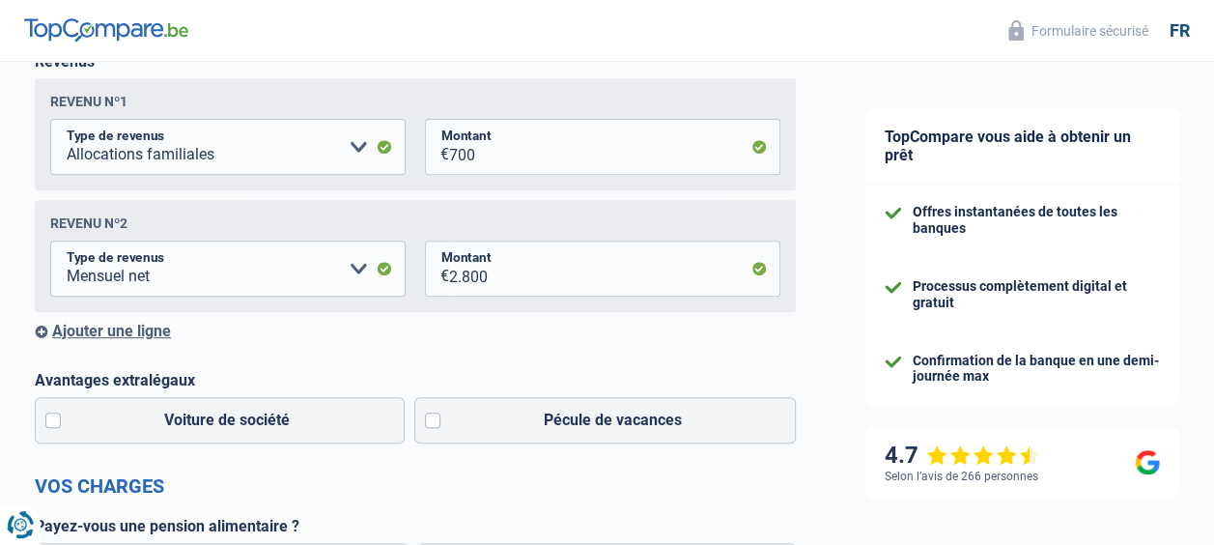
click at [440, 512] on form "Vos revenus Revenus Revenu nº1 Allocation d'handicap Allocations chômage Alloca…" at bounding box center [415, 551] width 761 height 1082
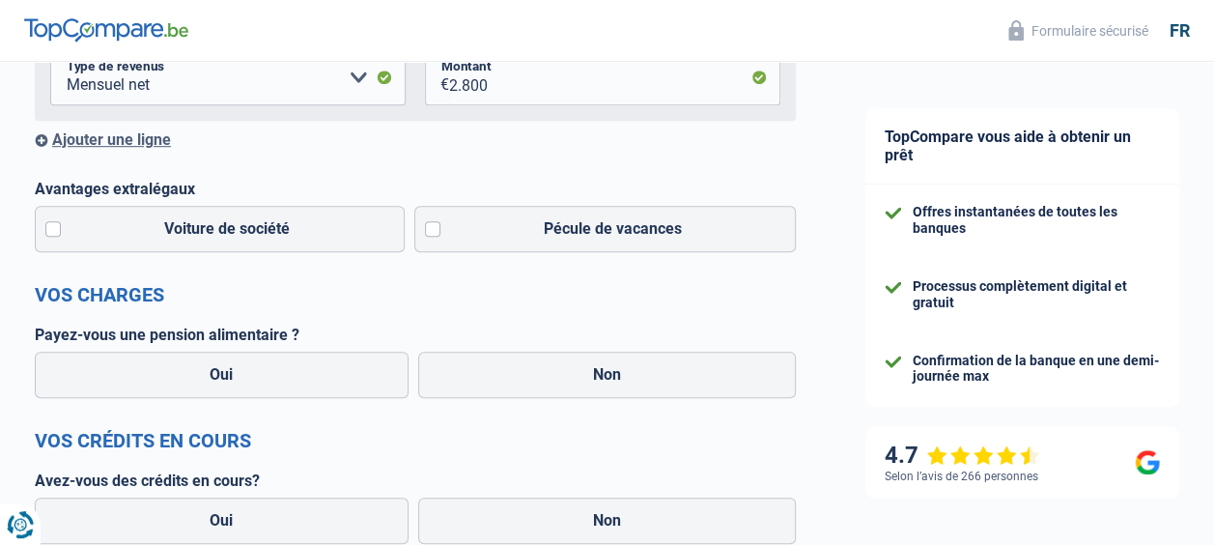
scroll to position [518, 0]
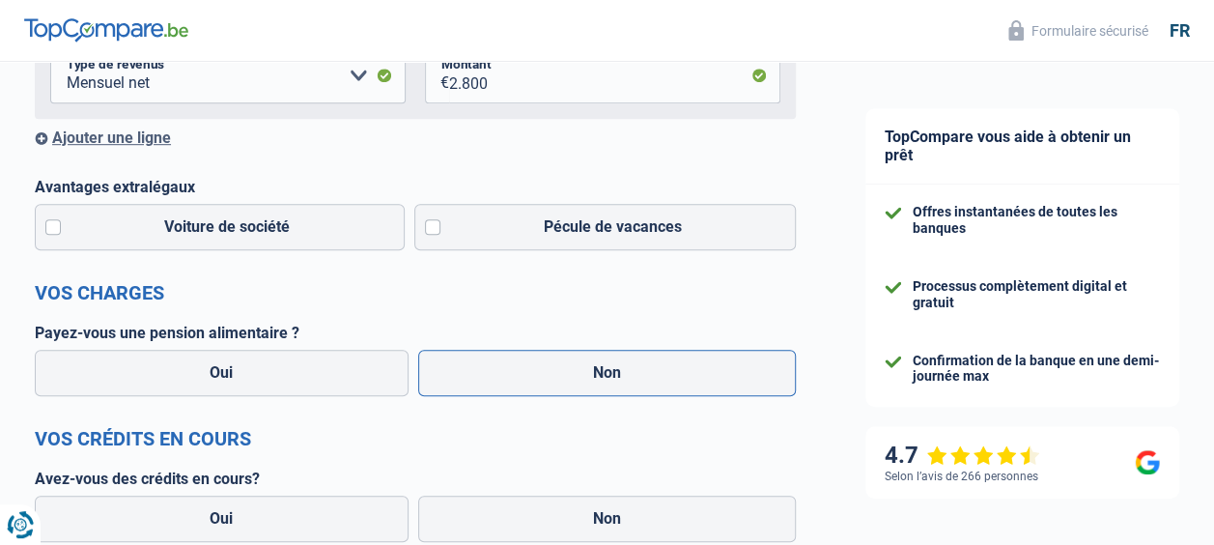
click at [649, 369] on label "Non" at bounding box center [607, 373] width 379 height 46
click at [649, 369] on input "Non" at bounding box center [607, 373] width 379 height 46
radio input "true"
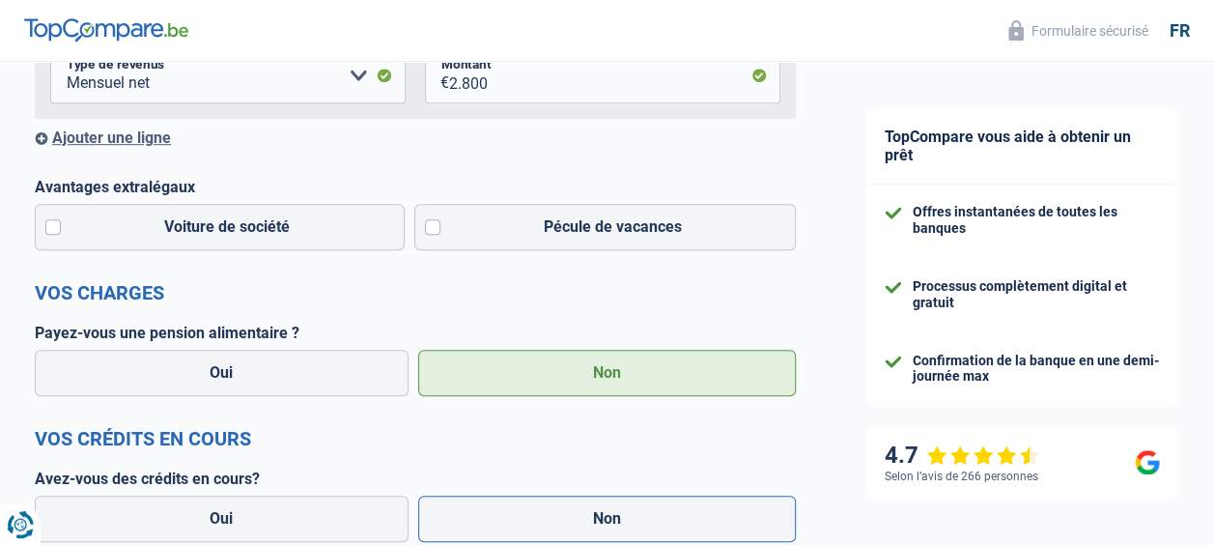
click at [591, 522] on label "Non" at bounding box center [607, 518] width 379 height 46
click at [591, 522] on input "Non" at bounding box center [607, 518] width 379 height 46
radio input "true"
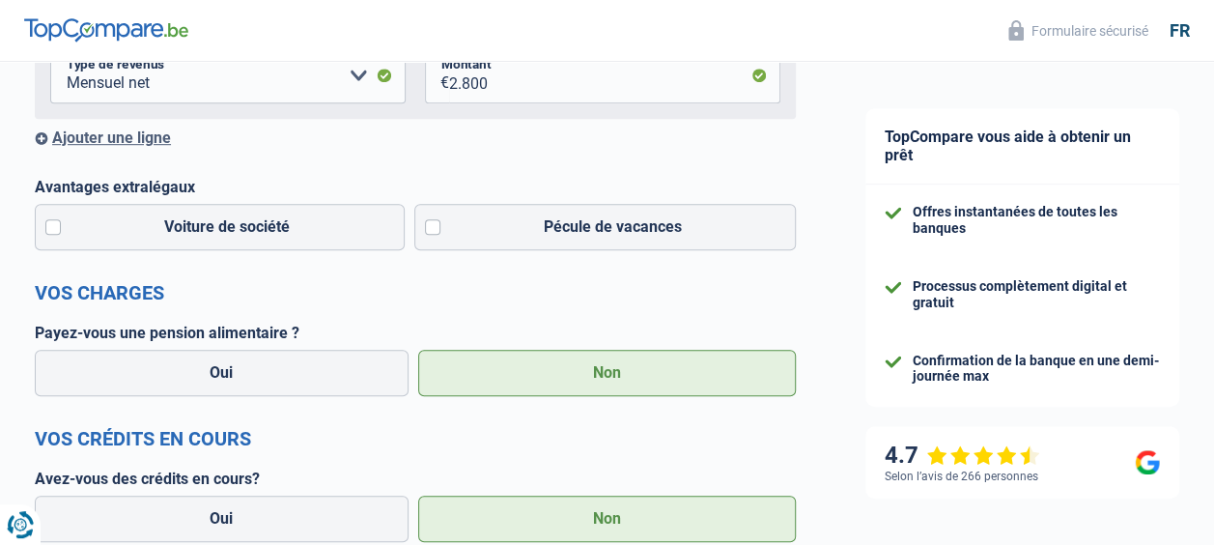
scroll to position [520, 0]
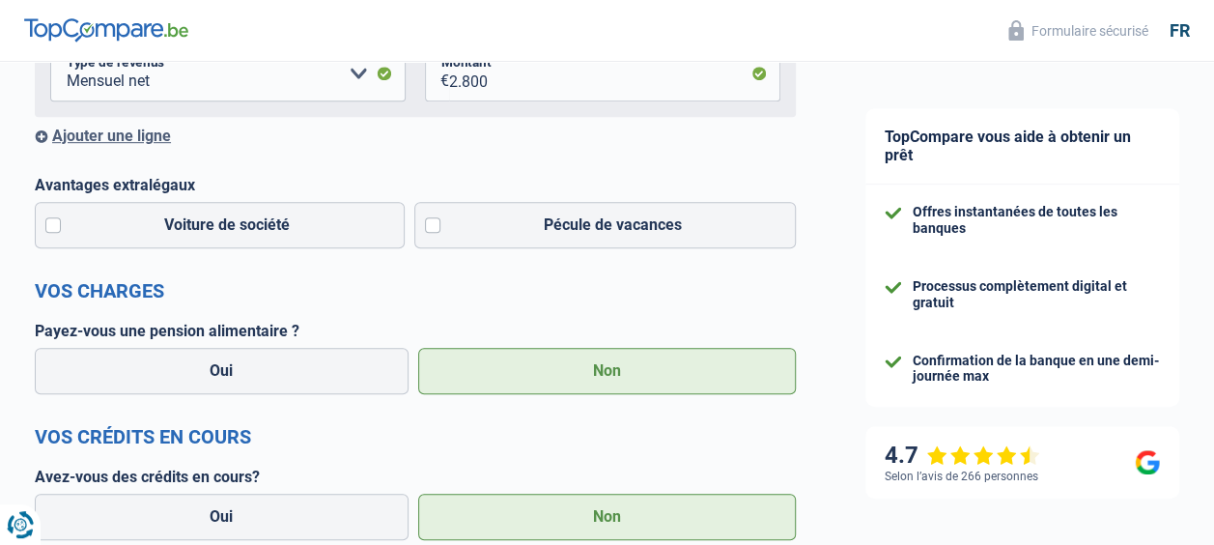
click at [35, 494] on input "Oui" at bounding box center [222, 517] width 374 height 46
radio input "true"
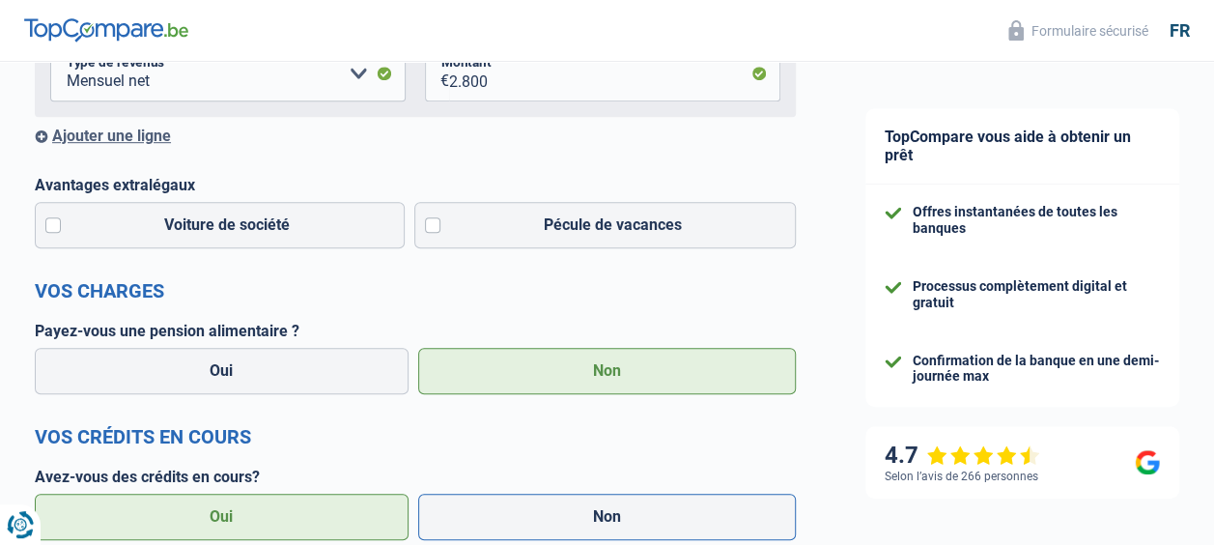
click at [418, 494] on input "Non" at bounding box center [607, 517] width 379 height 46
radio input "true"
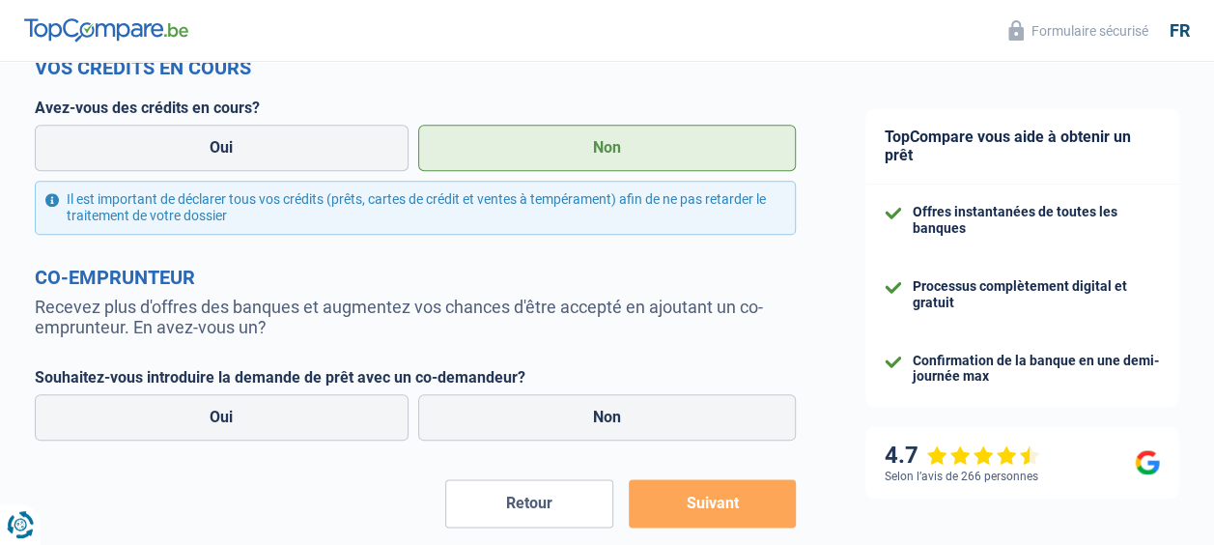
scroll to position [902, 0]
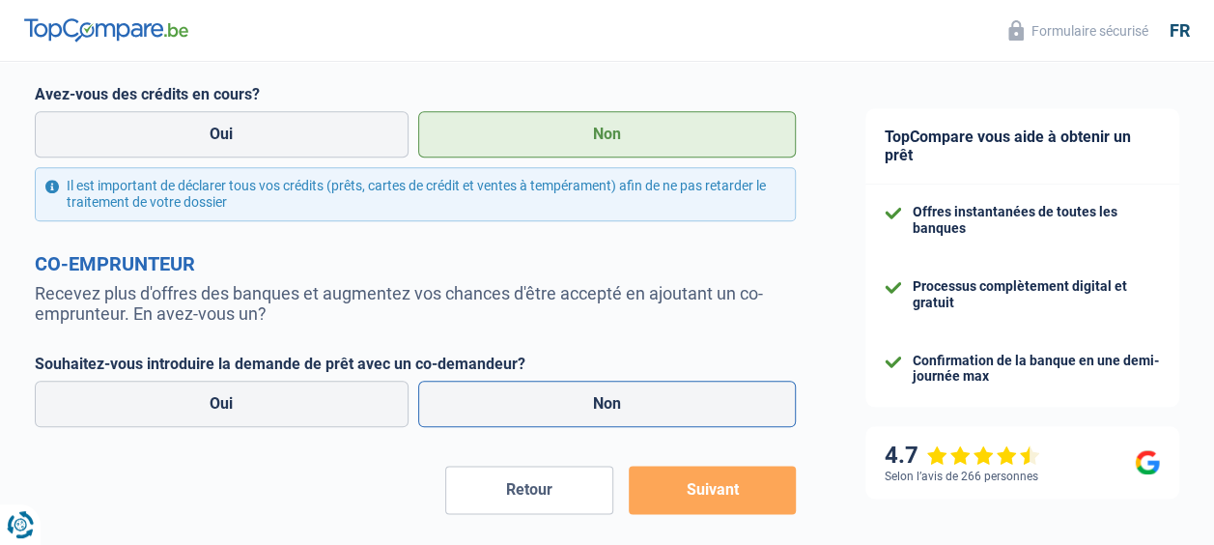
click at [618, 411] on label "Non" at bounding box center [607, 404] width 379 height 46
click at [618, 411] on input "Non" at bounding box center [607, 404] width 379 height 46
radio input "true"
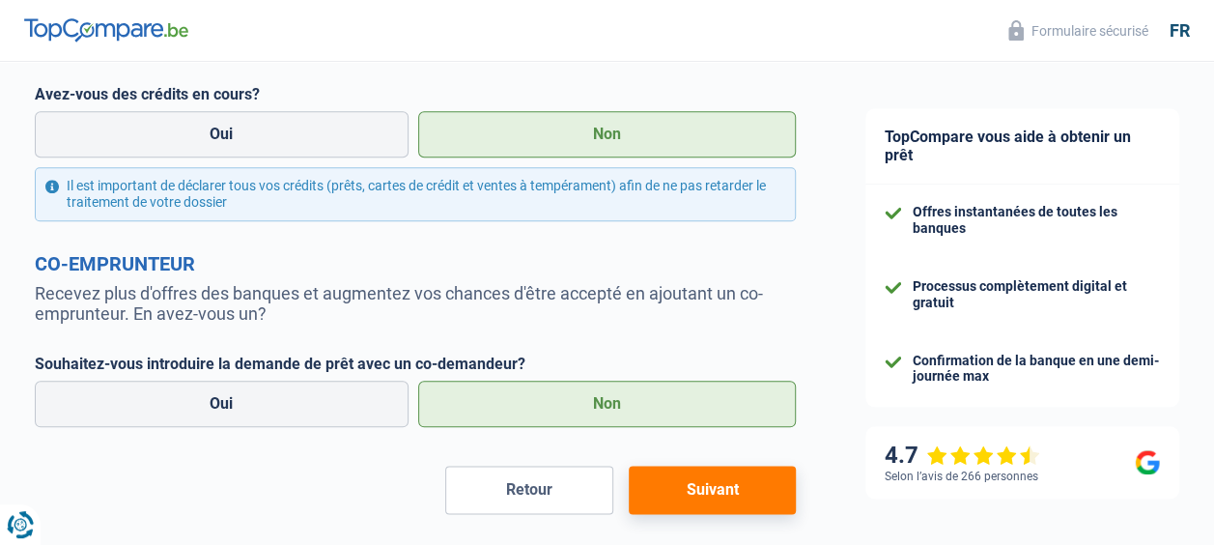
click at [722, 493] on button "Suivant" at bounding box center [712, 490] width 167 height 48
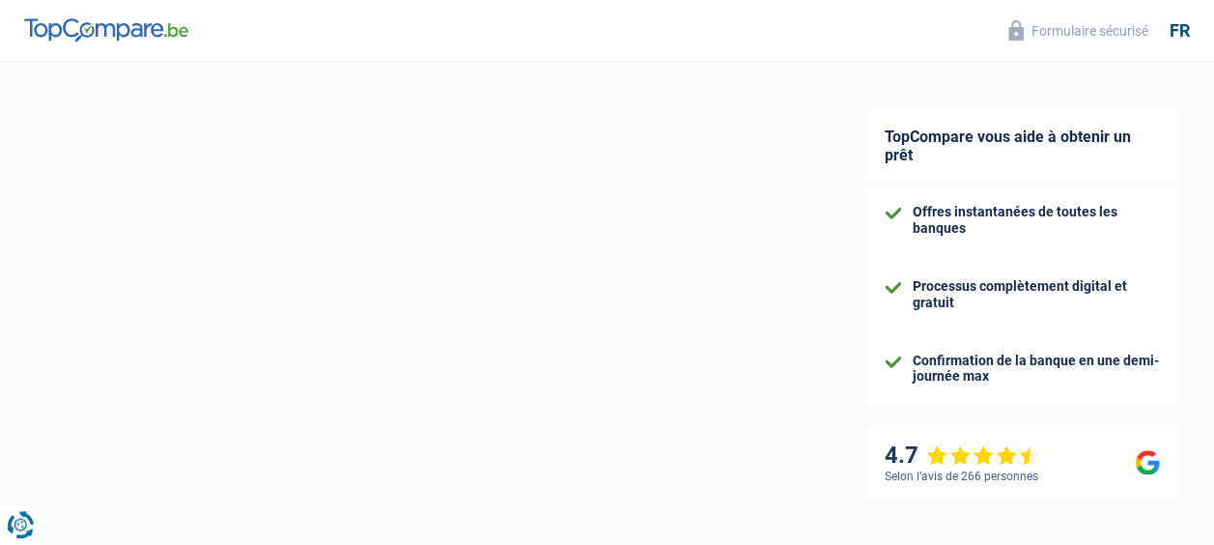
select select "houseOrGarden"
select select "120"
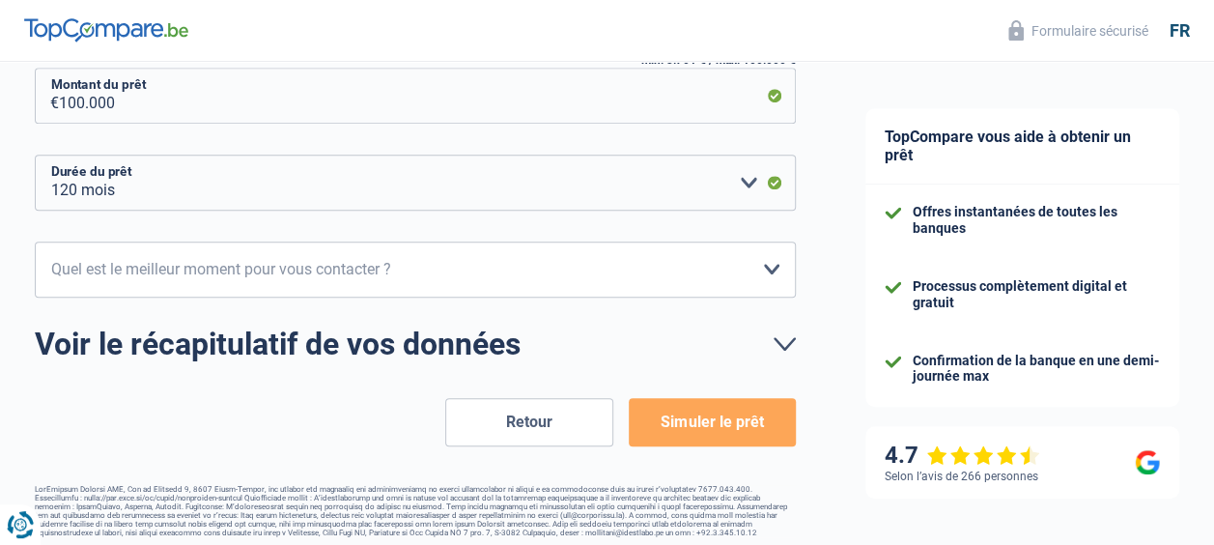
scroll to position [421, 0]
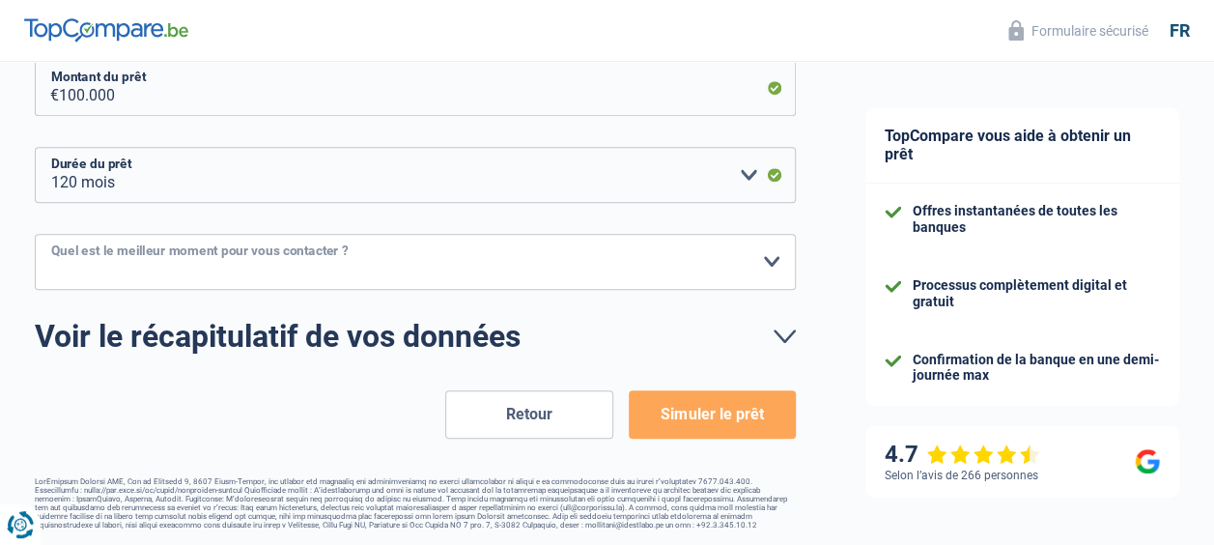
click at [777, 258] on select "10h-12h 12h-14h 14h-16h 16h-18h Veuillez sélectionner une option" at bounding box center [415, 262] width 761 height 56
click at [742, 410] on button "Simuler le prêt" at bounding box center [712, 414] width 167 height 48
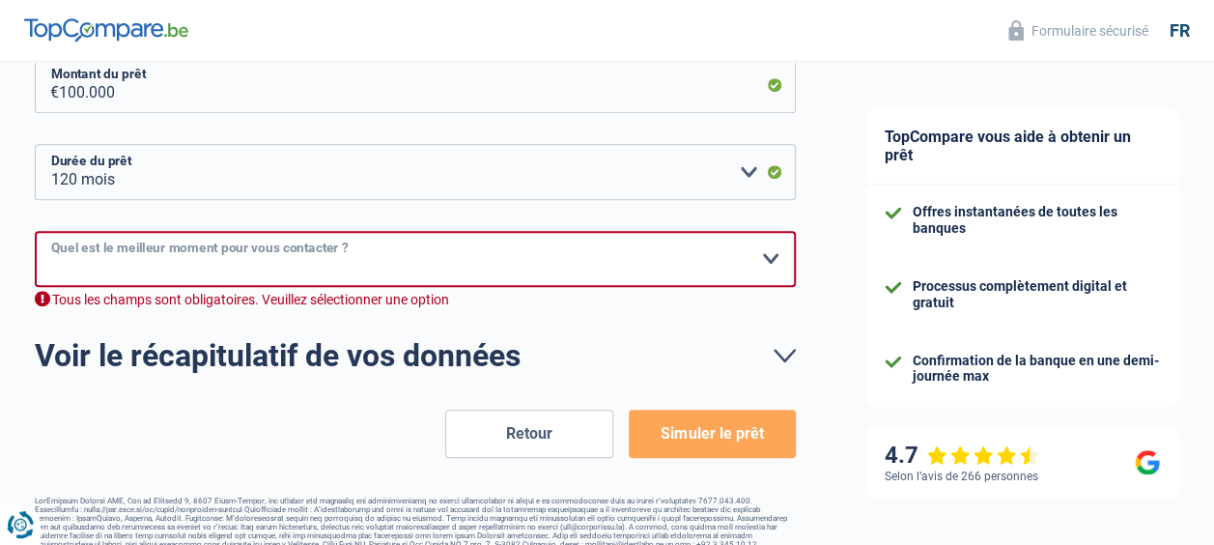
click at [773, 263] on select "10h-12h 12h-14h 14h-16h 16h-18h Veuillez sélectionner une option" at bounding box center [415, 259] width 761 height 56
select select "16-18"
click at [35, 232] on select "10h-12h 12h-14h 14h-16h 16h-18h Veuillez sélectionner une option" at bounding box center [415, 259] width 761 height 56
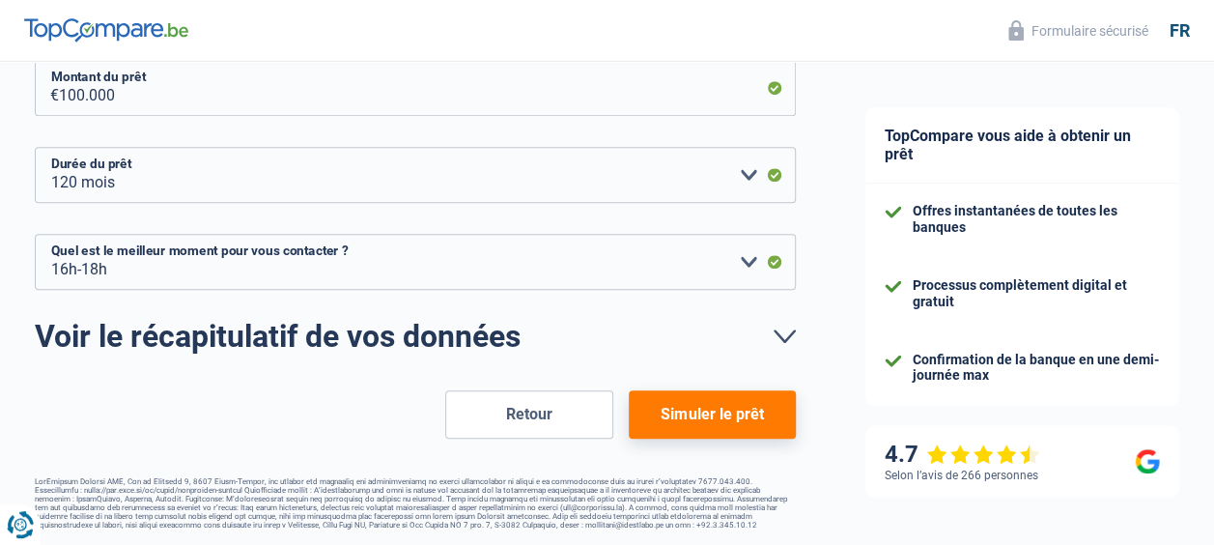
click at [720, 408] on button "Simuler le prêt" at bounding box center [712, 414] width 167 height 48
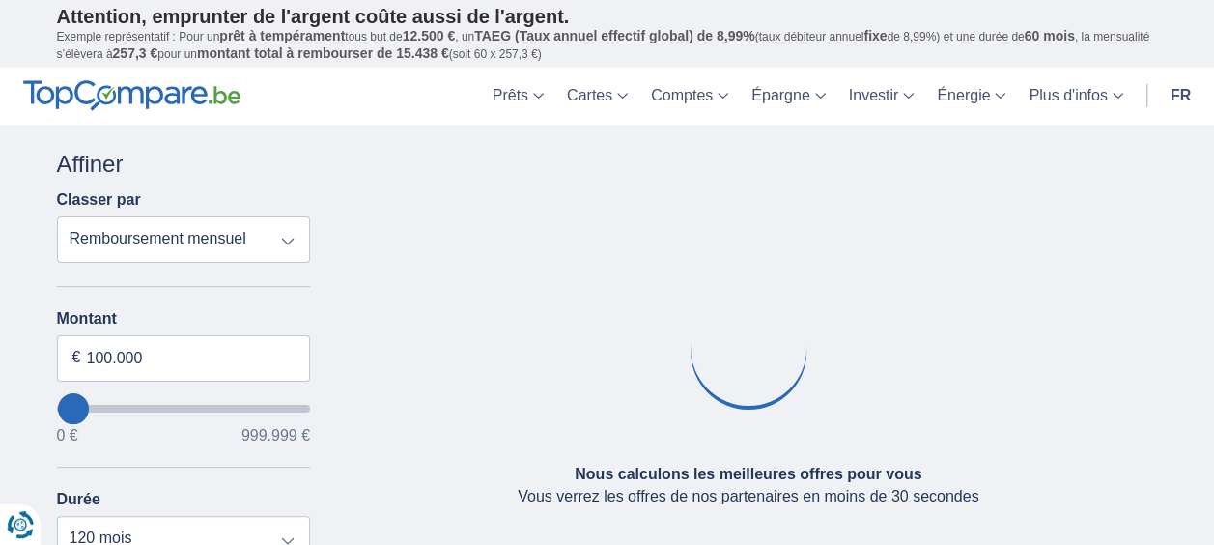
type input "79.000"
